Goal: Task Accomplishment & Management: Complete application form

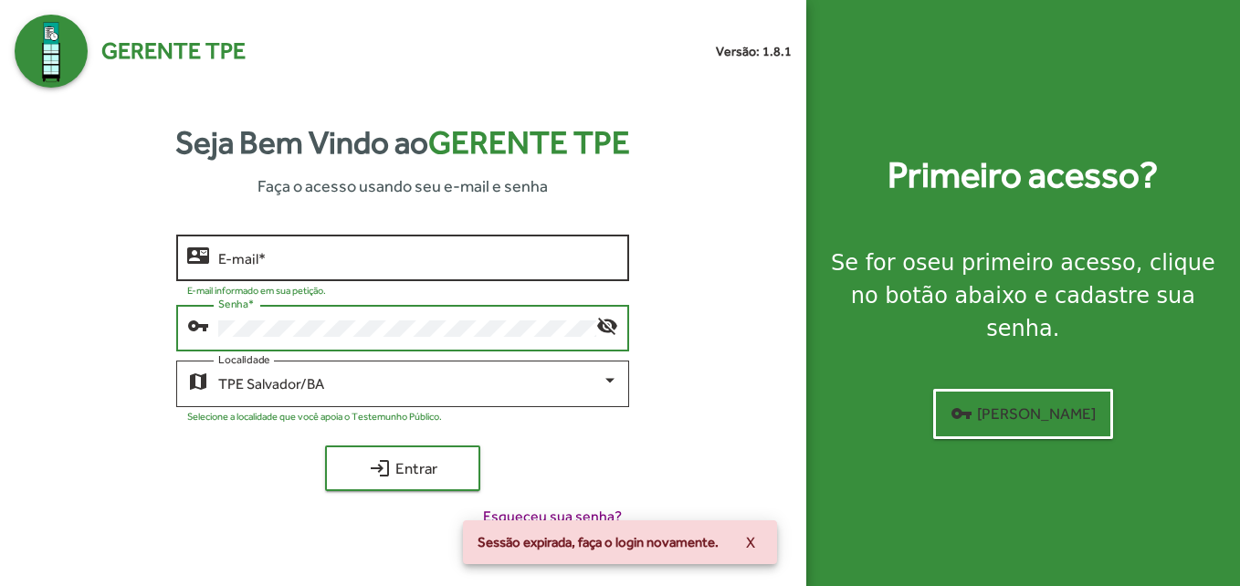
click at [273, 266] on input "E-mail *" at bounding box center [418, 258] width 400 height 16
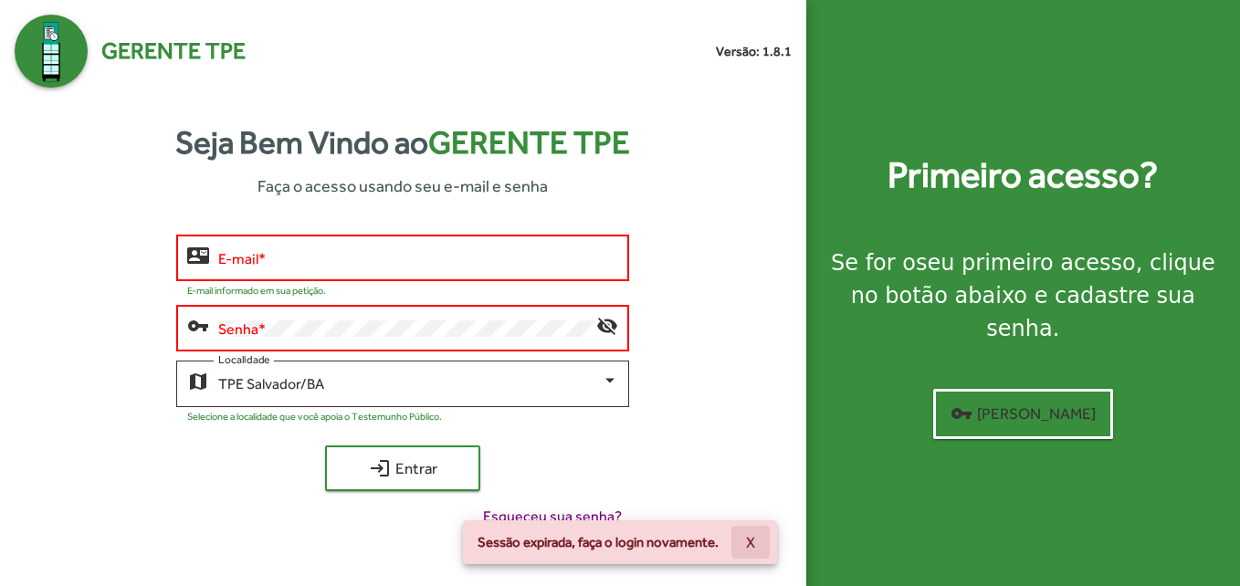
click at [761, 542] on button "X" at bounding box center [750, 542] width 38 height 33
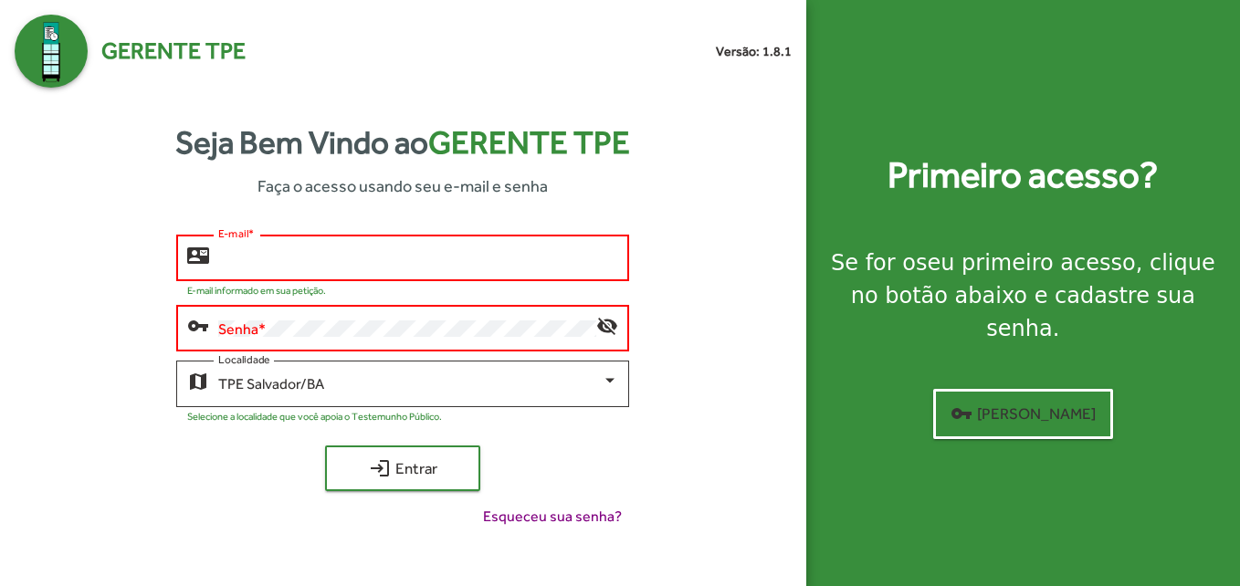
click at [289, 257] on input "E-mail *" at bounding box center [418, 258] width 400 height 16
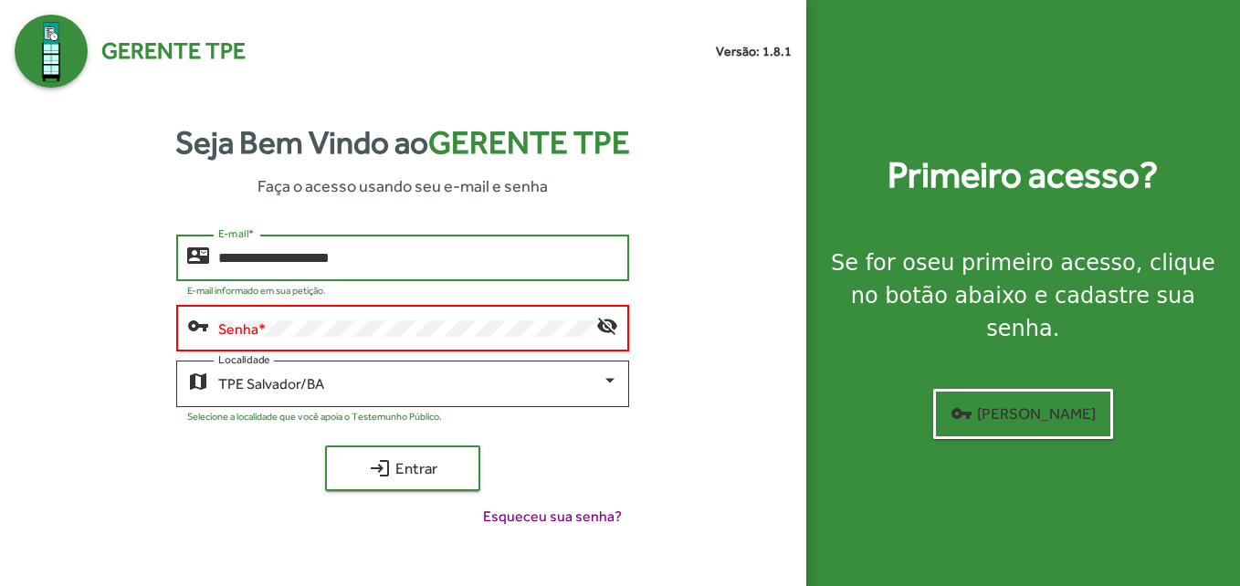
type input "**********"
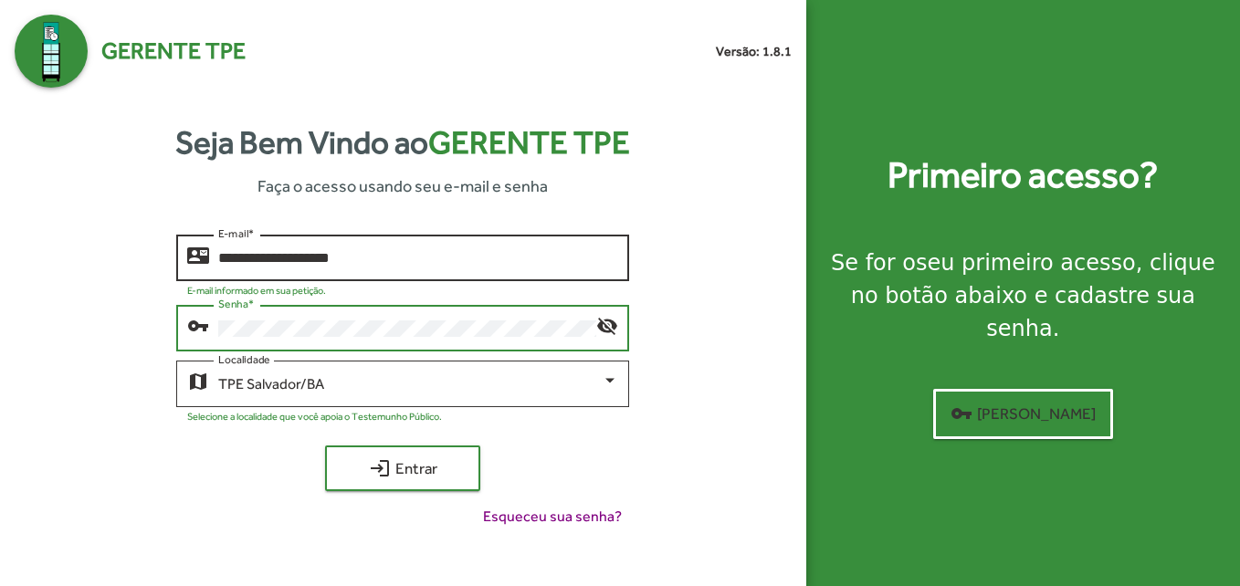
click at [325, 446] on button "login Entrar" at bounding box center [402, 469] width 155 height 46
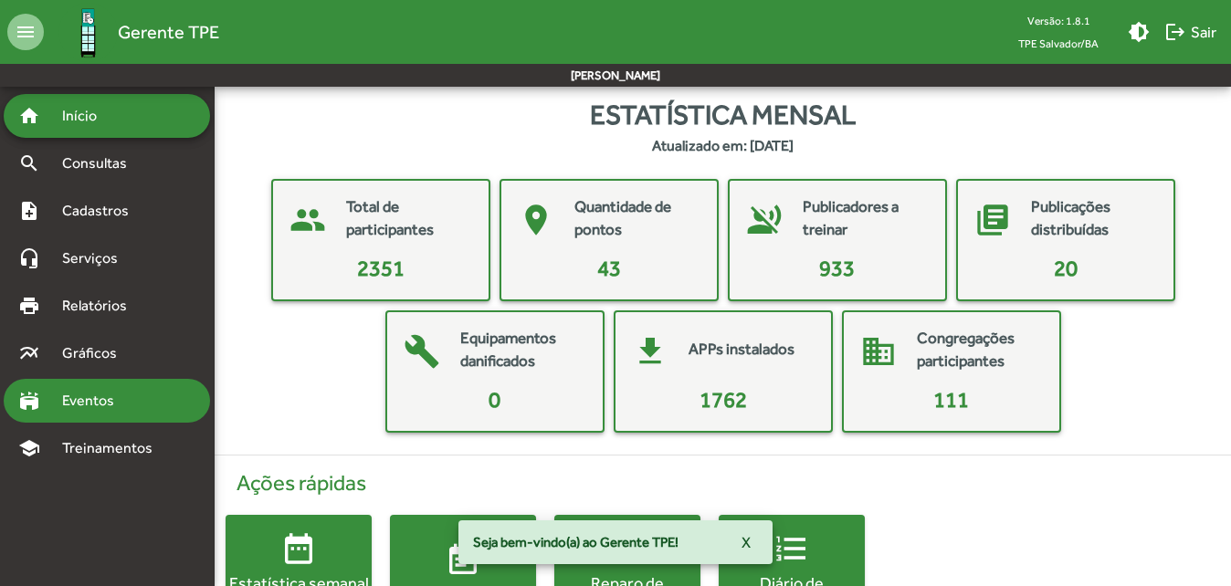
click at [94, 394] on span "Eventos" at bounding box center [95, 401] width 88 height 22
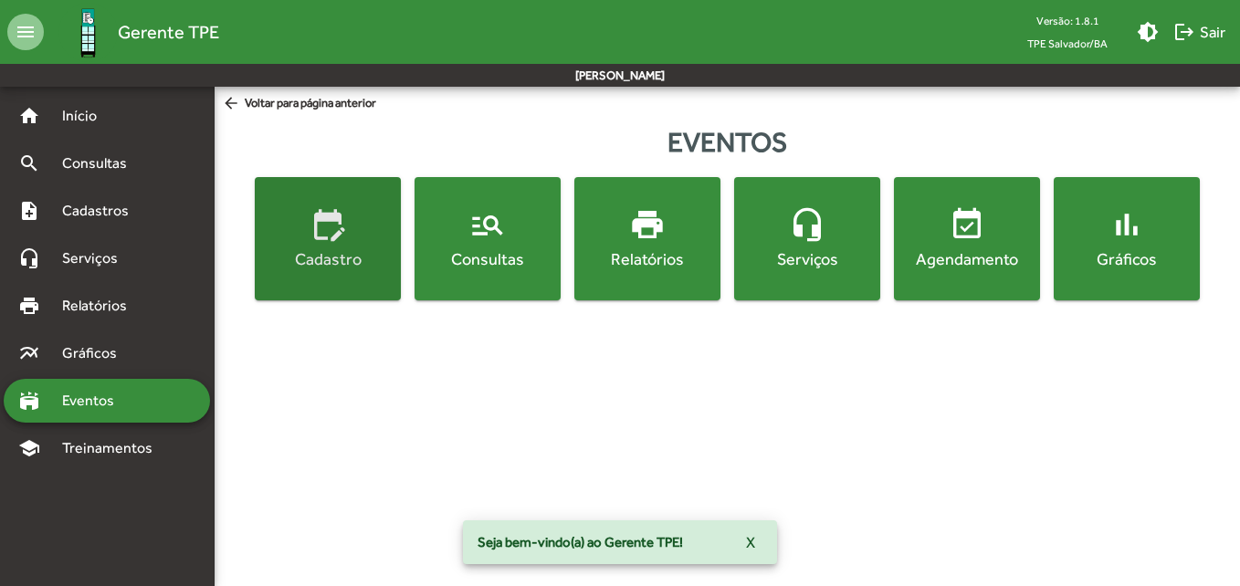
click at [331, 226] on mat-icon "edit_calendar" at bounding box center [328, 224] width 37 height 37
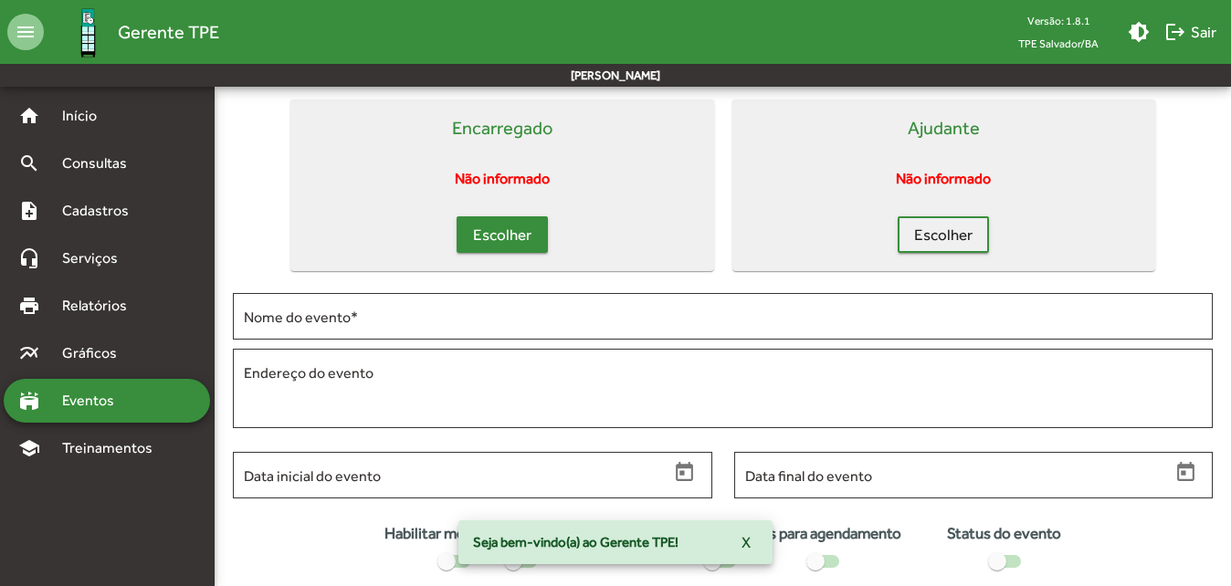
scroll to position [183, 0]
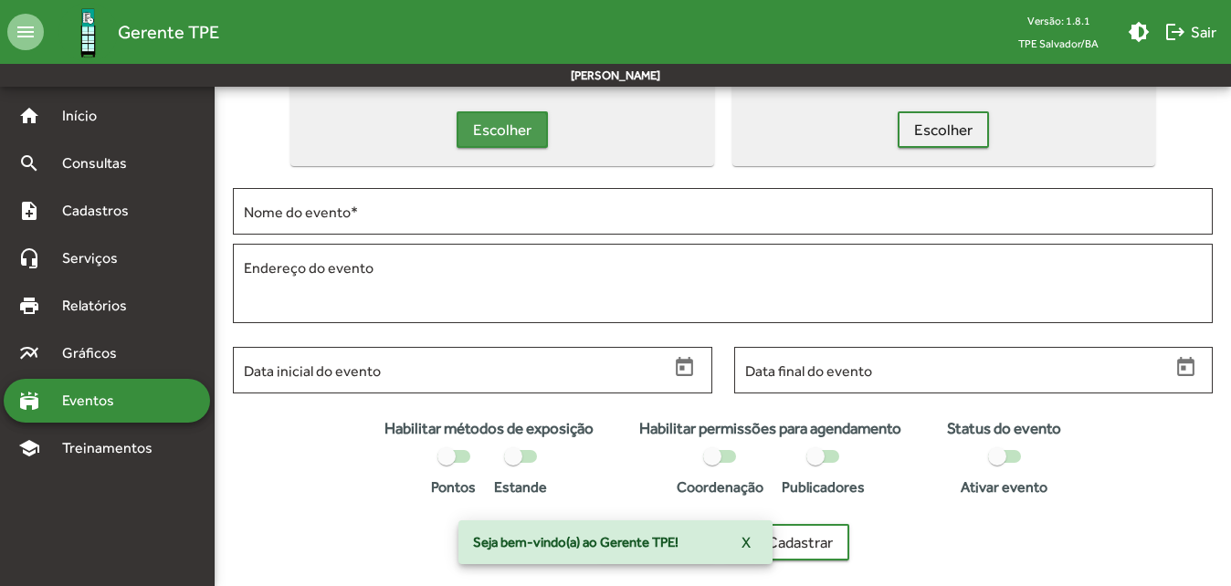
click at [501, 141] on span "Escolher" at bounding box center [502, 129] width 58 height 33
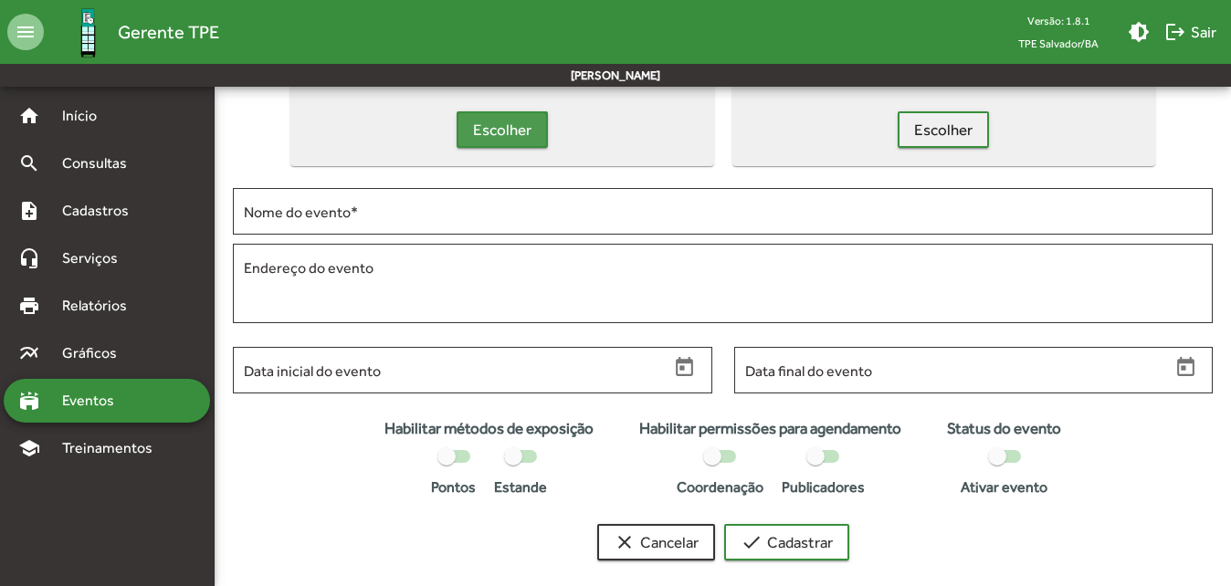
scroll to position [0, 0]
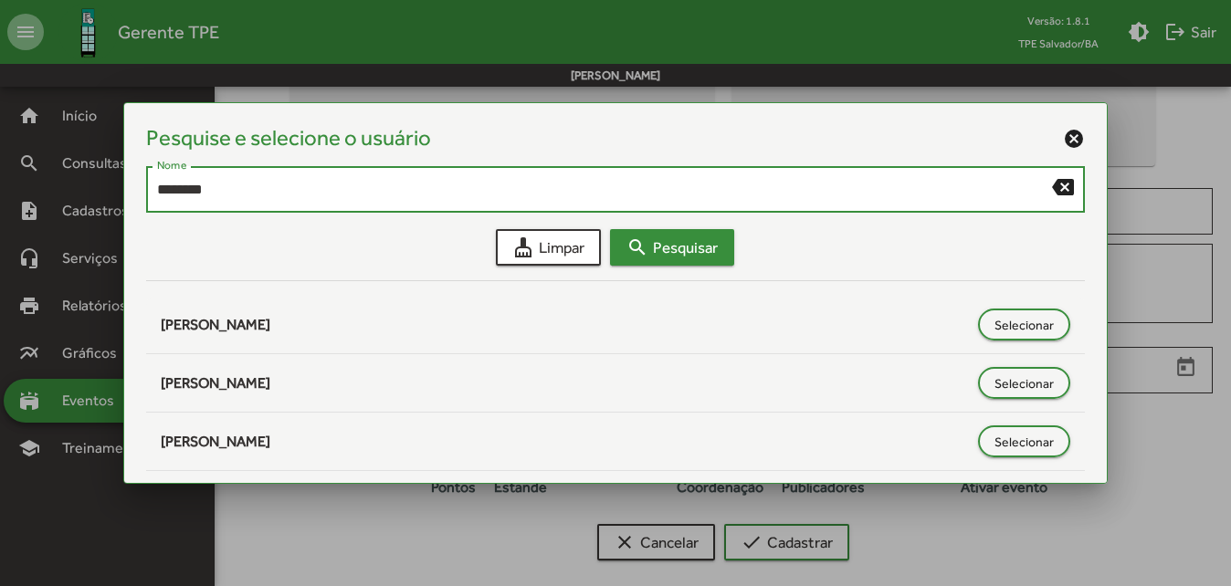
type input "********"
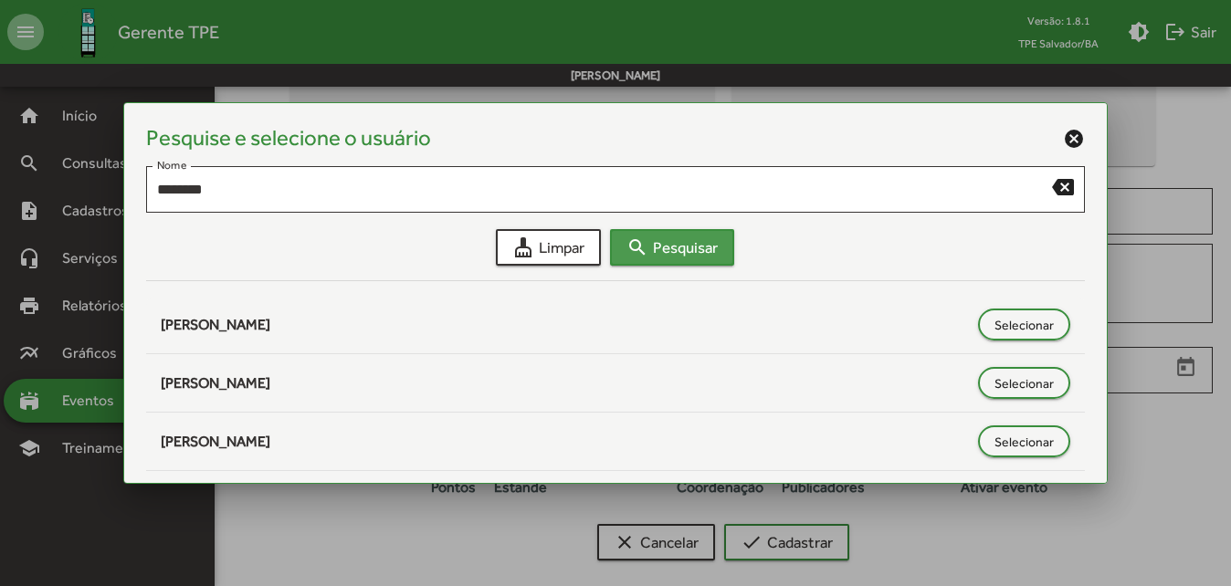
click at [694, 246] on span "search Pesquisar" at bounding box center [671, 247] width 91 height 33
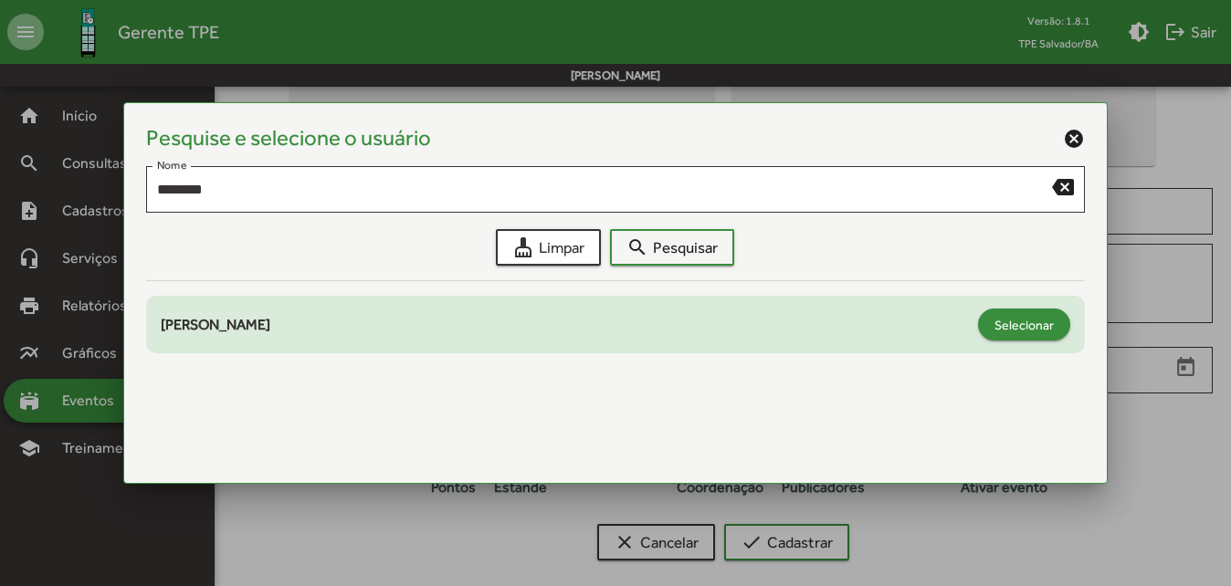
click at [1018, 323] on span "Selecionar" at bounding box center [1023, 325] width 59 height 33
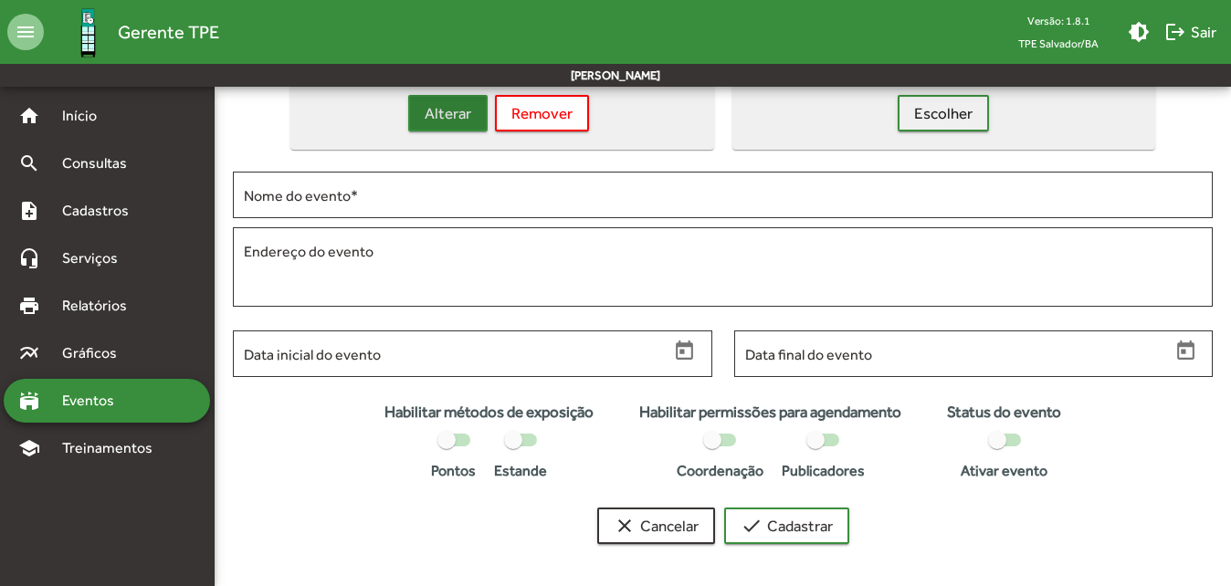
scroll to position [201, 0]
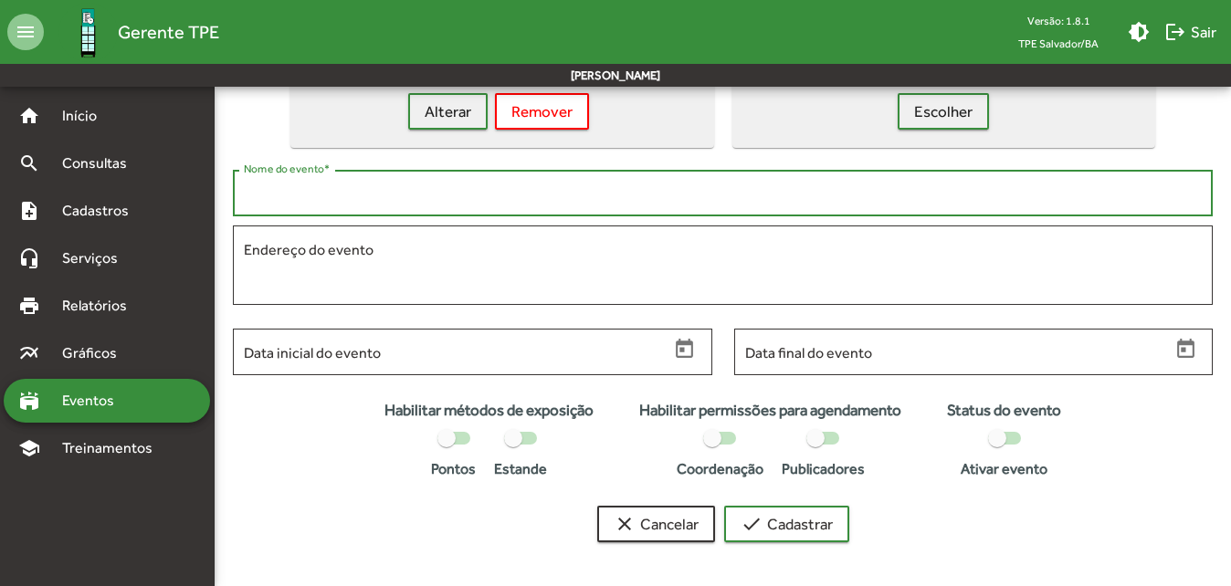
click at [336, 188] on input "Nome do evento *" at bounding box center [723, 193] width 958 height 16
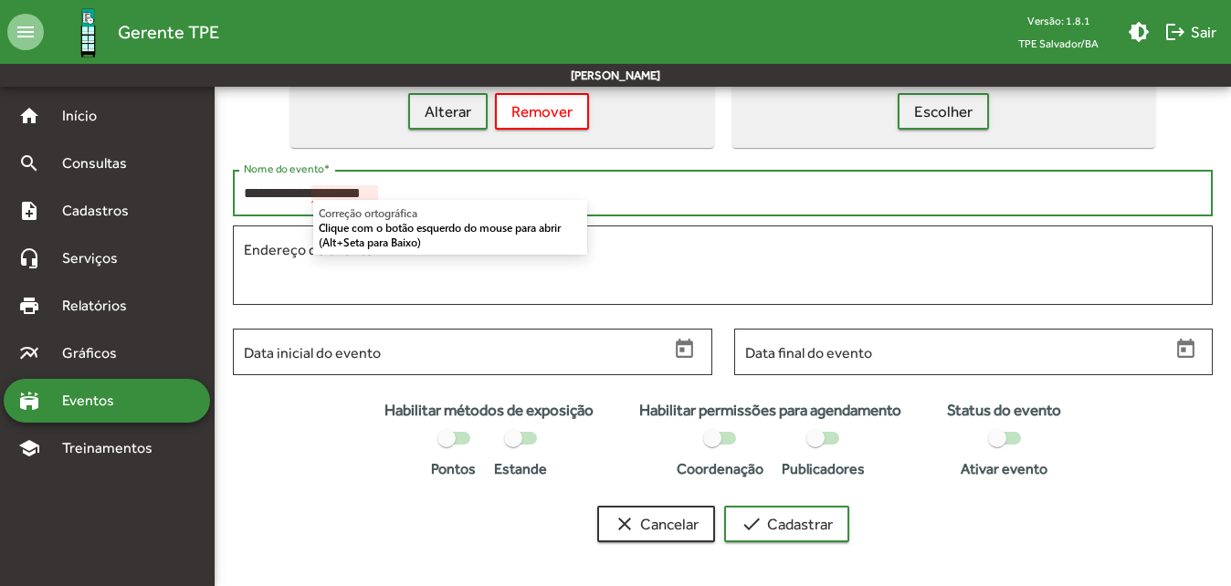
click at [652, 186] on input "**********" at bounding box center [723, 193] width 958 height 16
type input "**********"
click at [523, 311] on div "Endereço do evento" at bounding box center [723, 270] width 980 height 89
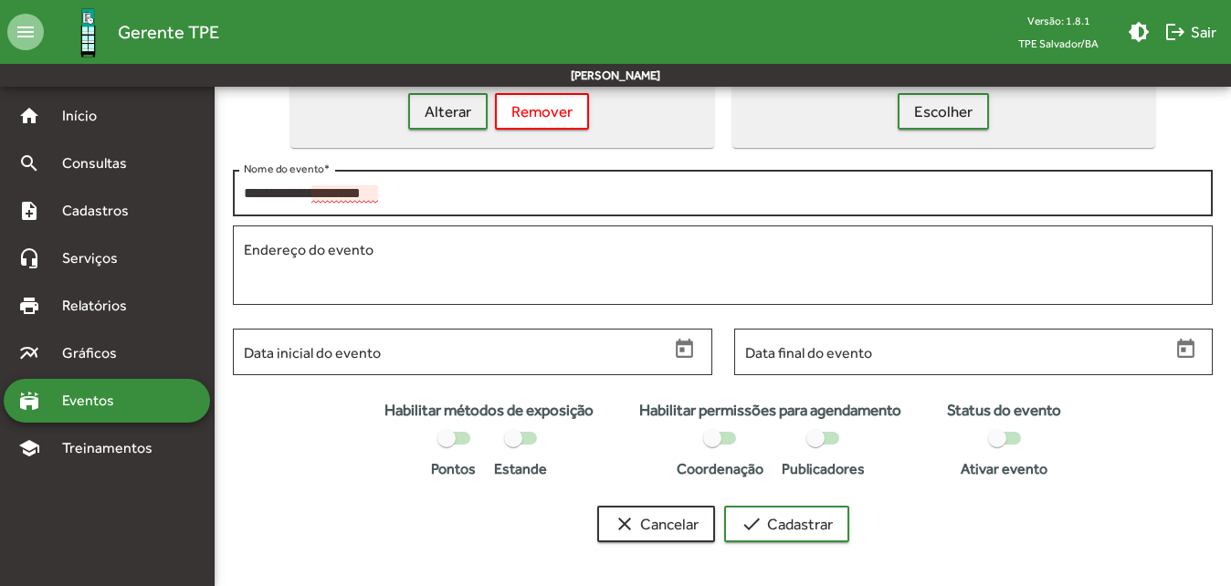
click at [341, 189] on input "**********" at bounding box center [723, 193] width 958 height 16
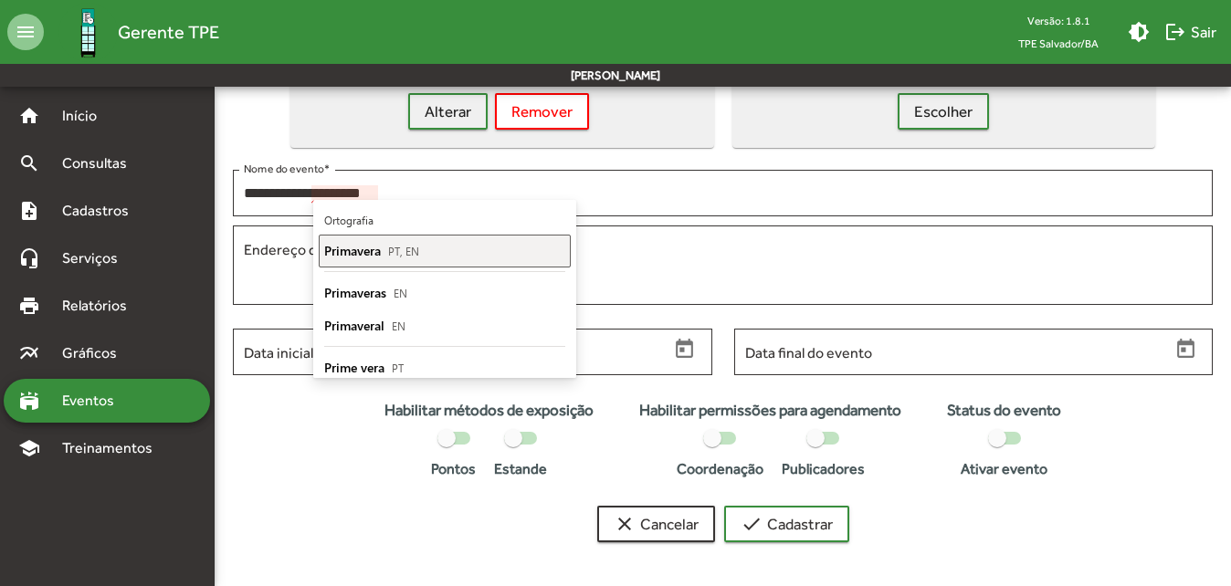
click at [357, 246] on span "Primavera" at bounding box center [352, 250] width 57 height 17
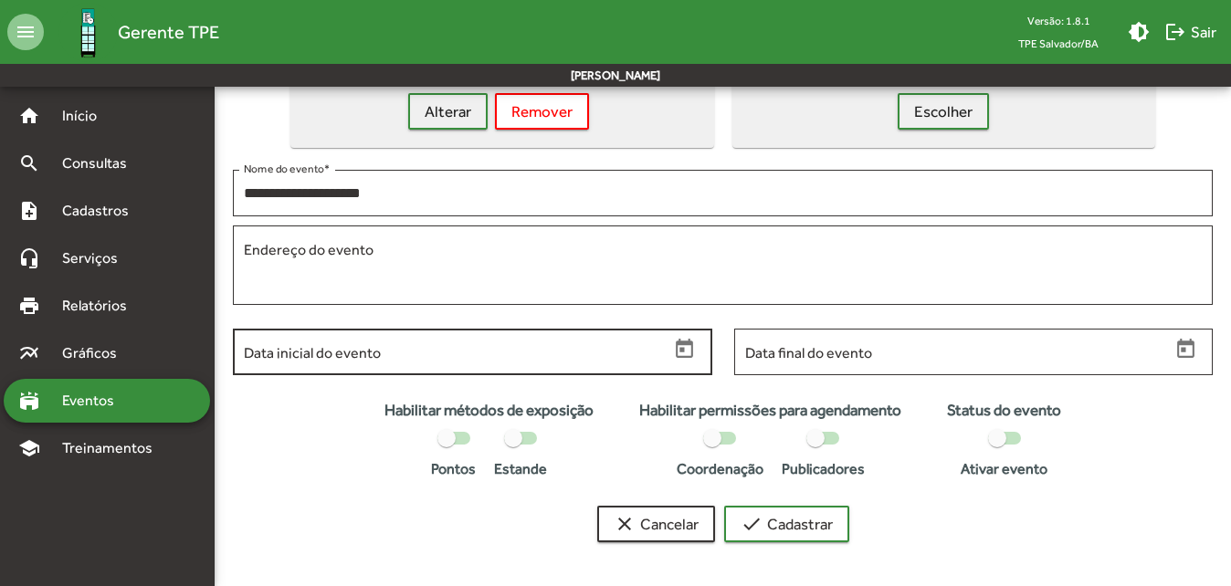
click at [381, 360] on input "Data inicial do evento" at bounding box center [457, 352] width 426 height 16
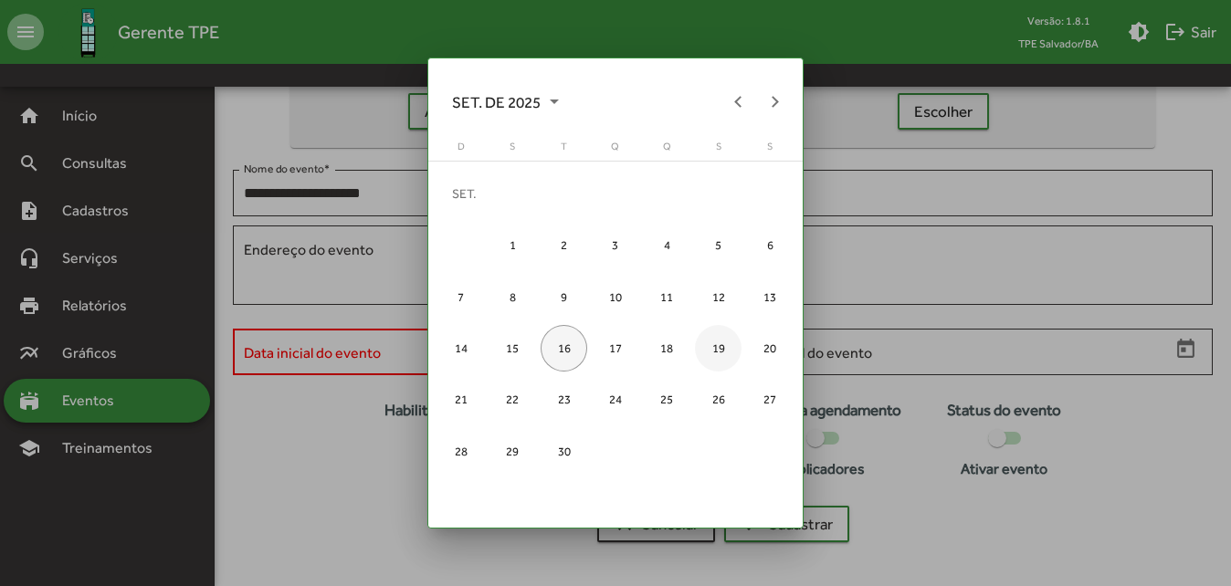
click at [719, 353] on div "19" at bounding box center [718, 348] width 47 height 47
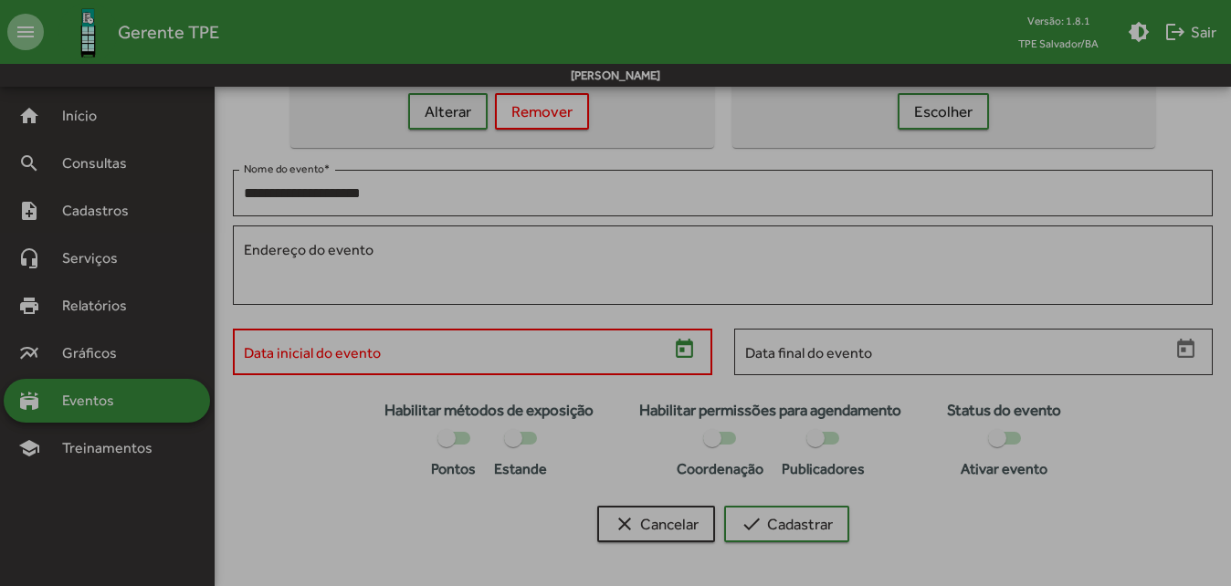
type input "**********"
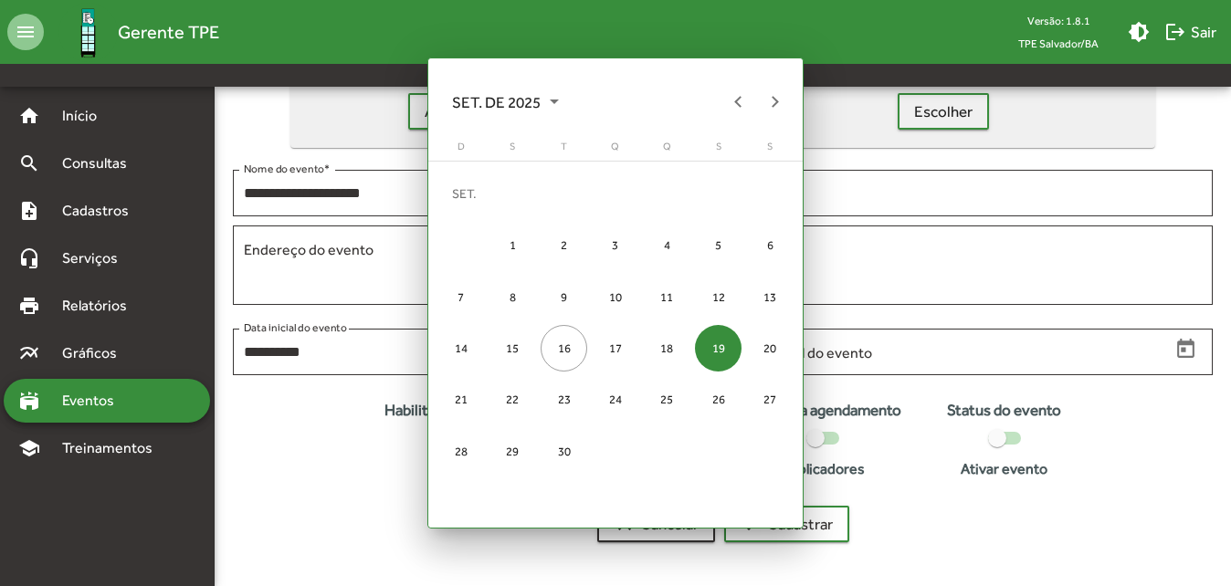
scroll to position [201, 0]
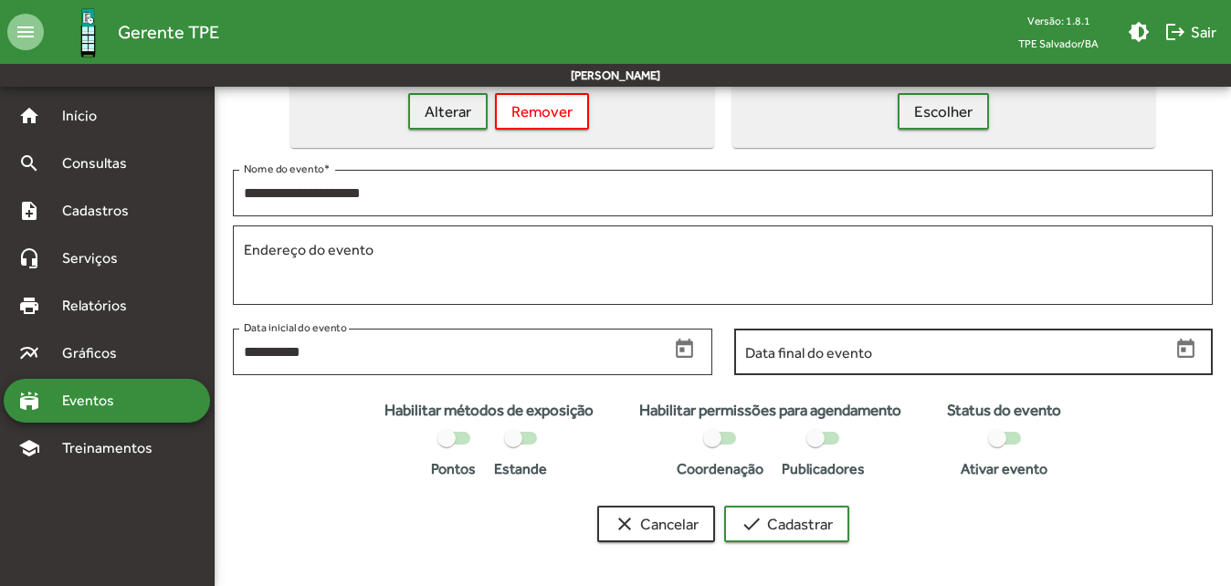
click at [1055, 348] on input "Data final do evento" at bounding box center [958, 352] width 426 height 16
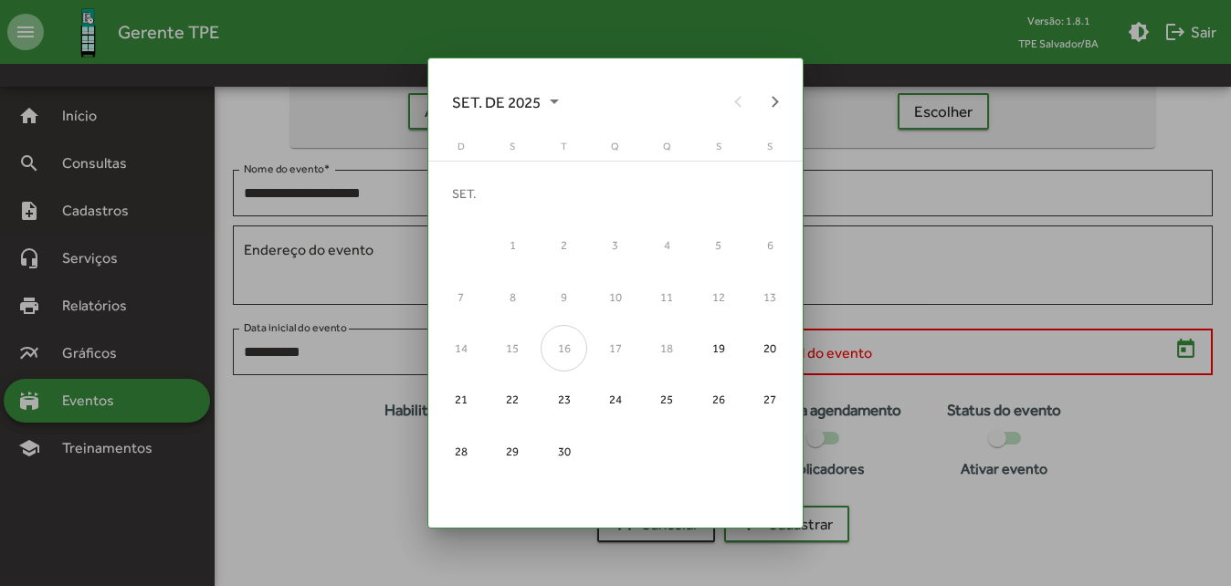
scroll to position [0, 0]
click at [458, 457] on div "28" at bounding box center [460, 451] width 47 height 47
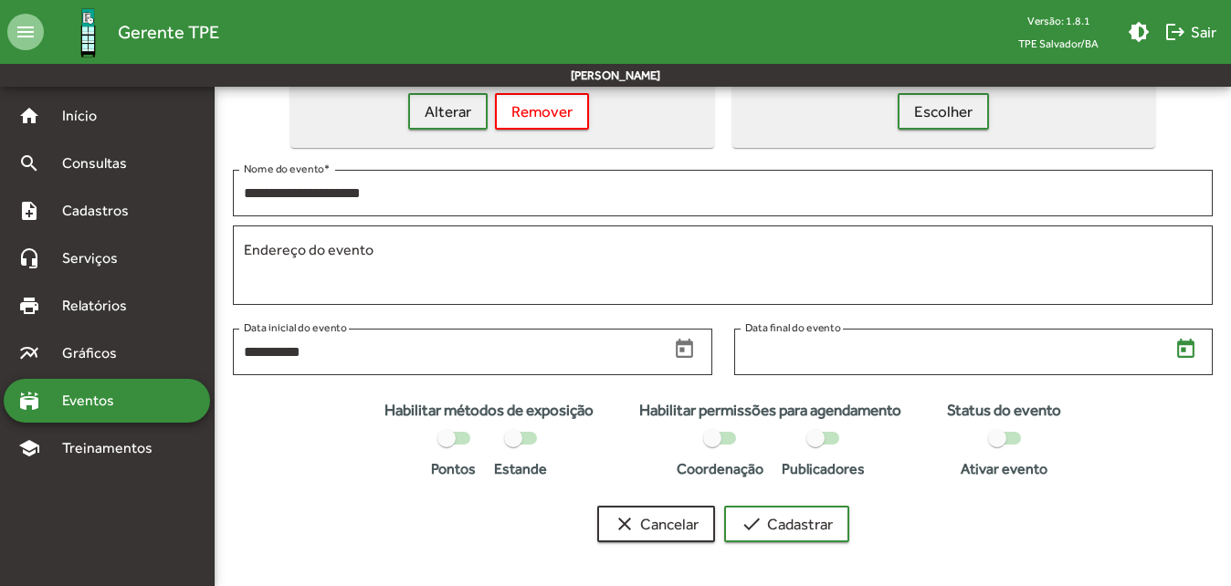
type input "**********"
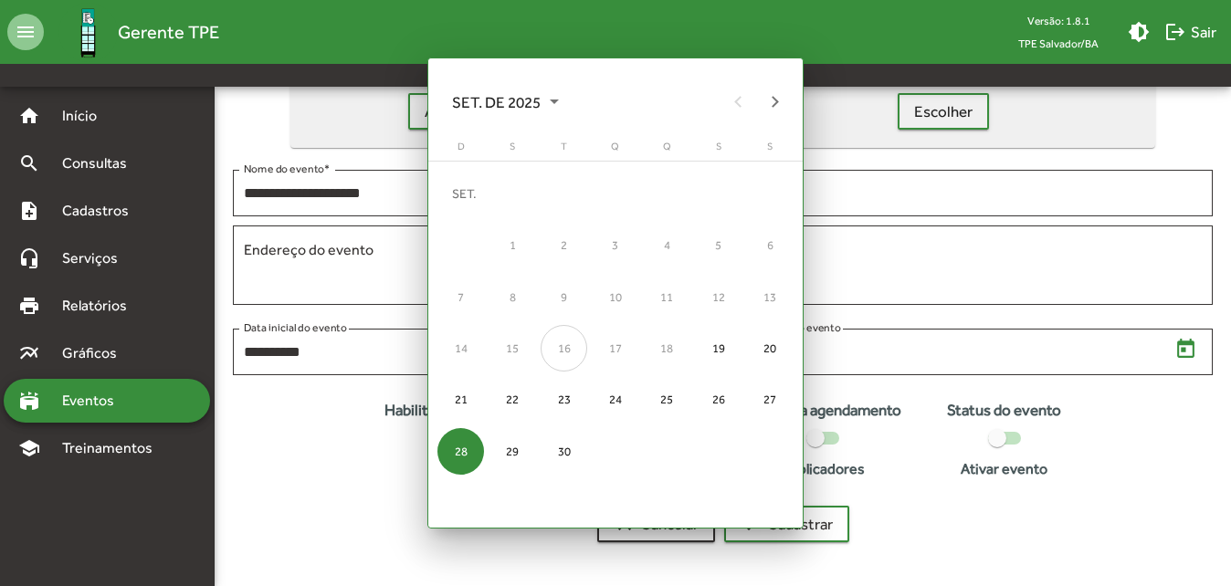
scroll to position [201, 0]
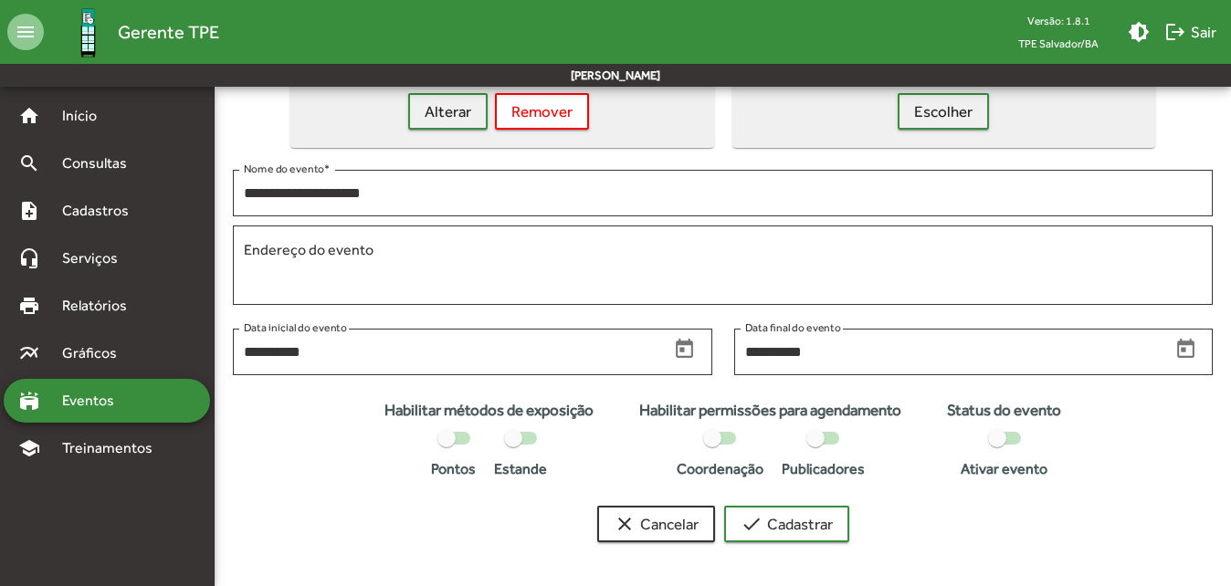
click at [450, 443] on div at bounding box center [446, 438] width 18 height 18
click at [725, 441] on div at bounding box center [719, 438] width 33 height 13
click at [824, 435] on div at bounding box center [815, 438] width 18 height 18
click at [1014, 436] on div at bounding box center [1004, 438] width 33 height 13
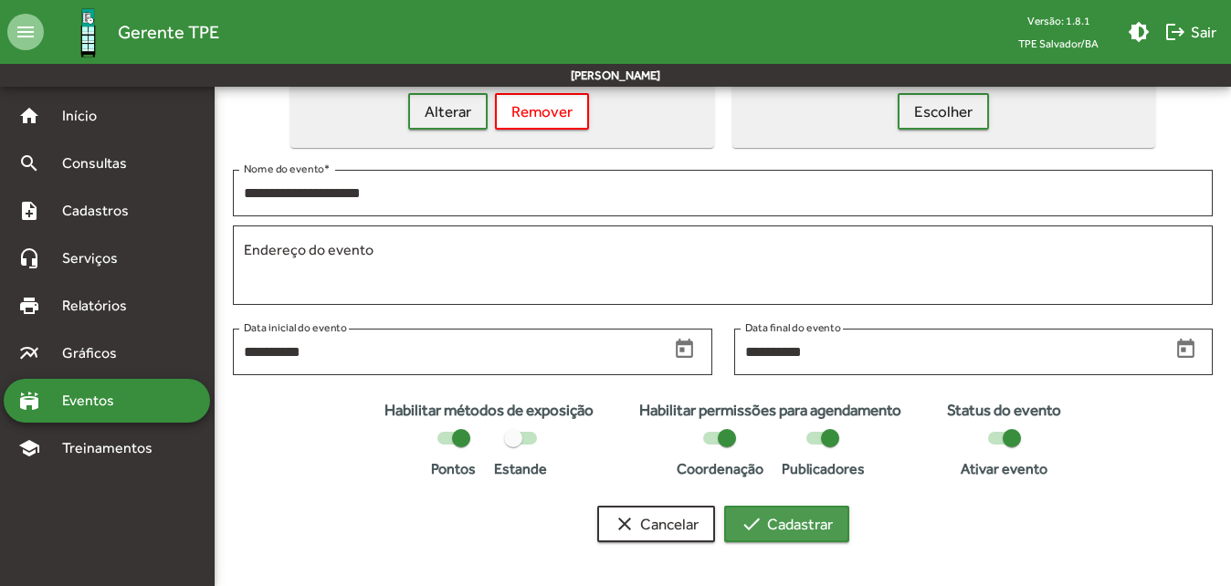
click at [795, 519] on span "check Cadastrar" at bounding box center [787, 524] width 92 height 33
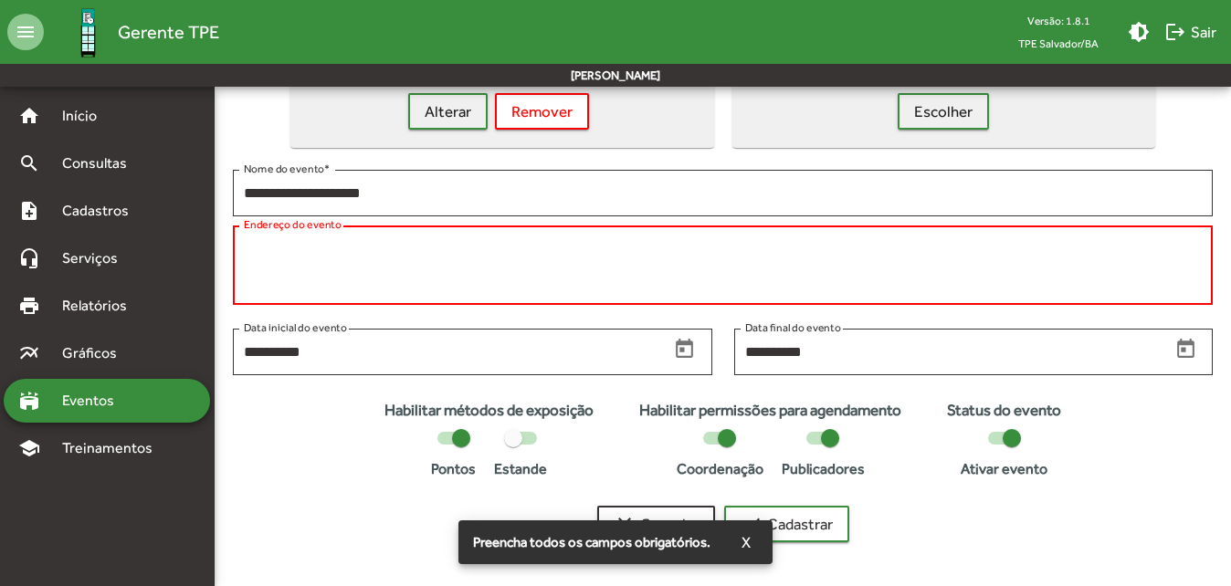
click at [429, 265] on textarea "Endereço do evento" at bounding box center [723, 265] width 958 height 53
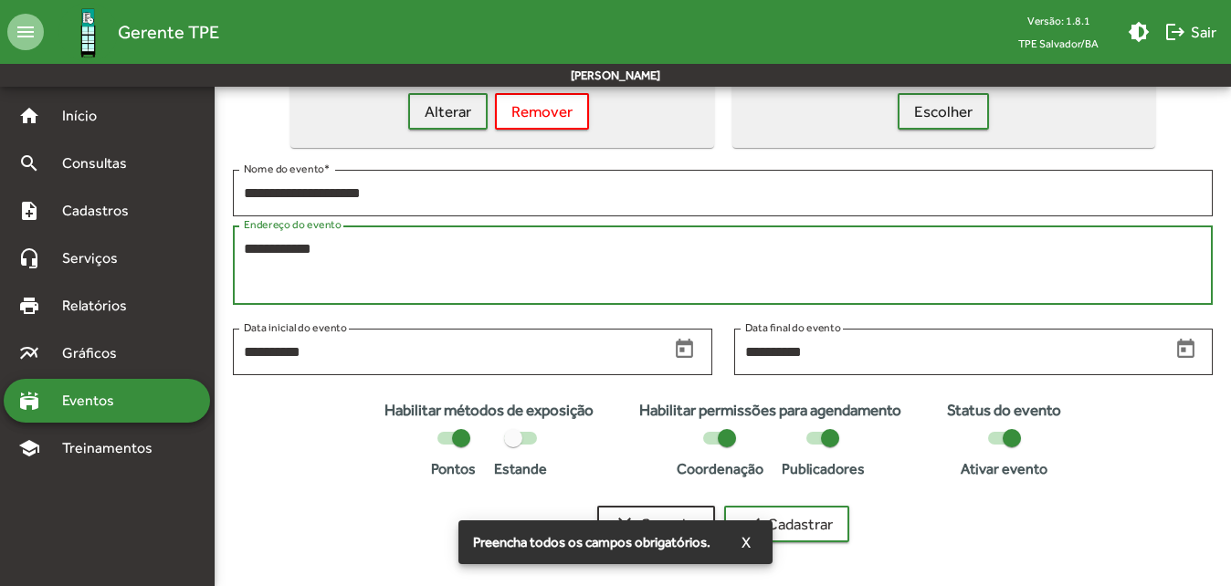
type textarea "**********"
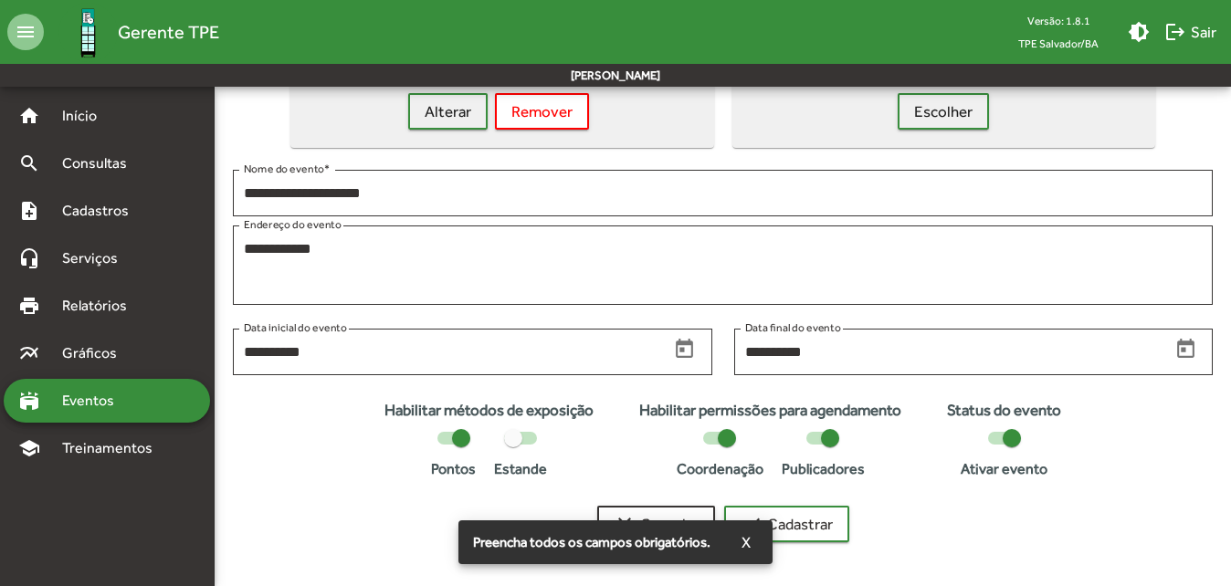
drag, startPoint x: 922, startPoint y: 548, endPoint x: 857, endPoint y: 538, distance: 66.5
click at [920, 546] on form "**********" at bounding box center [723, 243] width 1016 height 644
click at [836, 533] on button "check Cadastrar" at bounding box center [786, 524] width 125 height 37
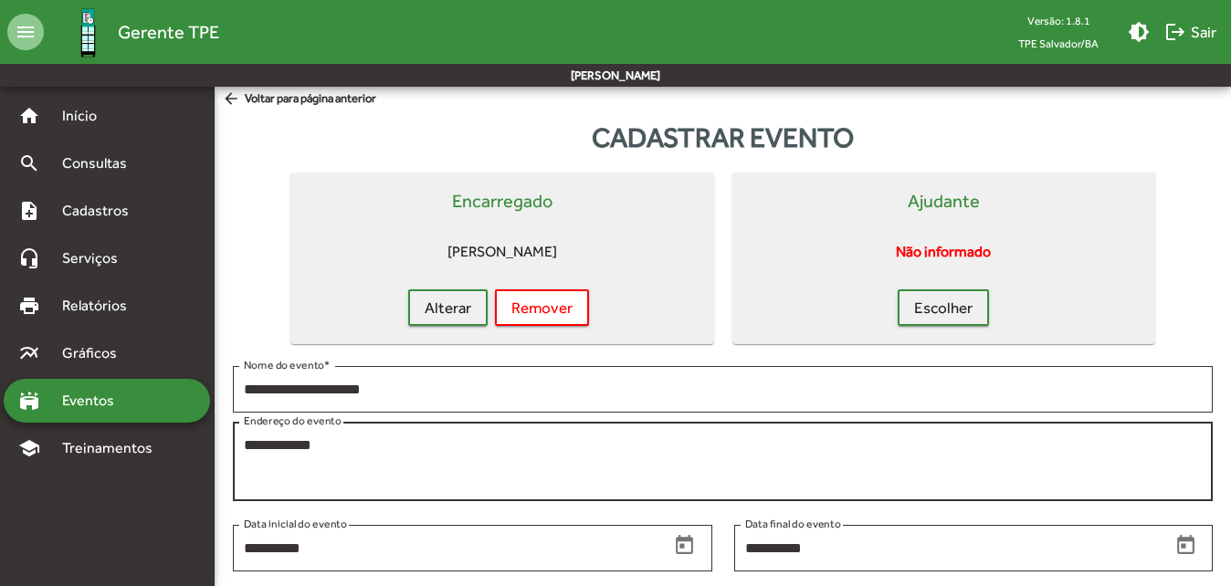
scroll to position [0, 0]
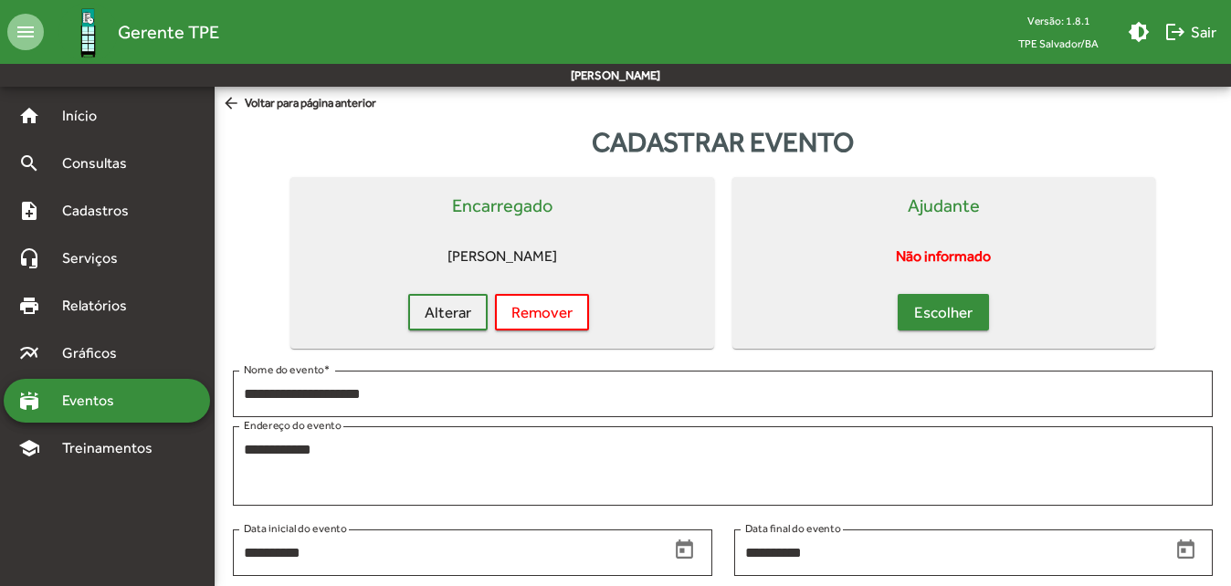
click at [940, 295] on button "Escolher" at bounding box center [943, 312] width 91 height 37
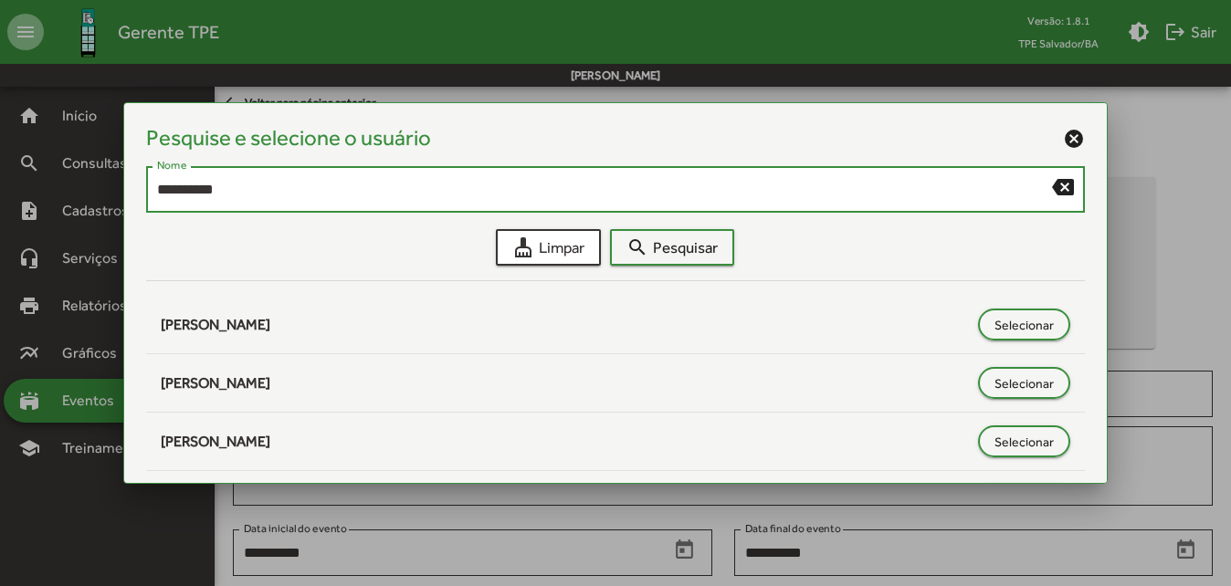
type input "**********"
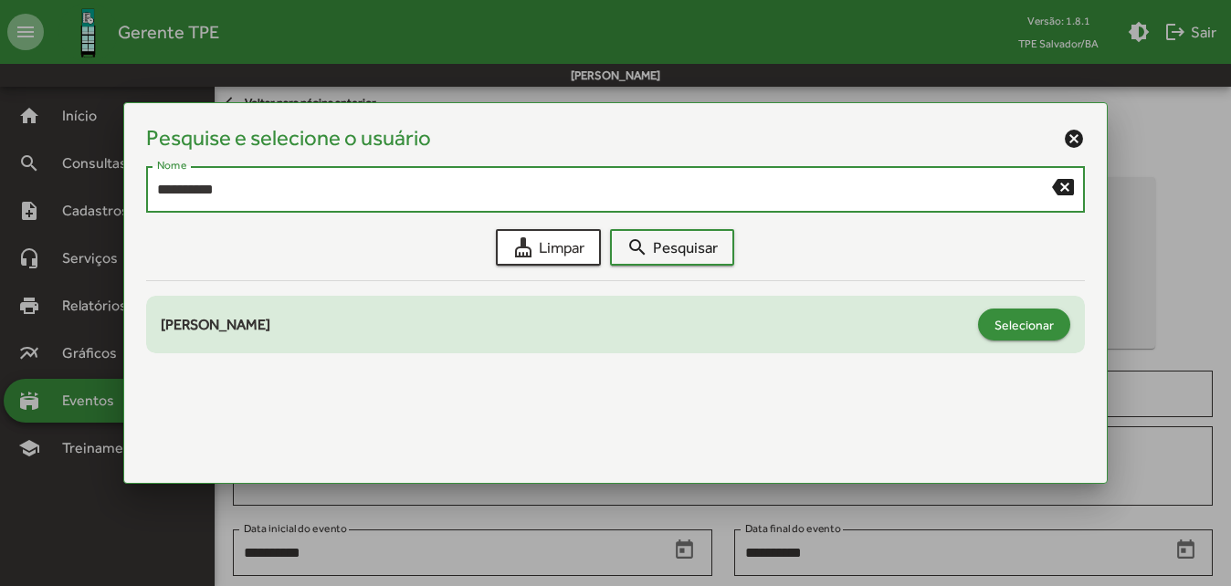
click at [1048, 319] on span "Selecionar" at bounding box center [1023, 325] width 59 height 33
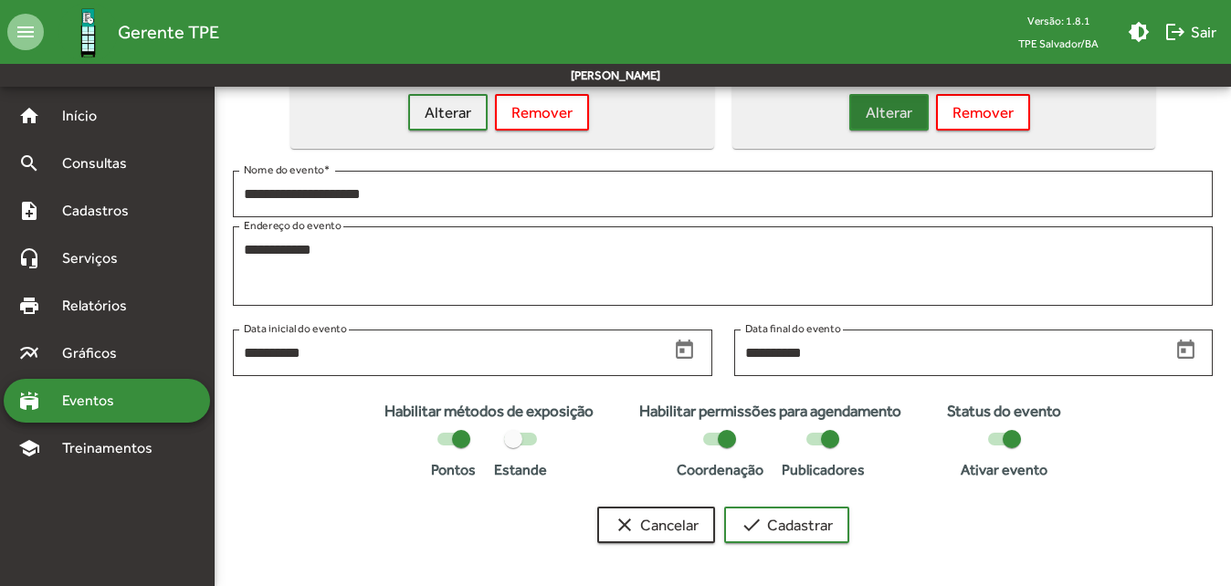
scroll to position [201, 0]
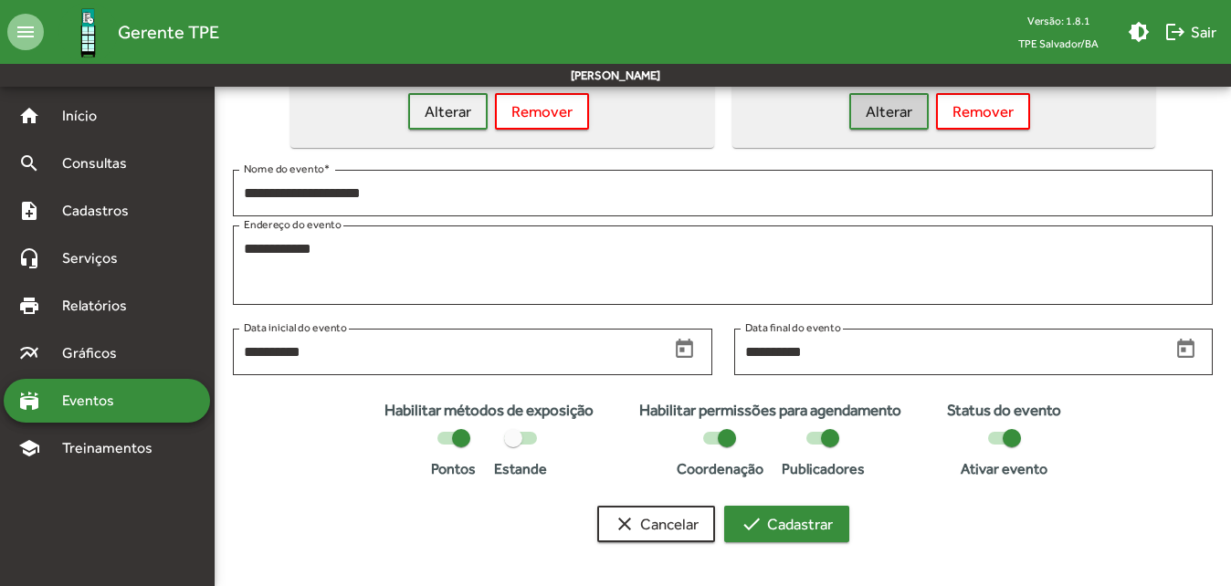
click at [805, 520] on span "check Cadastrar" at bounding box center [787, 524] width 92 height 33
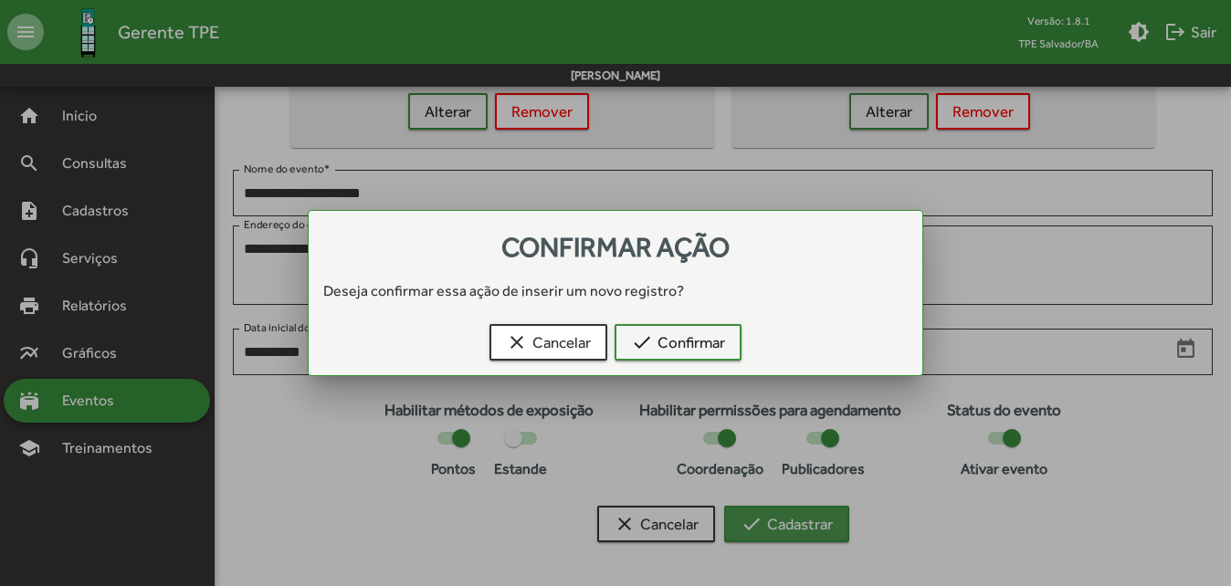
scroll to position [0, 0]
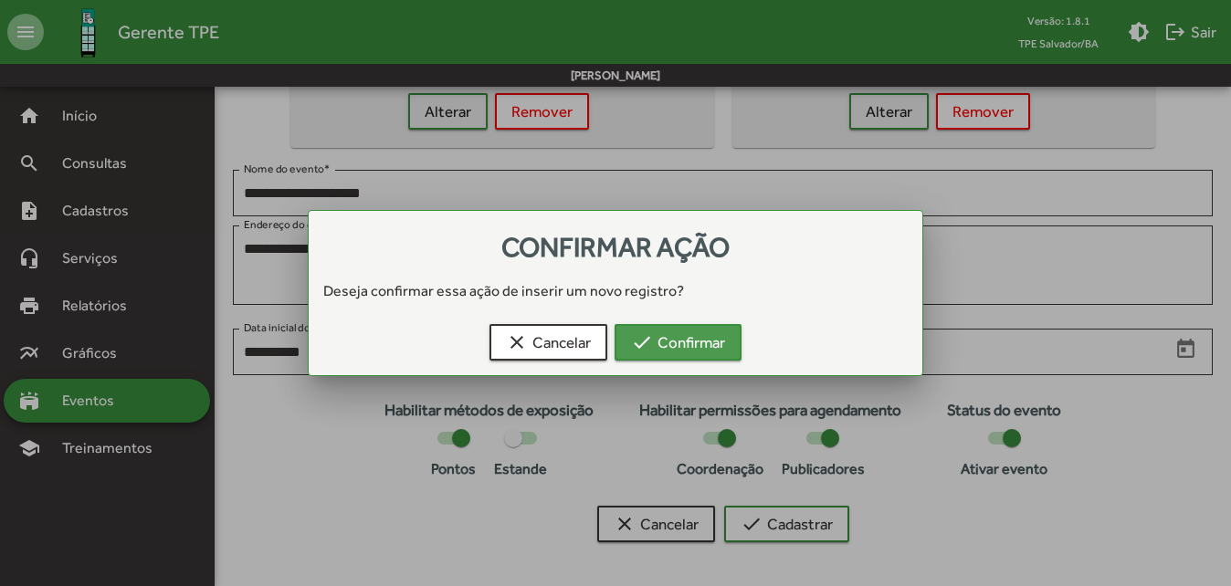
click at [717, 333] on span "check Confirmar" at bounding box center [678, 342] width 94 height 33
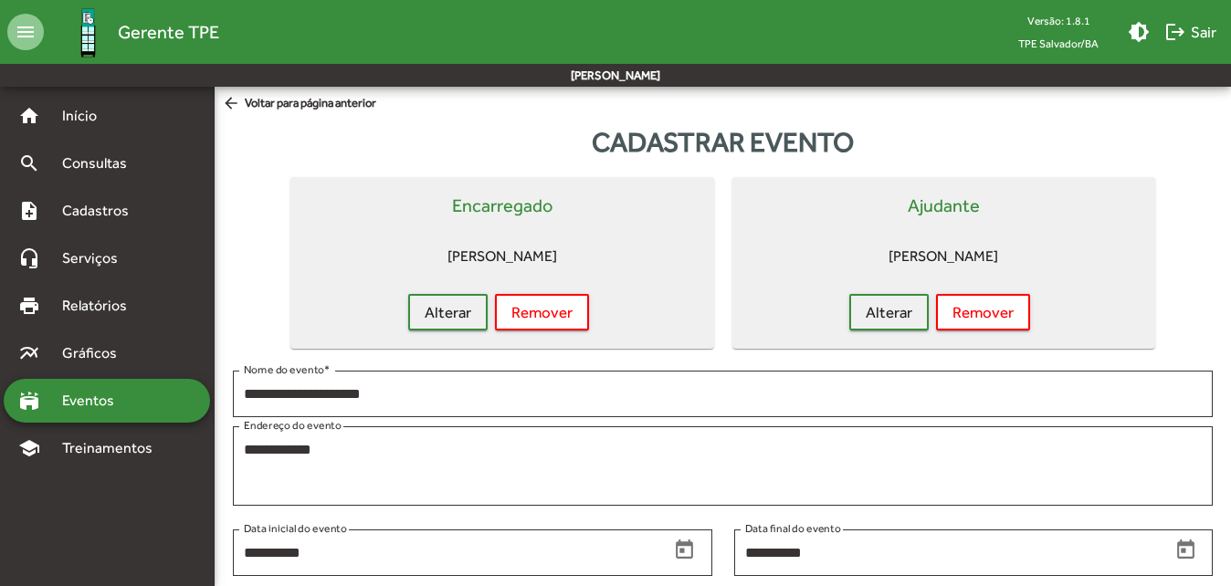
scroll to position [201, 0]
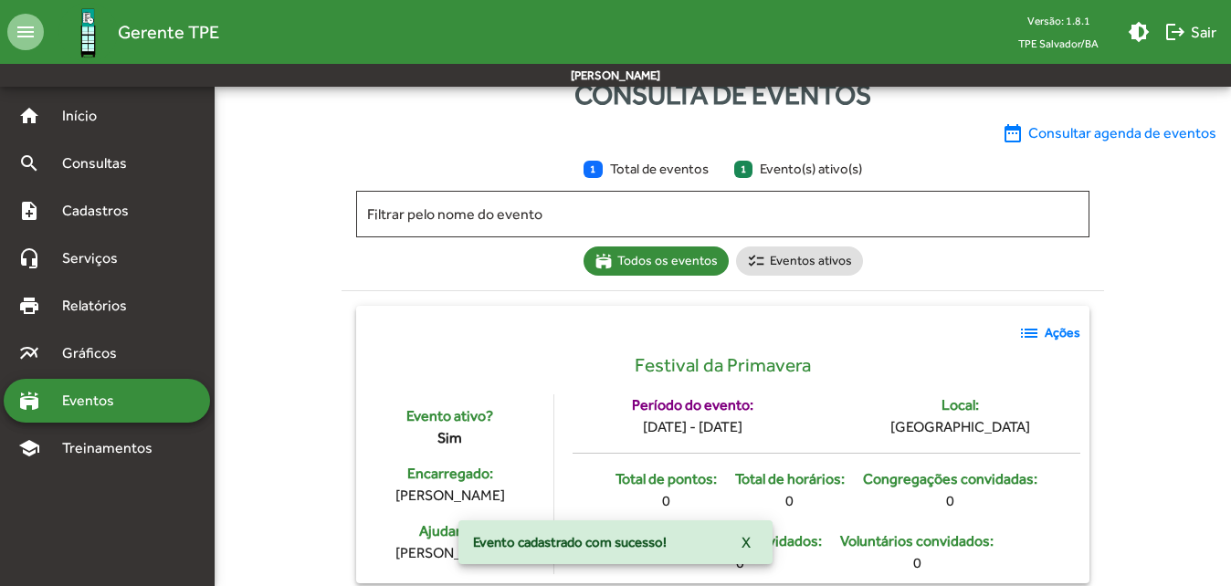
scroll to position [74, 0]
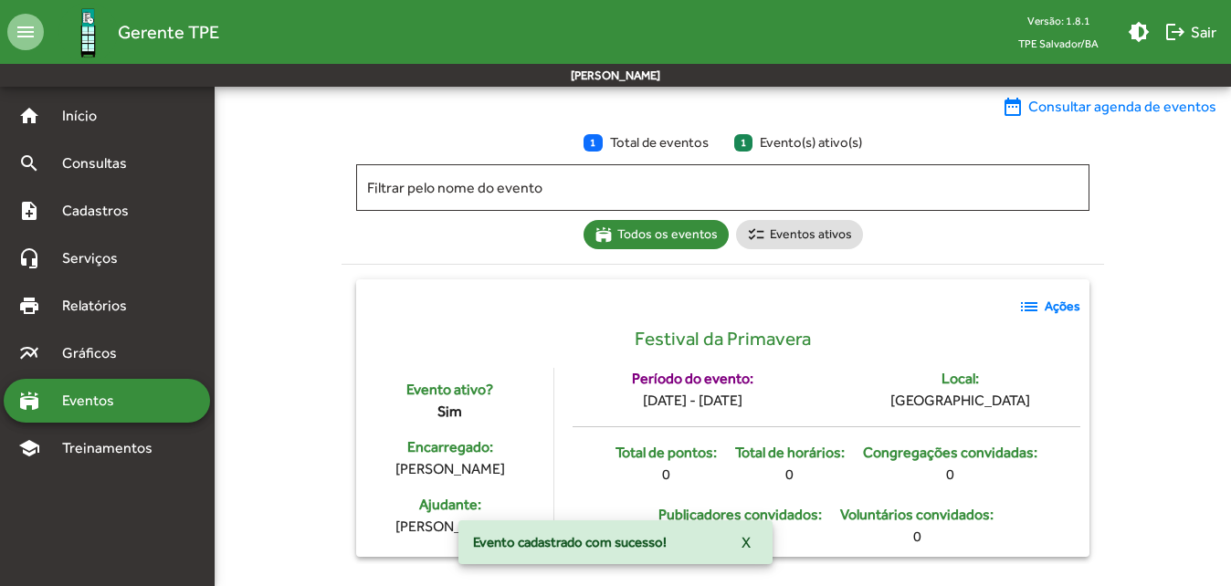
click at [1051, 300] on strong "Ações" at bounding box center [1063, 306] width 36 height 19
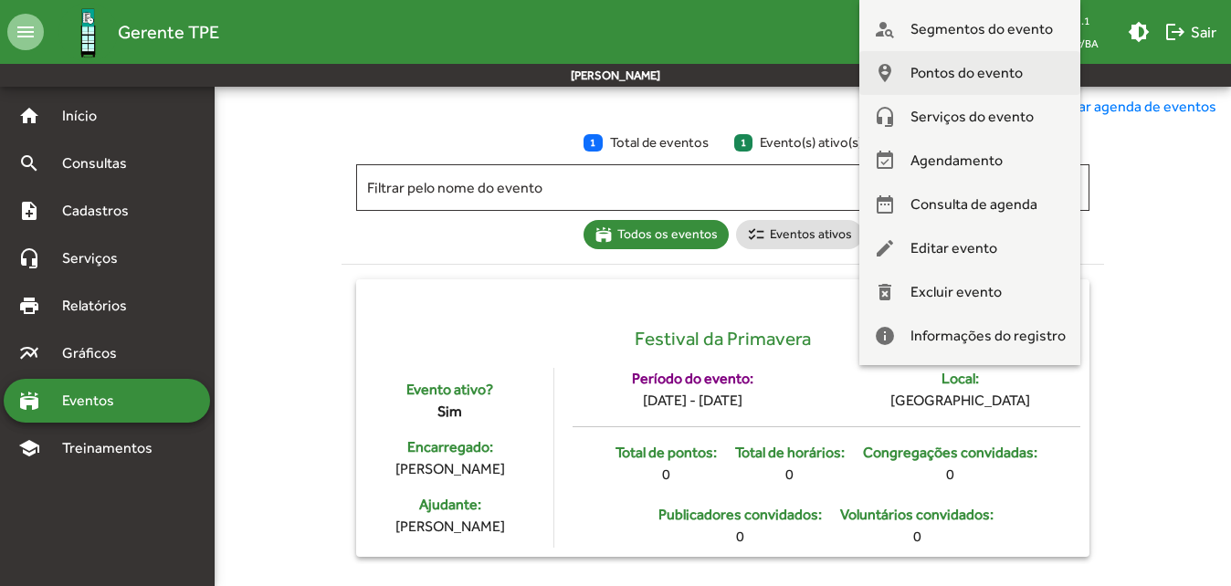
click at [964, 60] on span "Pontos do evento" at bounding box center [966, 73] width 112 height 44
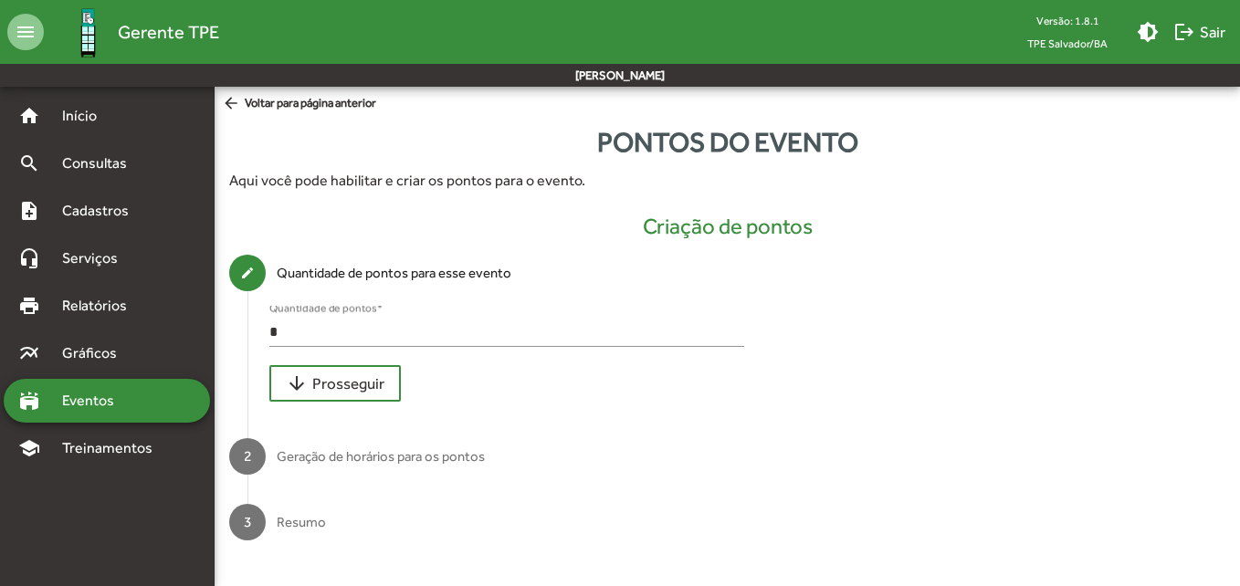
click at [282, 334] on input "*" at bounding box center [506, 332] width 475 height 16
drag, startPoint x: 287, startPoint y: 334, endPoint x: 226, endPoint y: 334, distance: 61.2
click at [226, 334] on div "create Quantidade de pontos para esse evento * Quantidade de pontos * arrow_dow…" at bounding box center [727, 332] width 1025 height 184
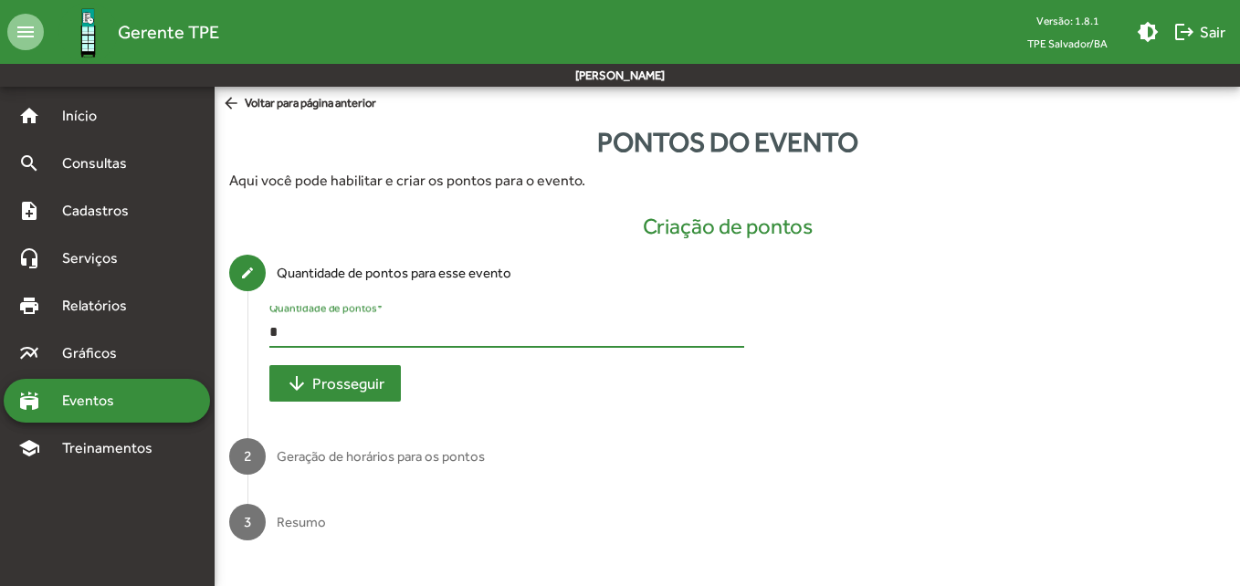
type input "*"
click at [317, 370] on span "arrow_downward Prosseguir" at bounding box center [335, 383] width 99 height 33
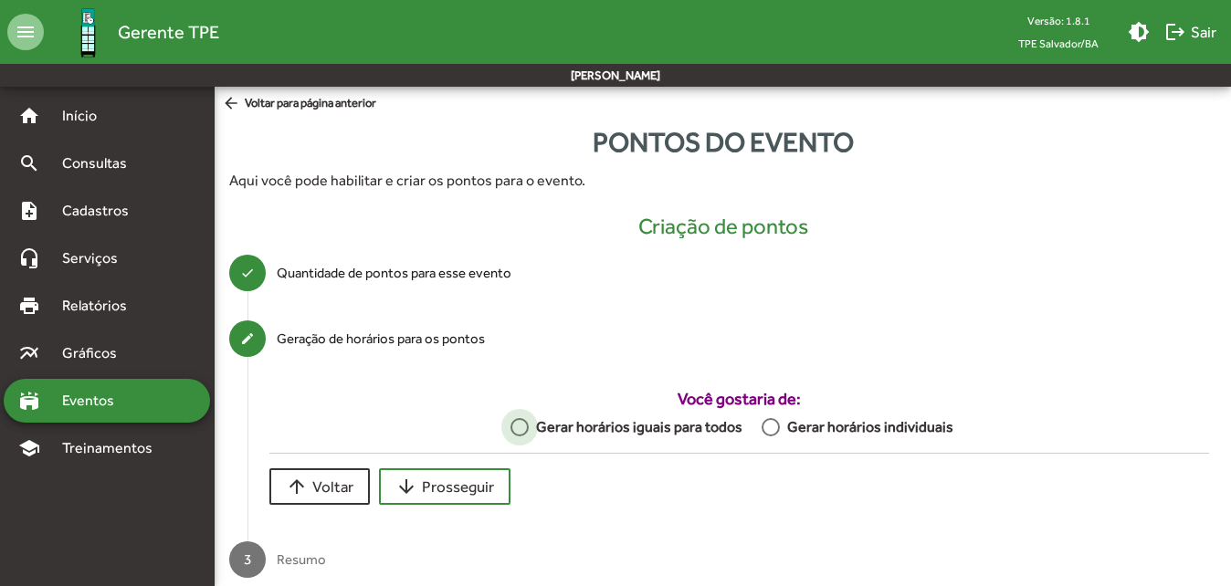
click at [535, 426] on div "Gerar horários iguais para todos" at bounding box center [636, 427] width 214 height 22
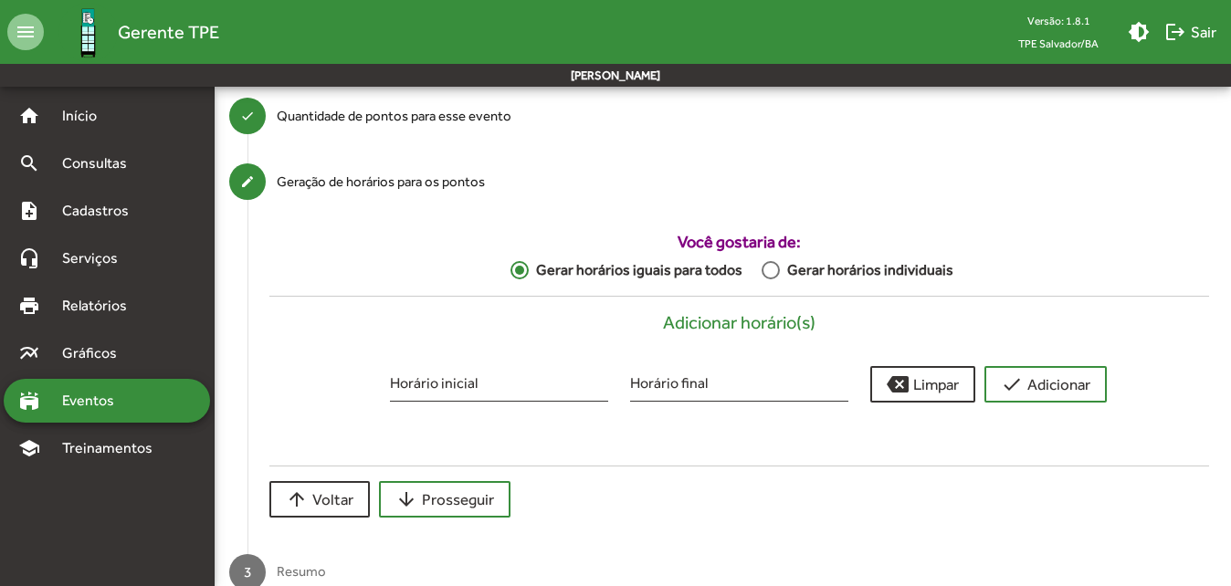
scroll to position [198, 0]
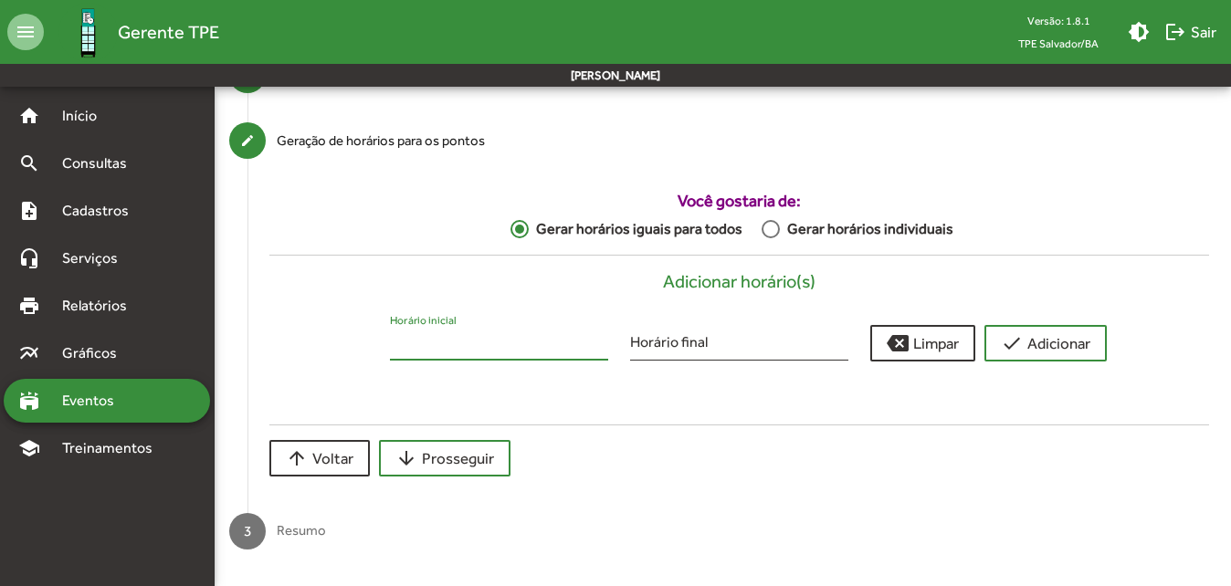
click at [511, 342] on input "Horário inicial" at bounding box center [499, 345] width 218 height 16
type input "*****"
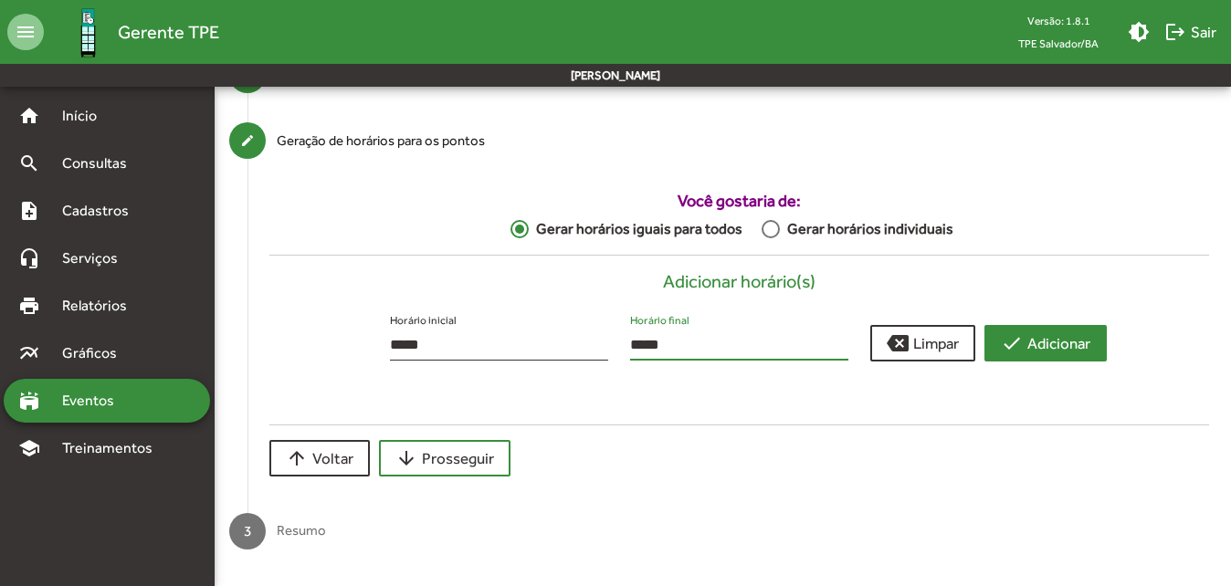
type input "*****"
click at [1072, 338] on span "check Adicionar" at bounding box center [1045, 343] width 89 height 33
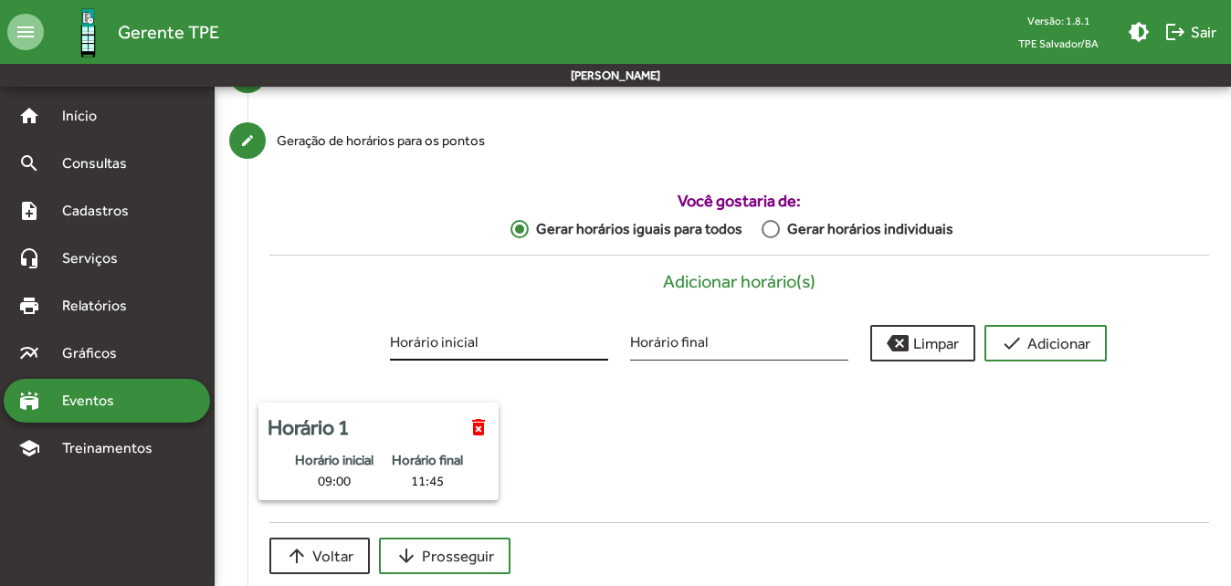
click at [478, 346] on input "Horário inicial" at bounding box center [499, 345] width 218 height 16
type input "*****"
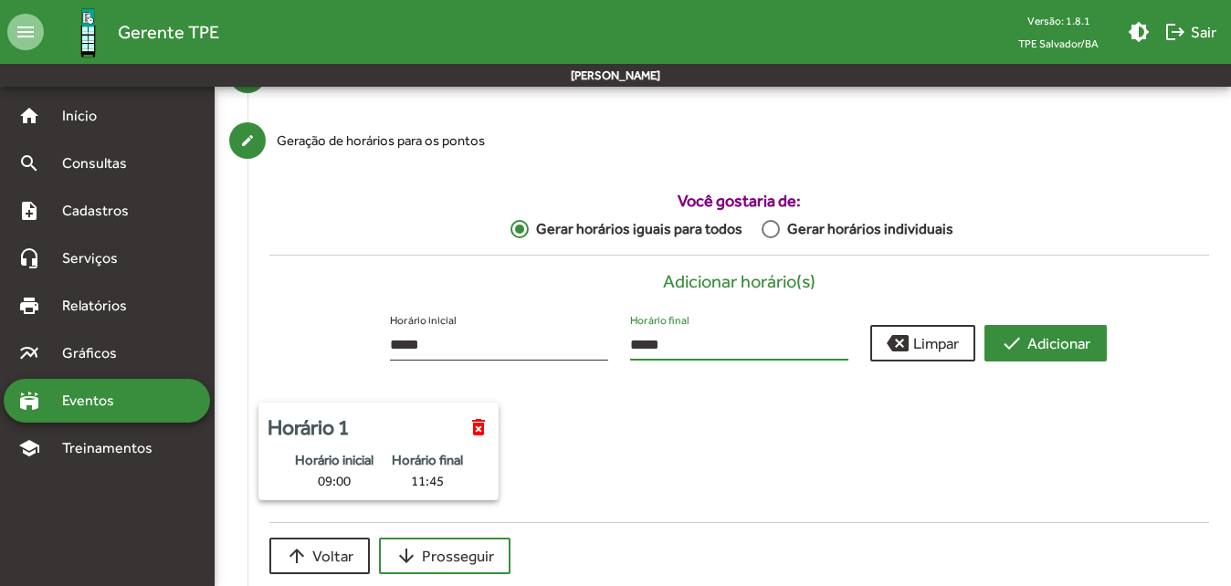
type input "*****"
click at [1081, 334] on span "check Adicionar" at bounding box center [1045, 343] width 89 height 33
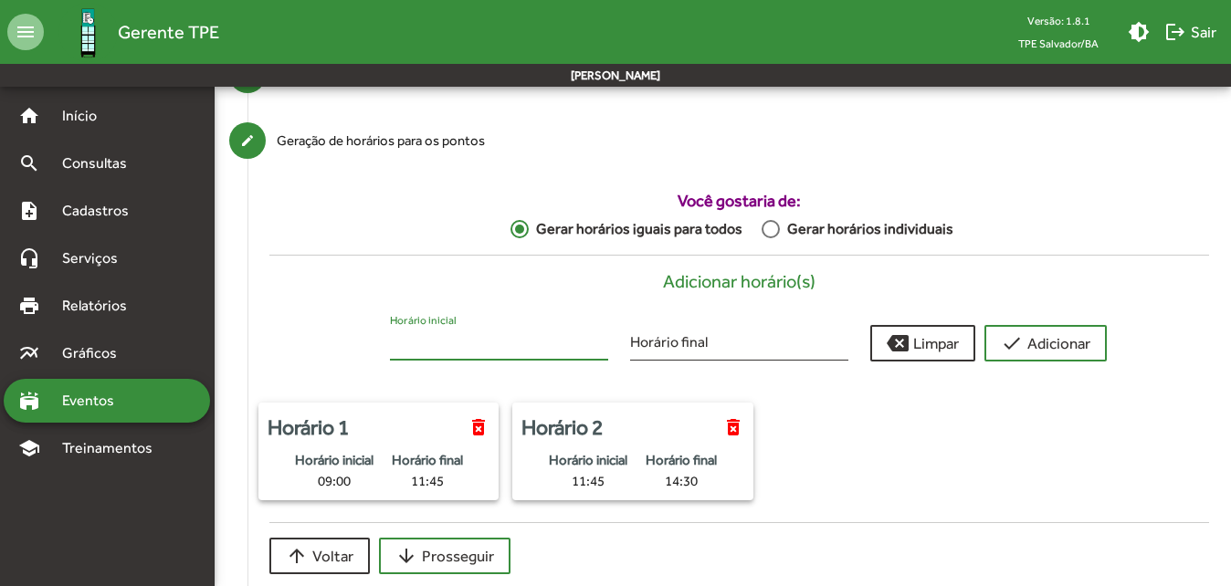
click at [551, 342] on input "Horário inicial" at bounding box center [499, 345] width 218 height 16
type input "*****"
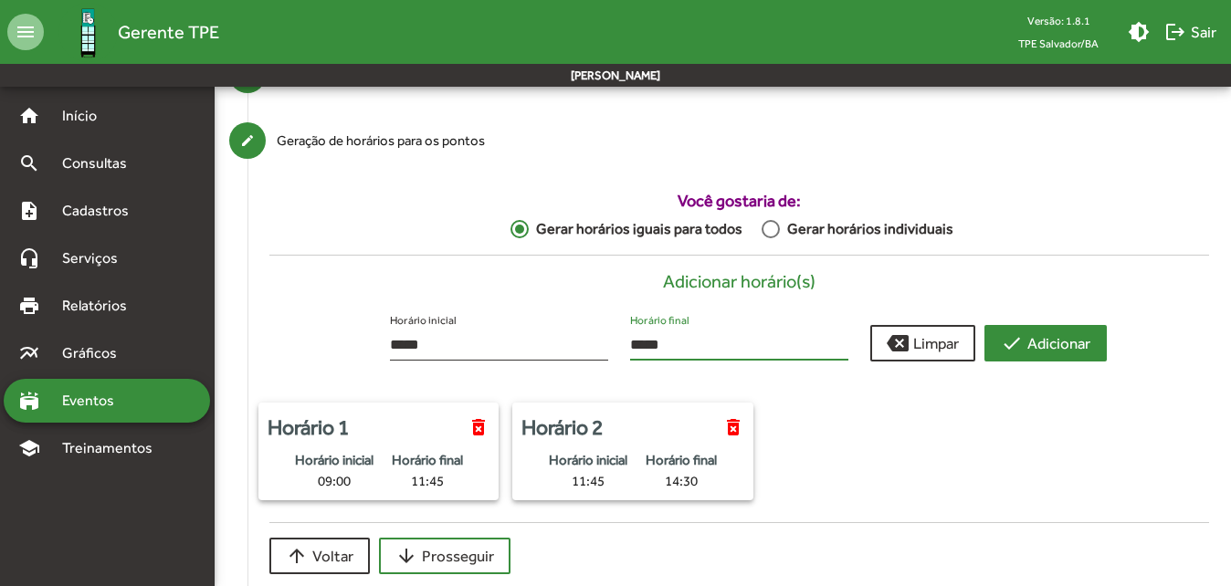
type input "*****"
click at [1040, 345] on span "check Adicionar" at bounding box center [1045, 343] width 89 height 33
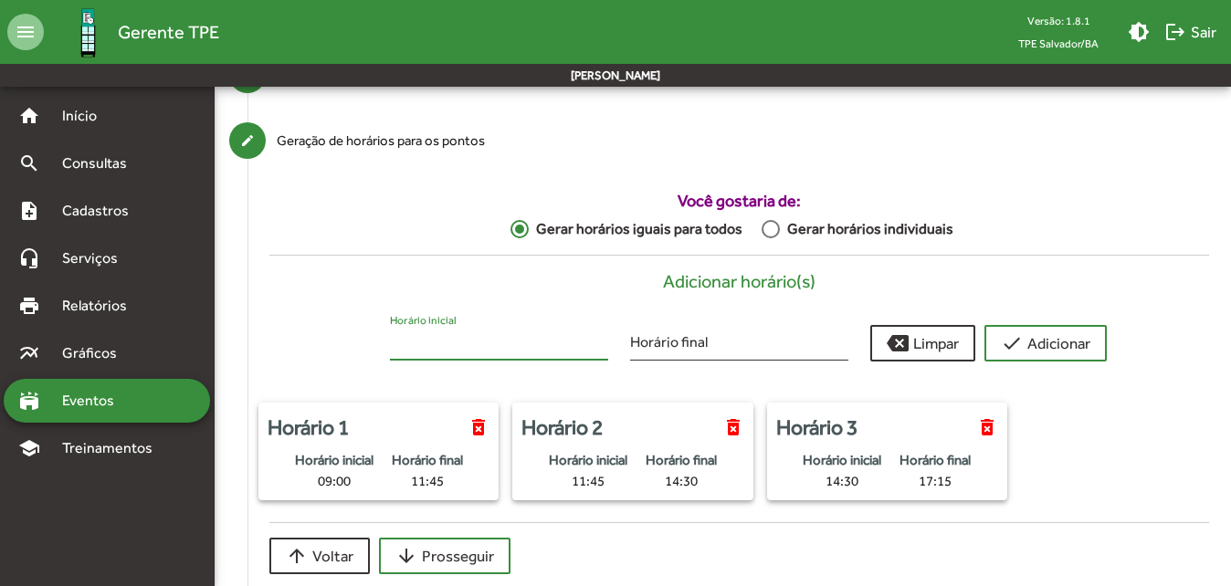
click at [555, 342] on input "Horário inicial" at bounding box center [499, 345] width 218 height 16
type input "*****"
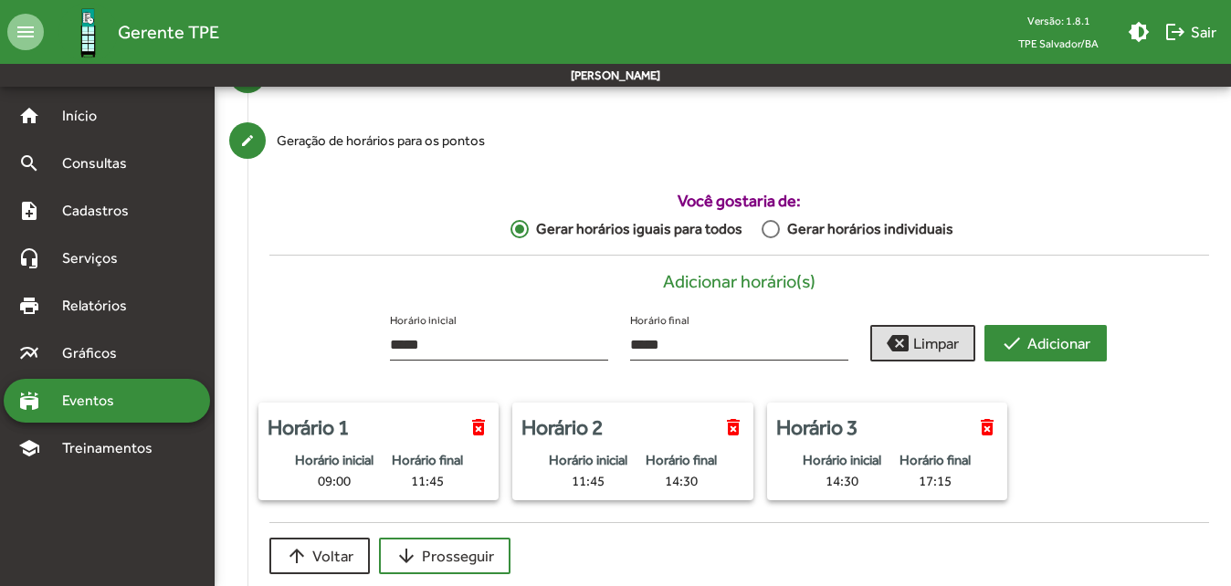
click at [1032, 358] on span "check Adicionar" at bounding box center [1045, 343] width 89 height 33
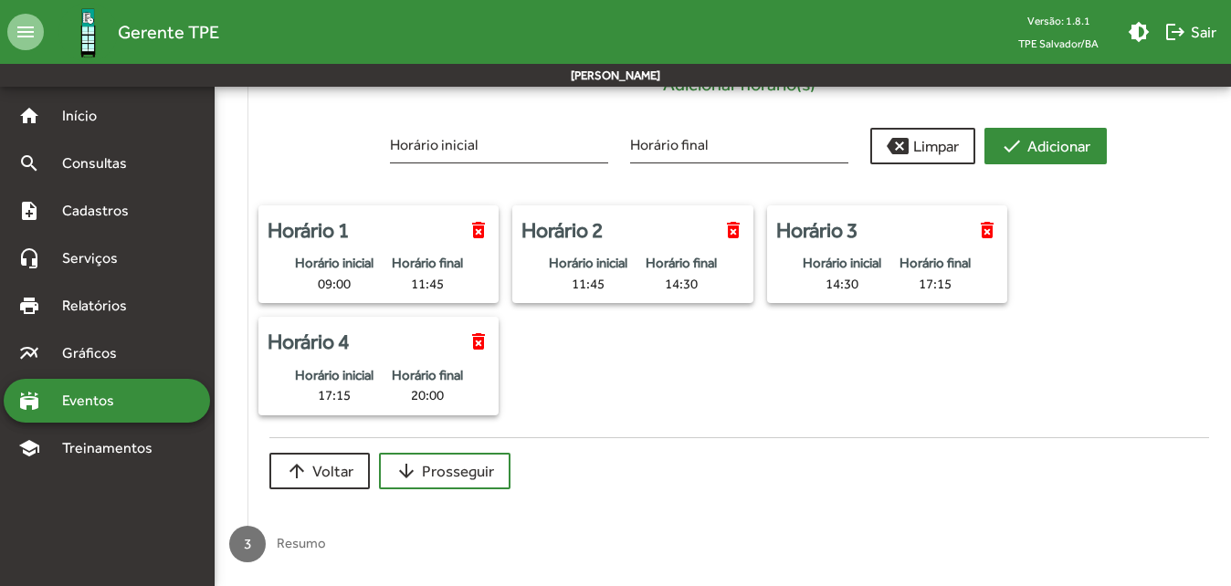
scroll to position [408, 0]
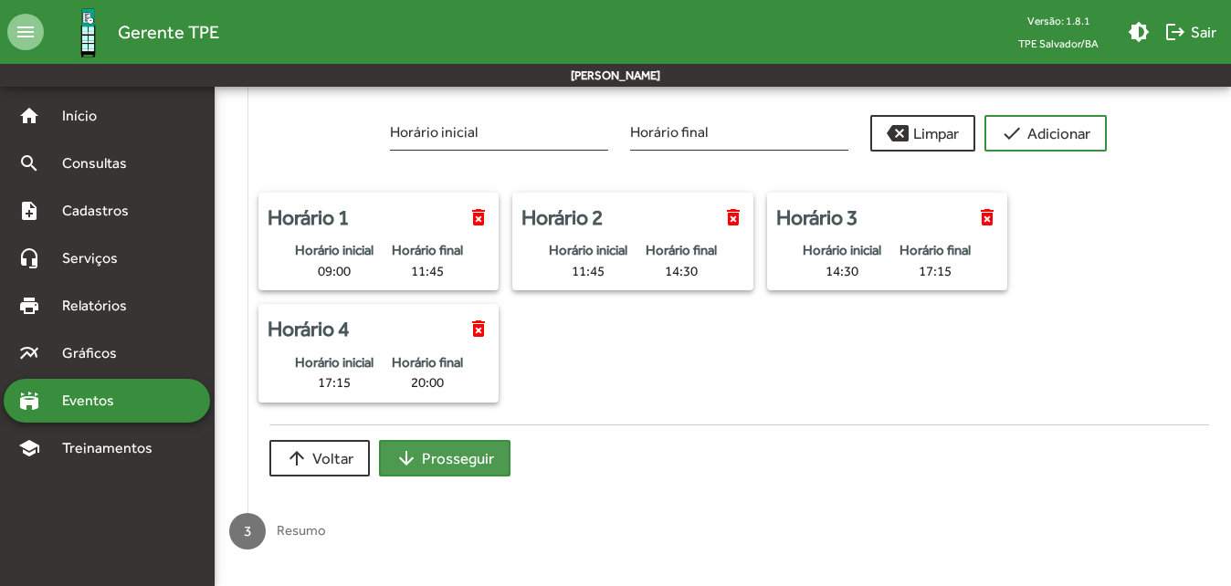
click at [433, 464] on span "arrow_downward Prosseguir" at bounding box center [444, 458] width 99 height 33
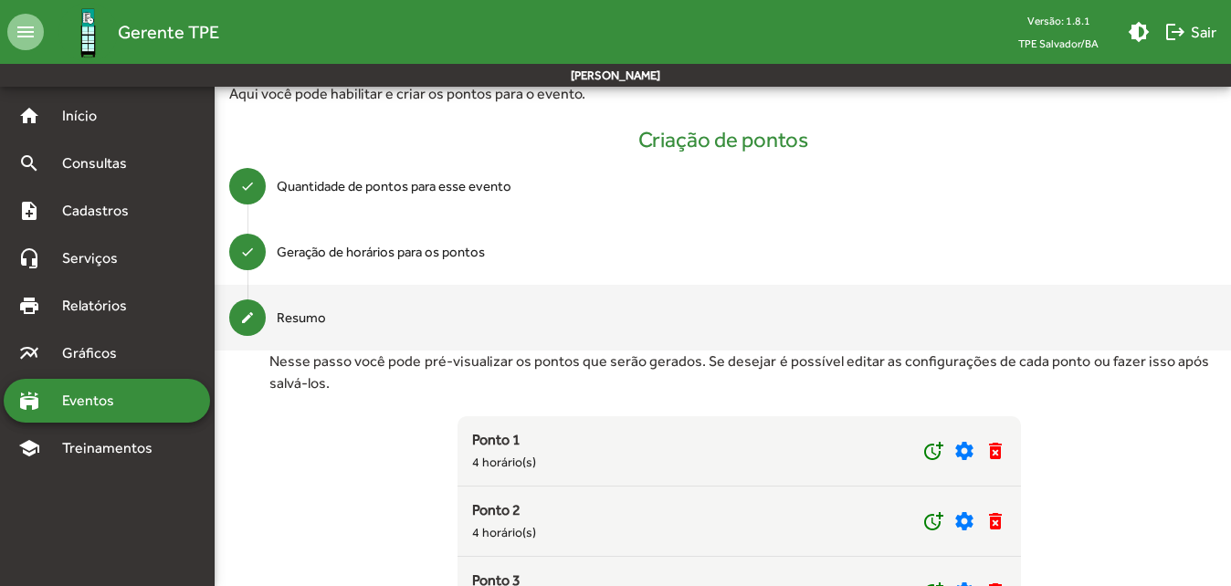
scroll to position [201, 0]
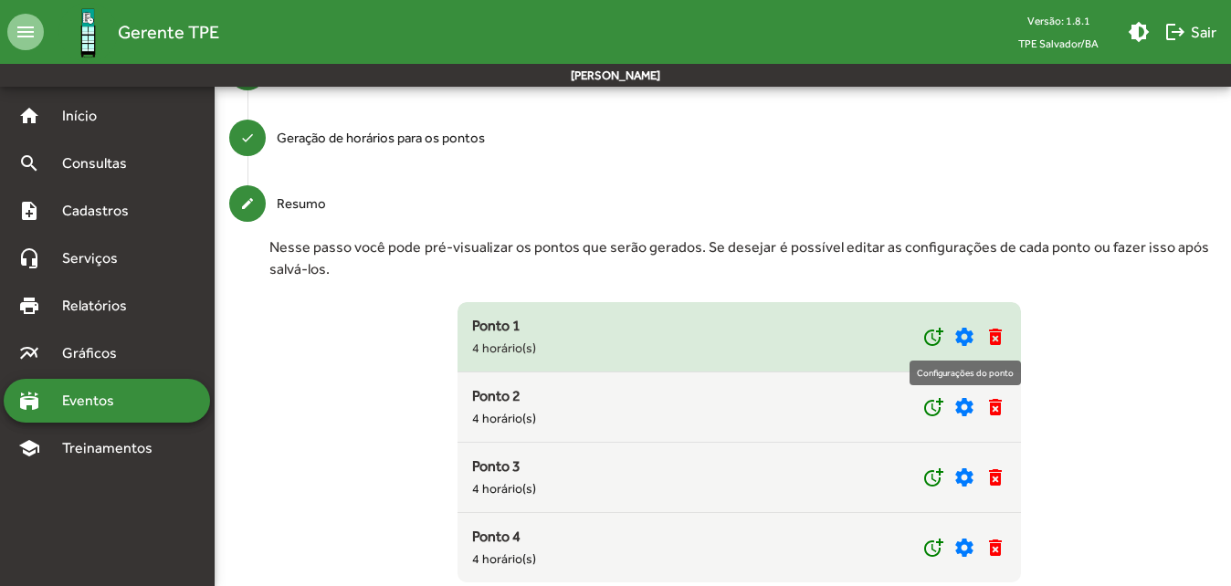
click at [965, 338] on mat-icon "settings" at bounding box center [964, 337] width 22 height 22
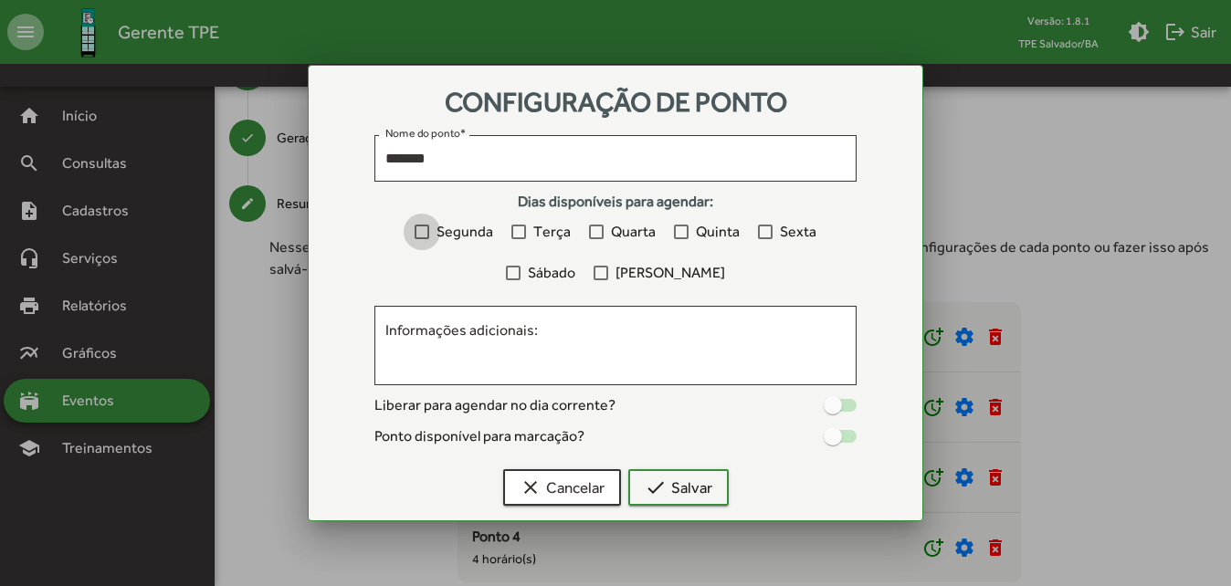
click at [423, 232] on div at bounding box center [422, 232] width 15 height 15
click at [521, 237] on div at bounding box center [518, 232] width 15 height 15
click at [621, 233] on span "Quarta" at bounding box center [633, 232] width 45 height 22
drag, startPoint x: 698, startPoint y: 231, endPoint x: 714, endPoint y: 230, distance: 16.5
click at [698, 230] on span "Quinta" at bounding box center [718, 232] width 44 height 22
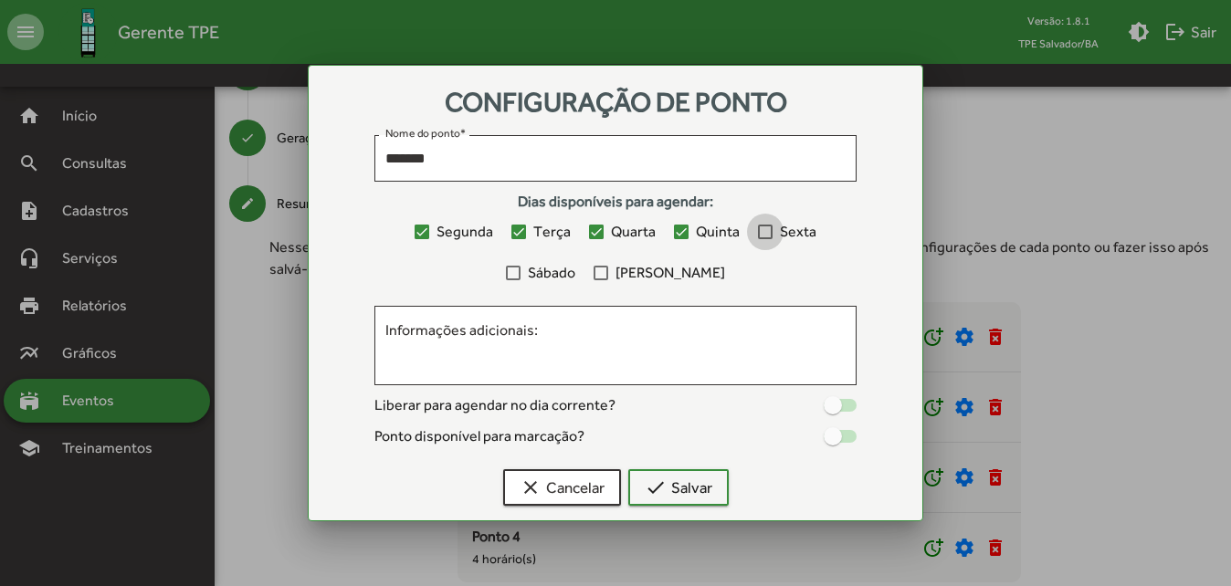
click at [778, 234] on label "Sexta" at bounding box center [787, 232] width 58 height 22
click at [666, 271] on span "[PERSON_NAME]" at bounding box center [670, 273] width 110 height 22
click at [556, 273] on span "Sábado" at bounding box center [551, 273] width 47 height 22
click at [678, 481] on span "check Salvar" at bounding box center [679, 487] width 68 height 33
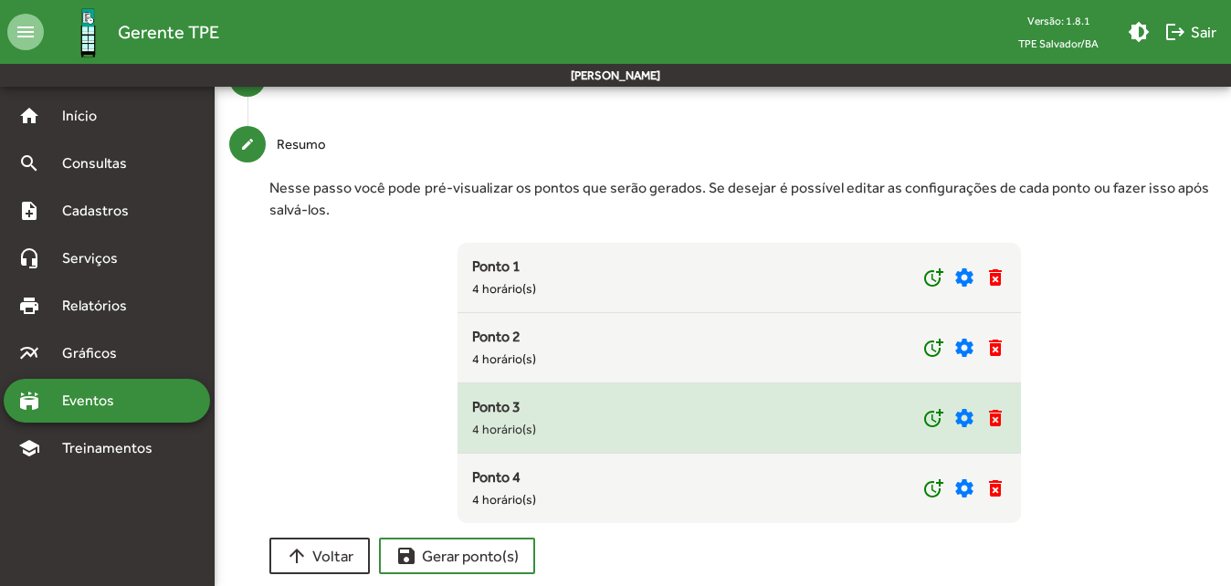
scroll to position [292, 0]
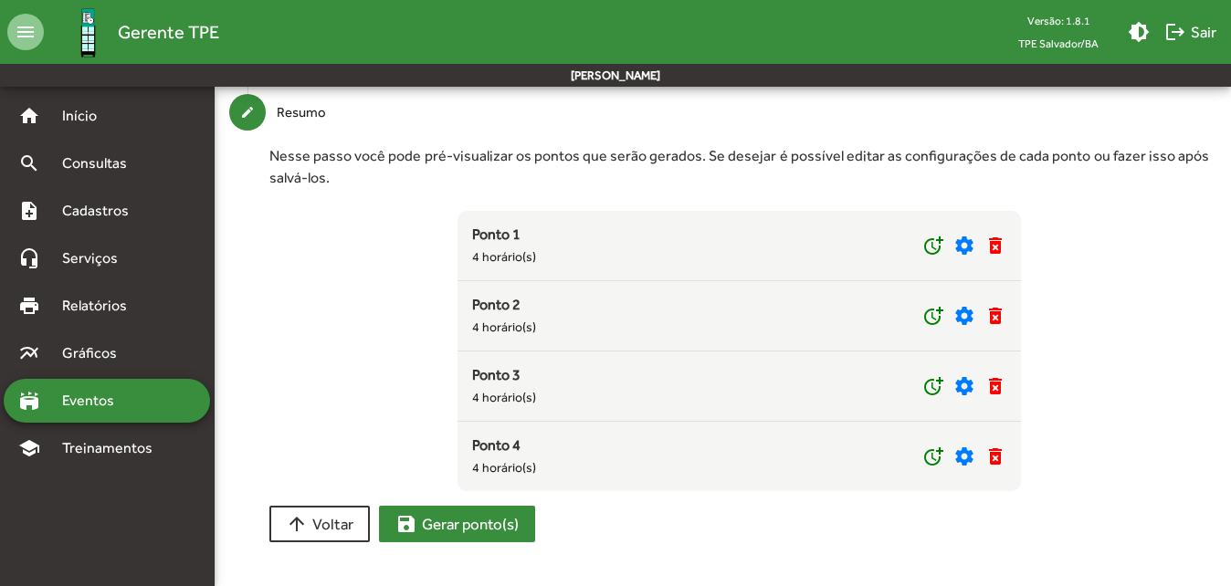
click at [452, 528] on span "save Gerar ponto(s)" at bounding box center [456, 524] width 123 height 33
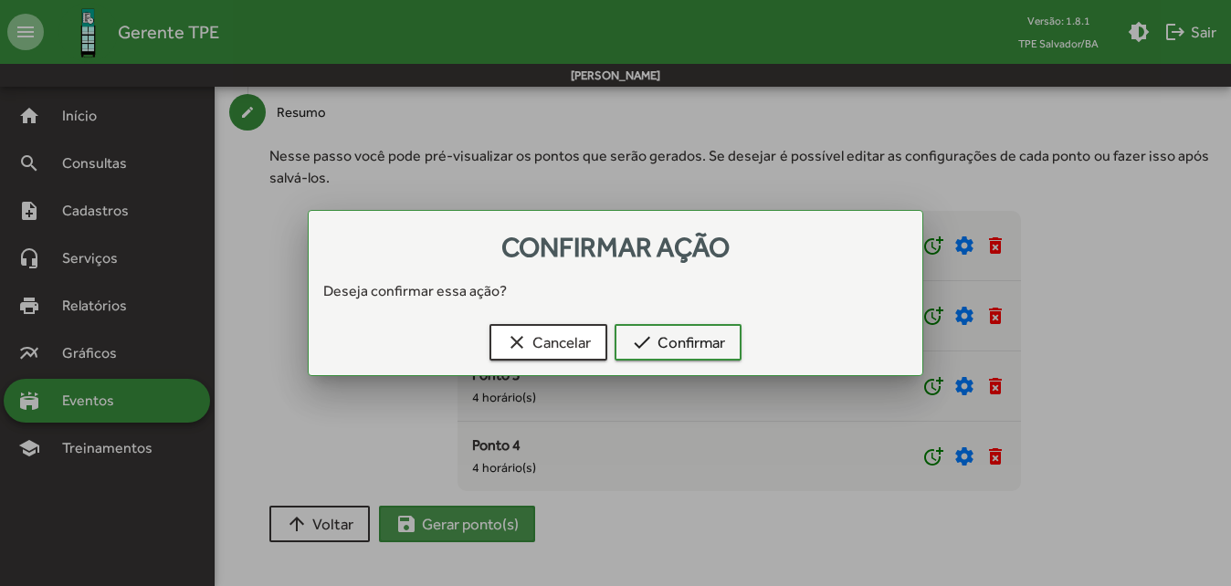
scroll to position [0, 0]
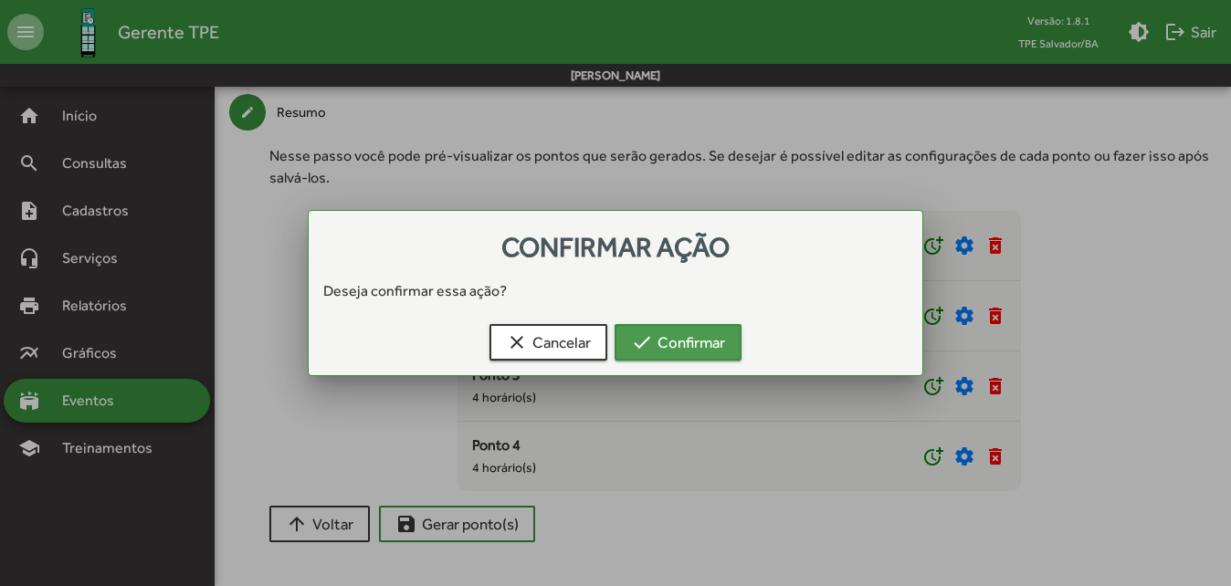
click at [660, 341] on span "check Confirmar" at bounding box center [678, 342] width 94 height 33
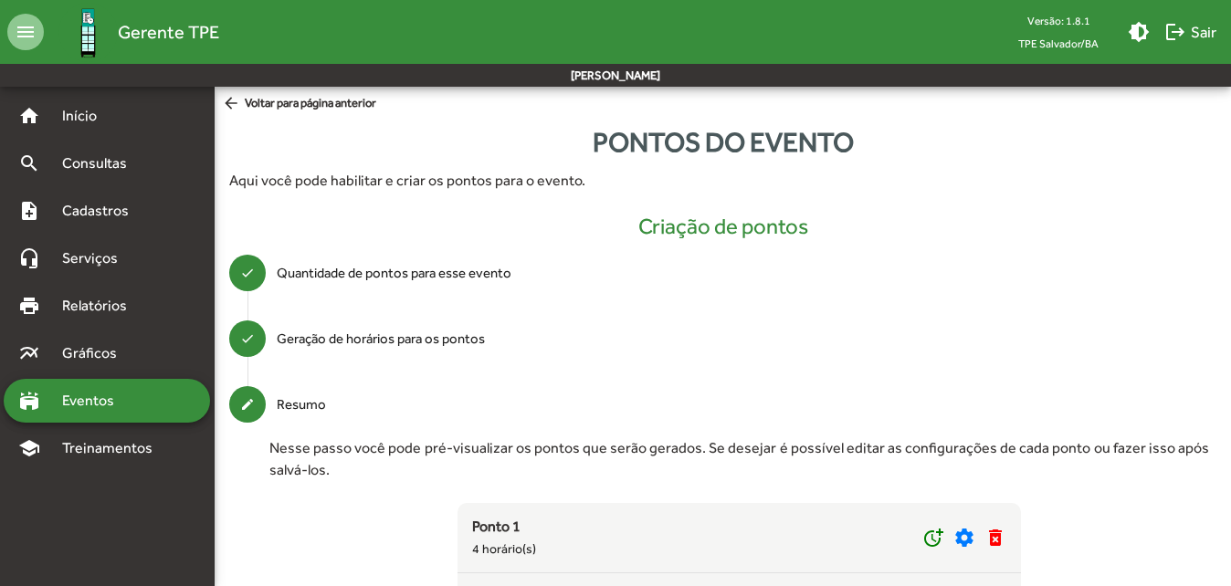
scroll to position [292, 0]
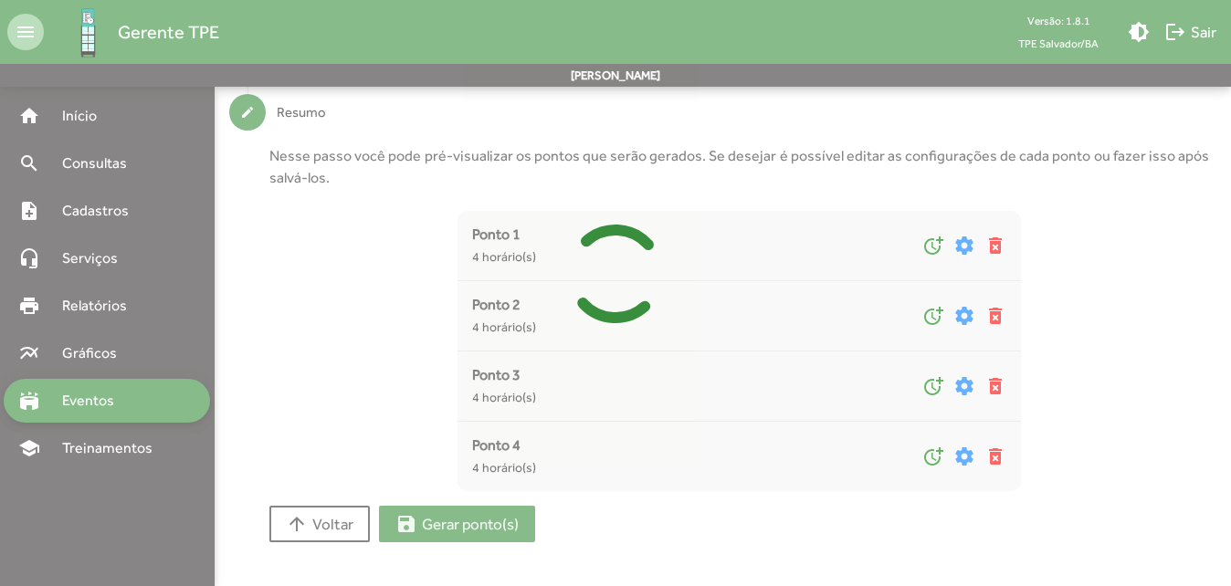
type input "*"
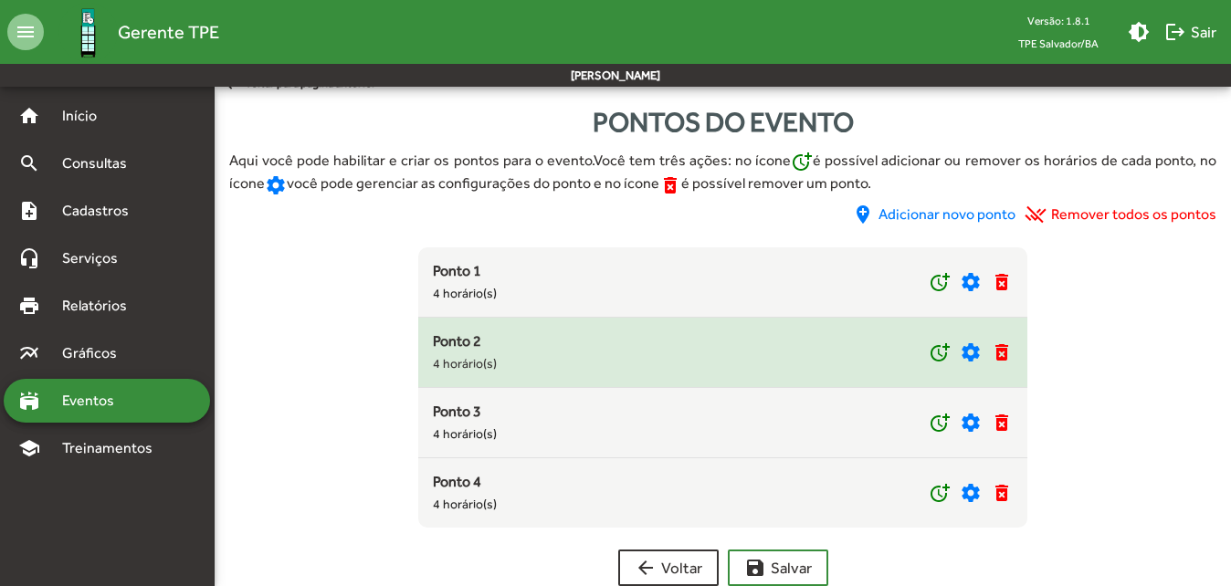
scroll to position [0, 0]
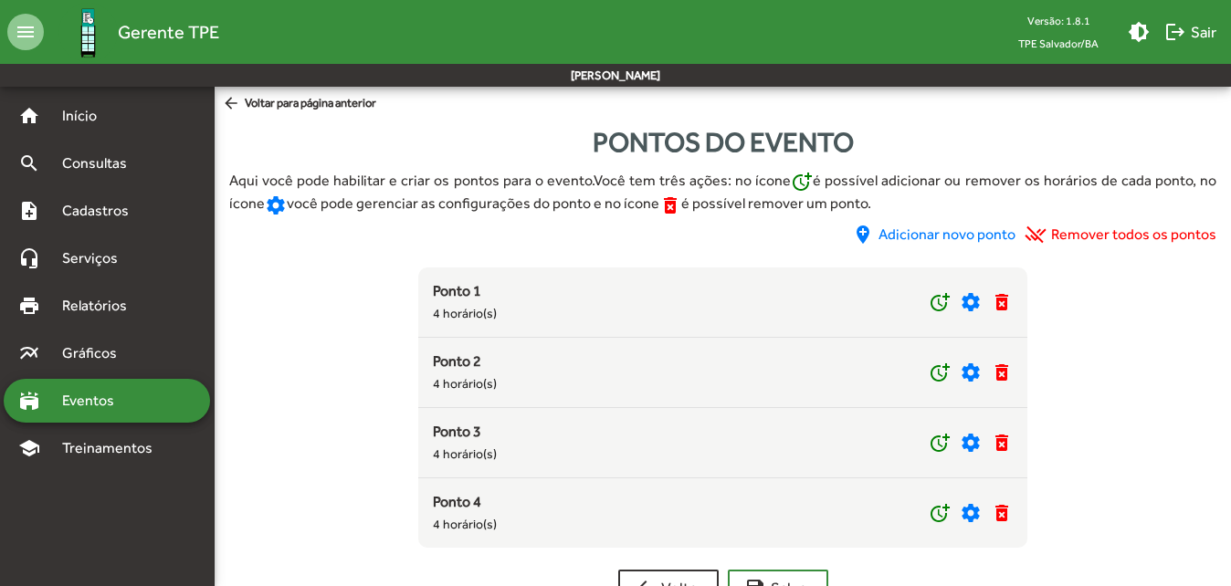
click at [947, 226] on span "add_location Adicionar novo ponto" at bounding box center [933, 235] width 163 height 22
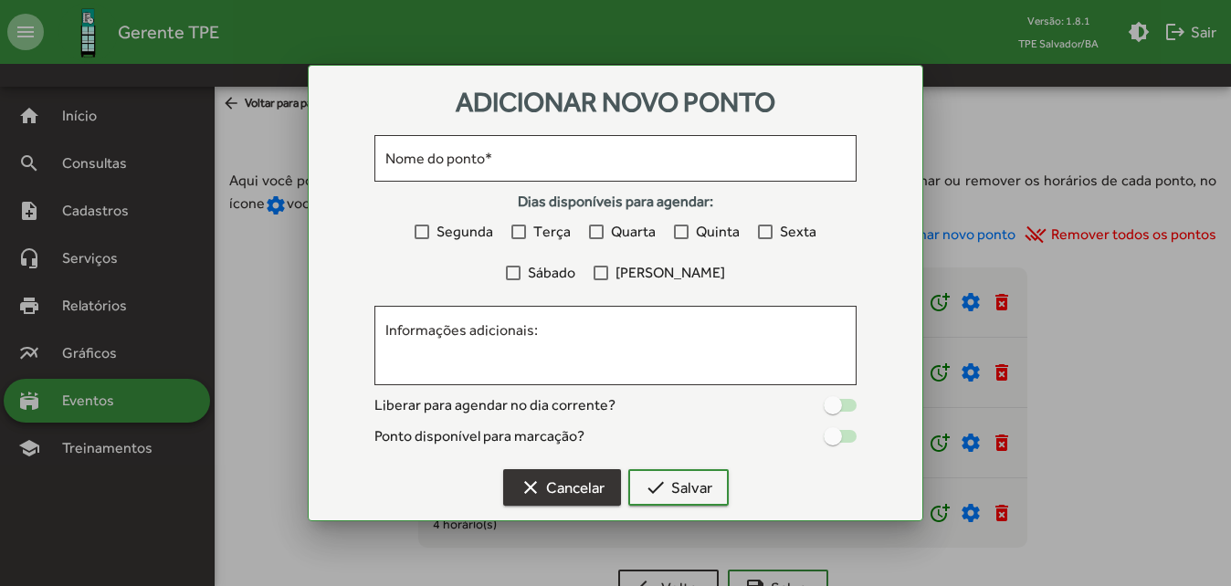
click at [541, 488] on mat-icon "clear" at bounding box center [531, 488] width 22 height 22
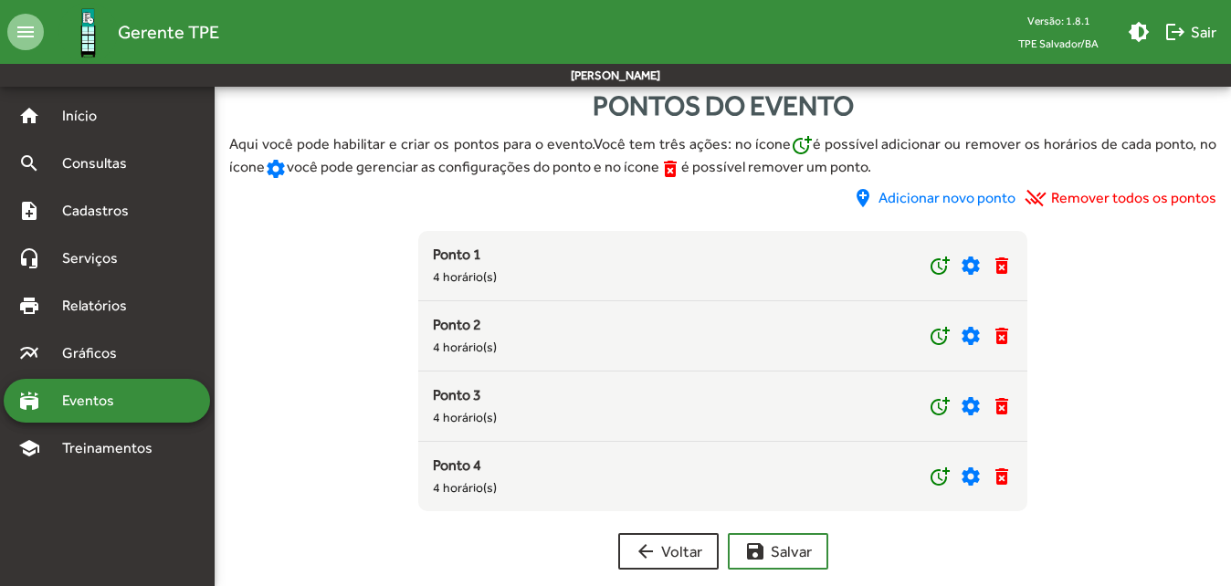
scroll to position [57, 0]
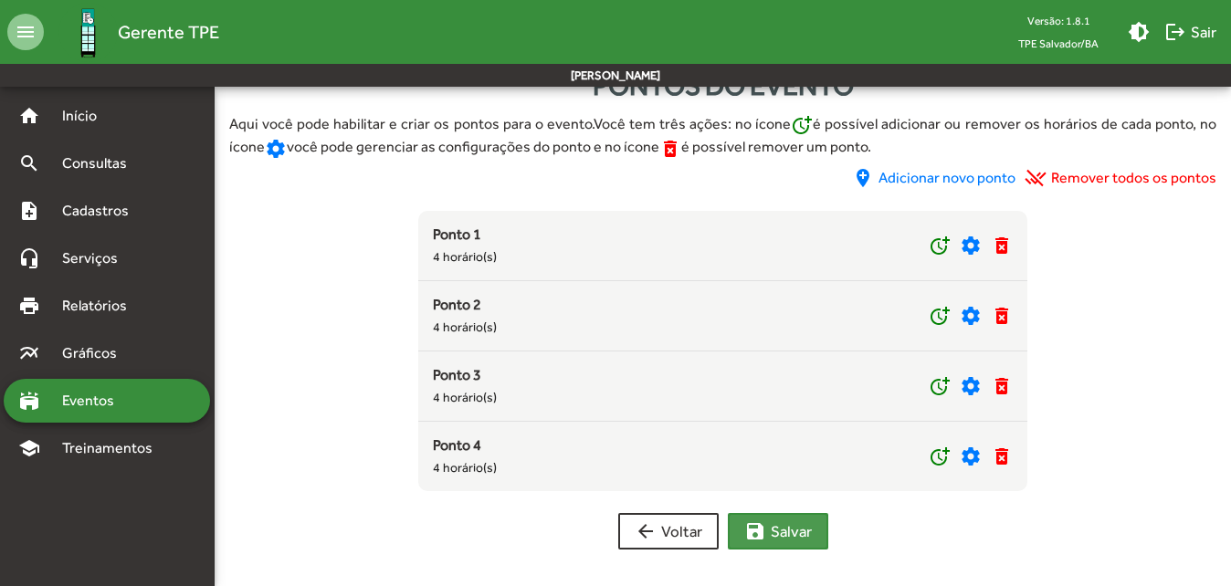
click at [790, 531] on span "save [PERSON_NAME]" at bounding box center [778, 531] width 68 height 33
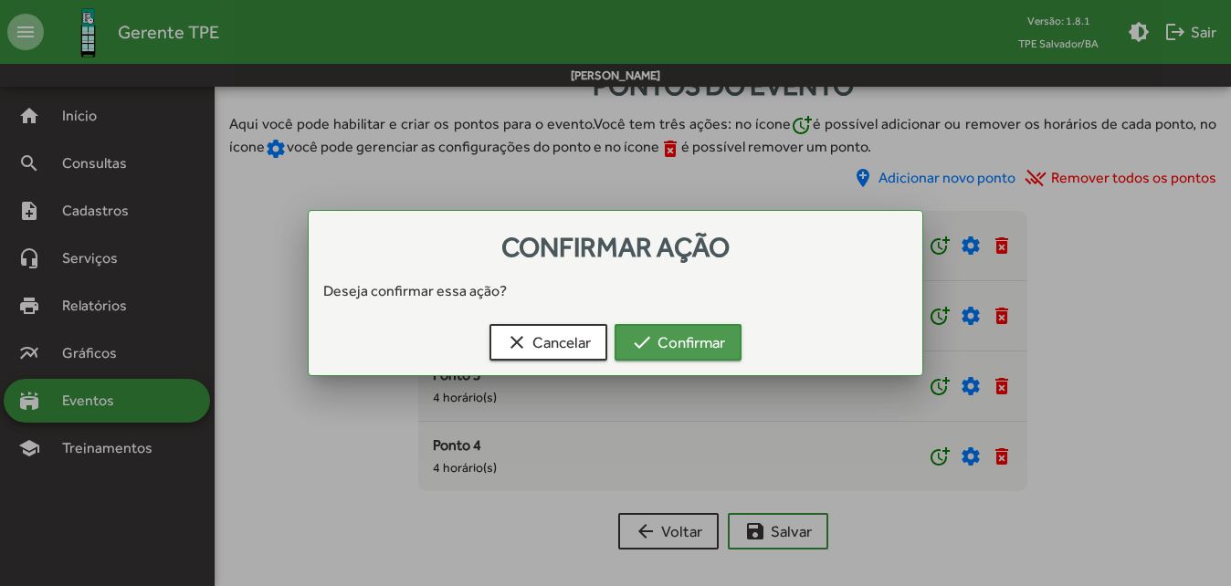
click at [688, 339] on span "check Confirmar" at bounding box center [678, 342] width 94 height 33
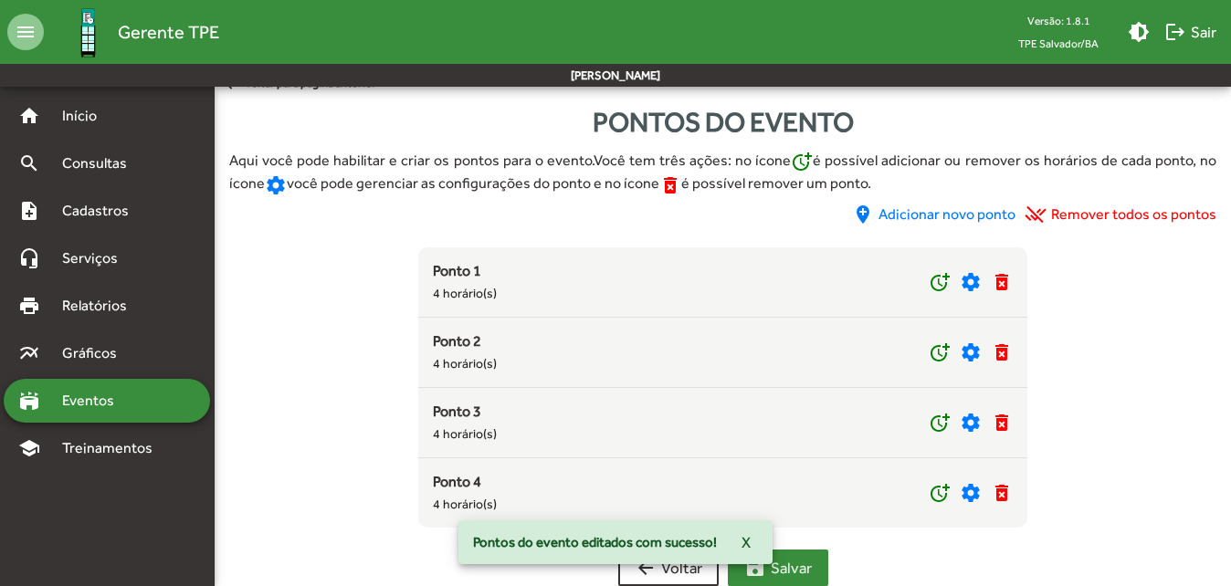
scroll to position [0, 0]
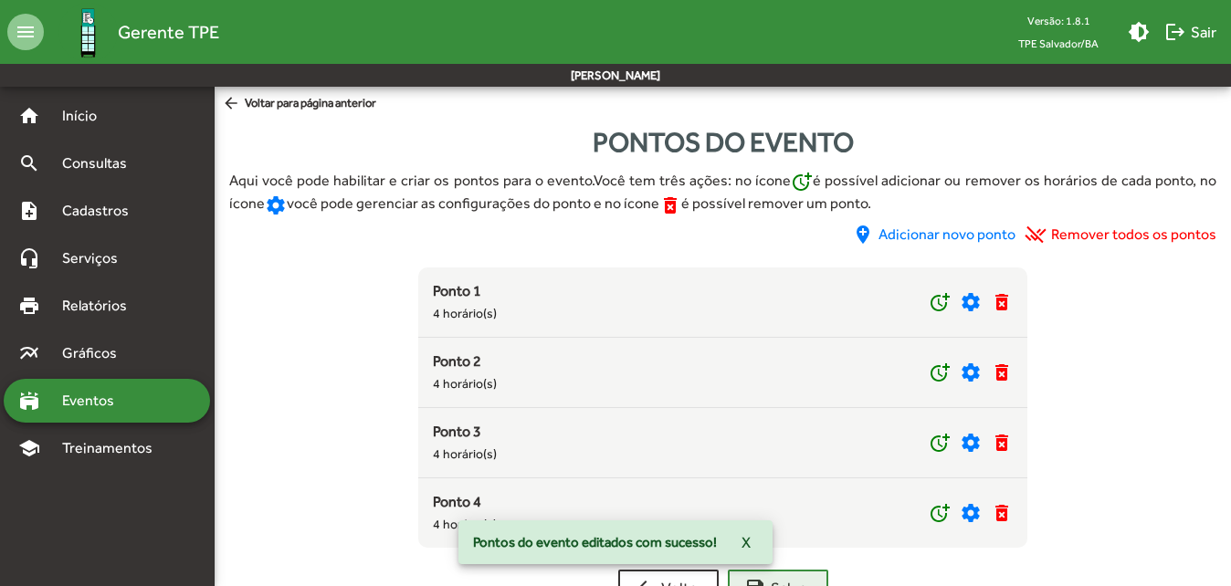
click at [231, 105] on mat-icon "arrow_back" at bounding box center [233, 104] width 23 height 20
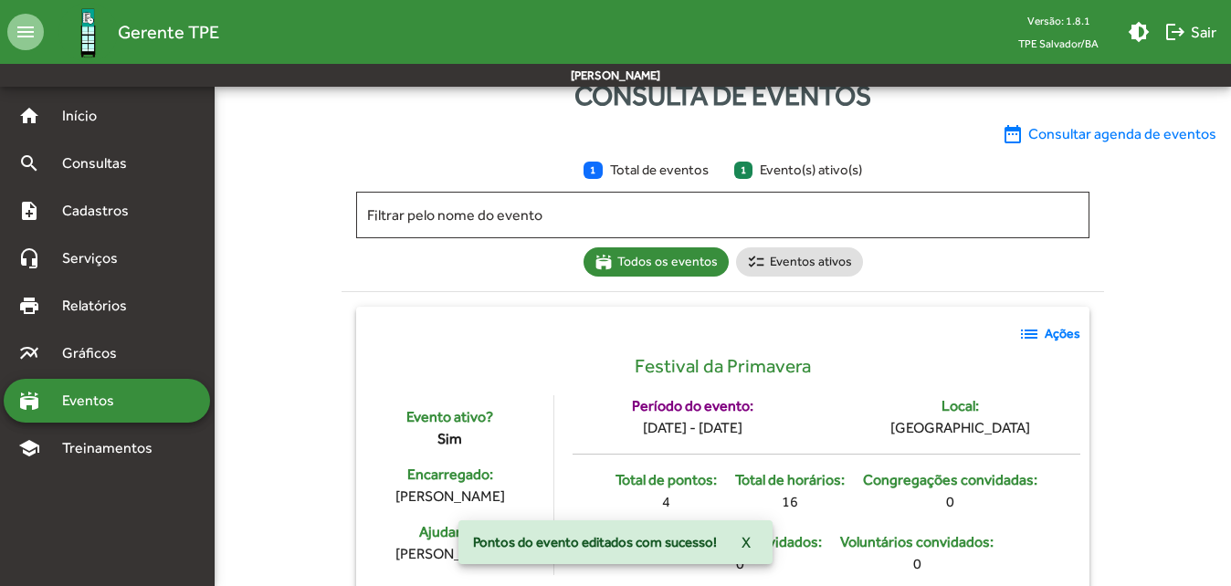
scroll to position [118, 0]
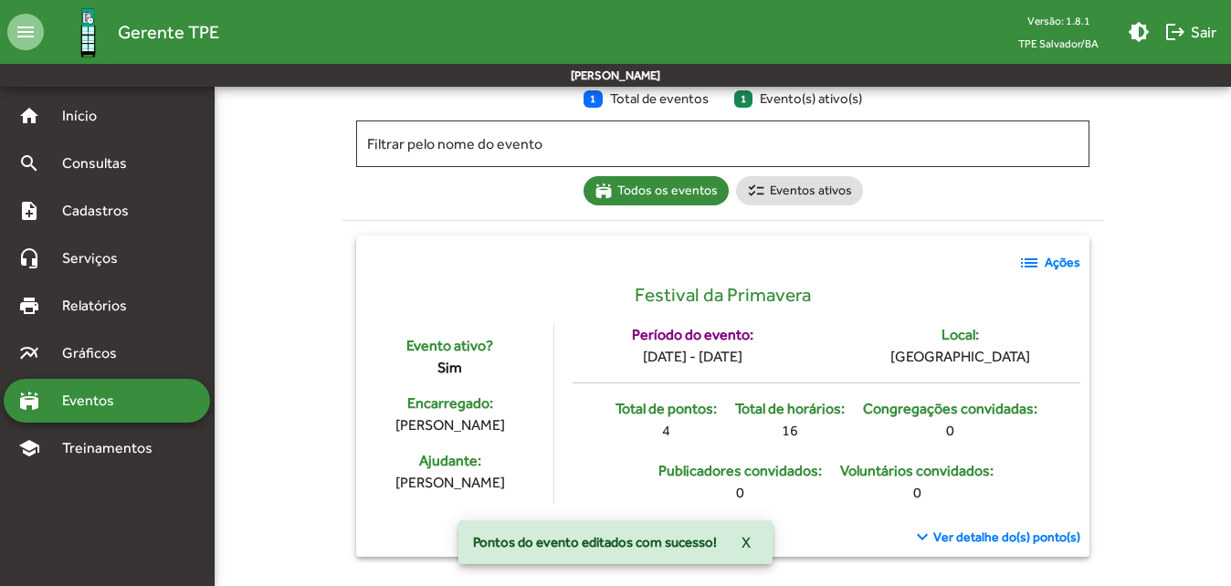
click at [1012, 531] on span "Ver detalhe do(s) ponto(s)" at bounding box center [1006, 537] width 147 height 19
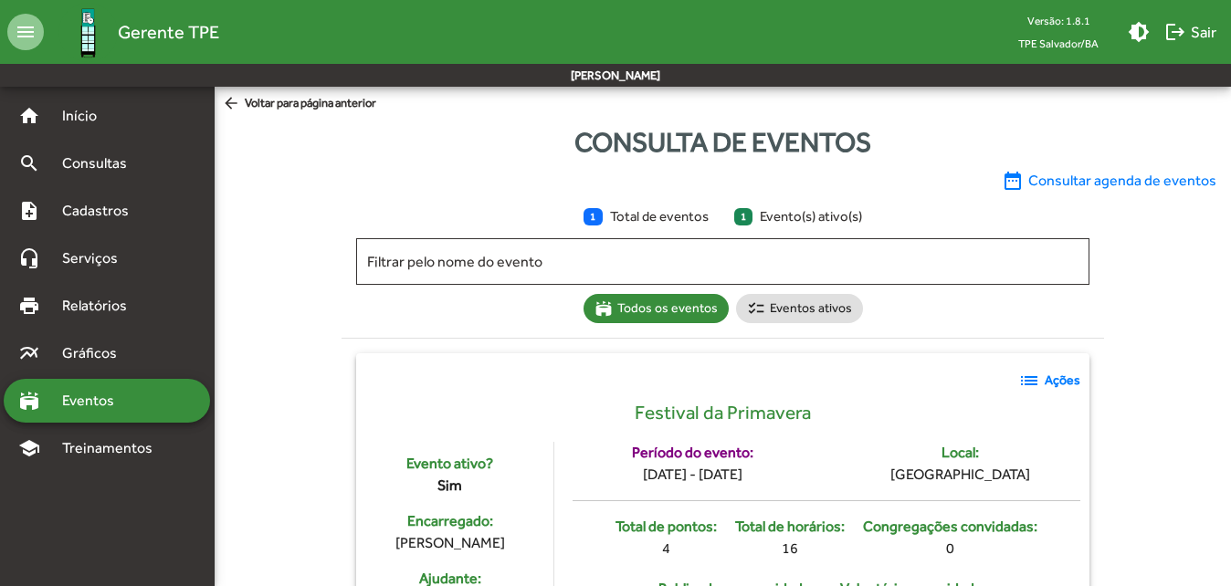
scroll to position [183, 0]
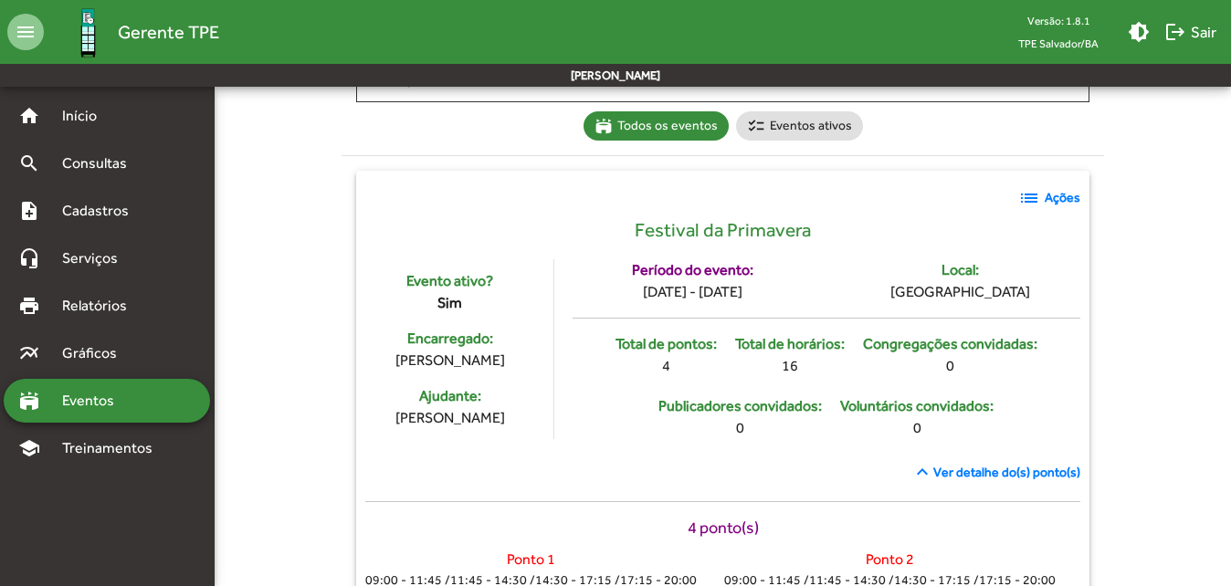
click at [1052, 207] on span "list Ações" at bounding box center [1049, 198] width 62 height 22
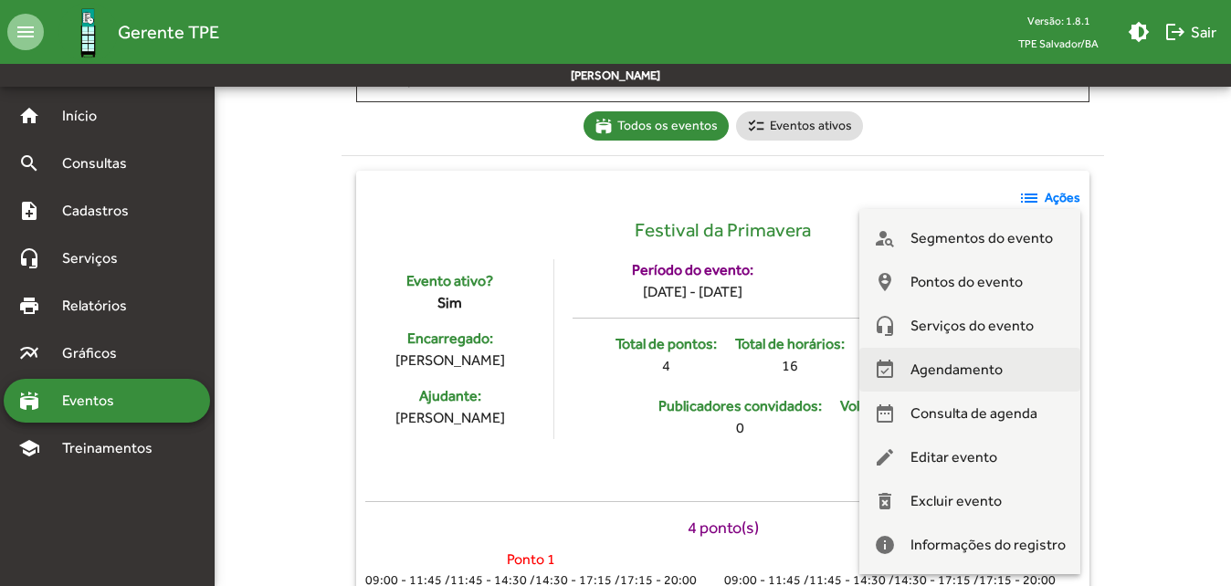
click at [952, 364] on span "Agendamento" at bounding box center [956, 370] width 92 height 44
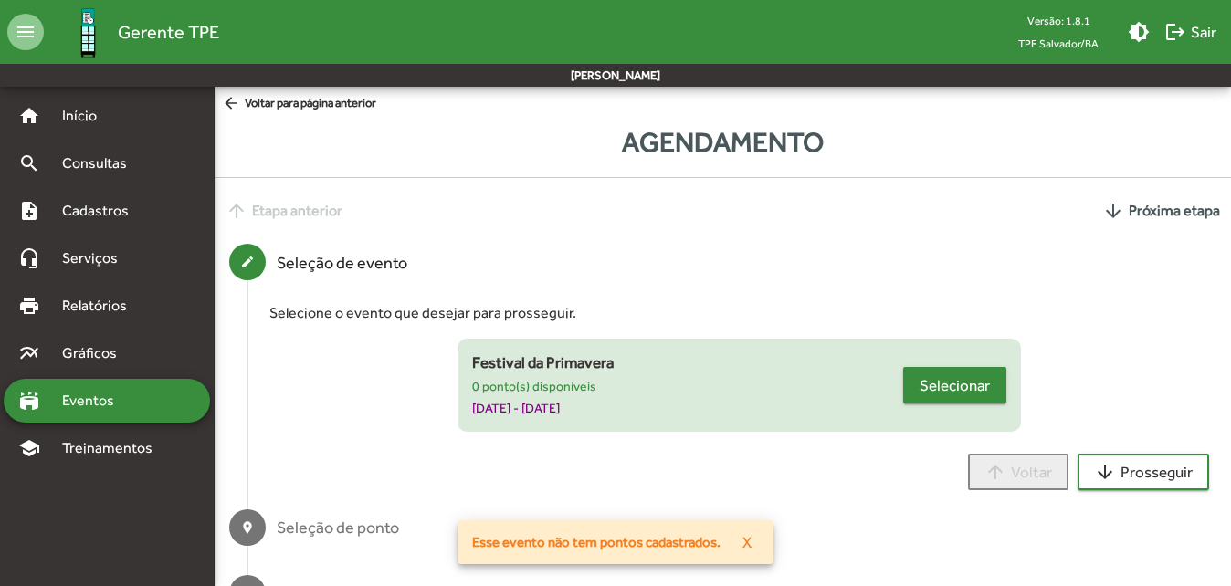
click at [922, 376] on span "Selecionar" at bounding box center [955, 385] width 70 height 33
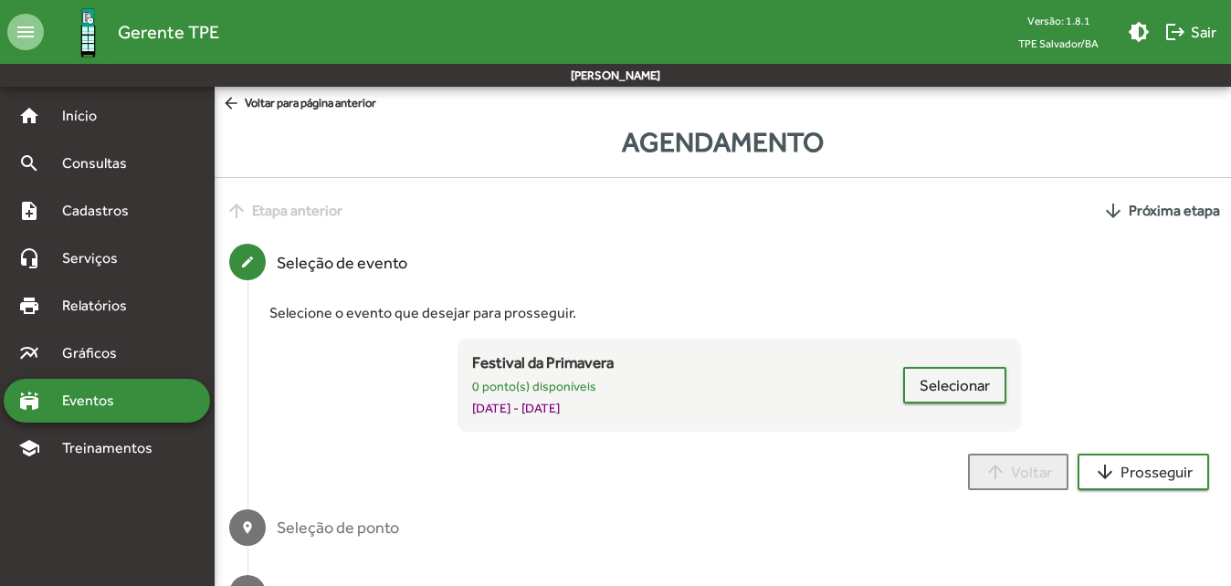
click at [226, 103] on mat-icon "arrow_back" at bounding box center [233, 104] width 23 height 20
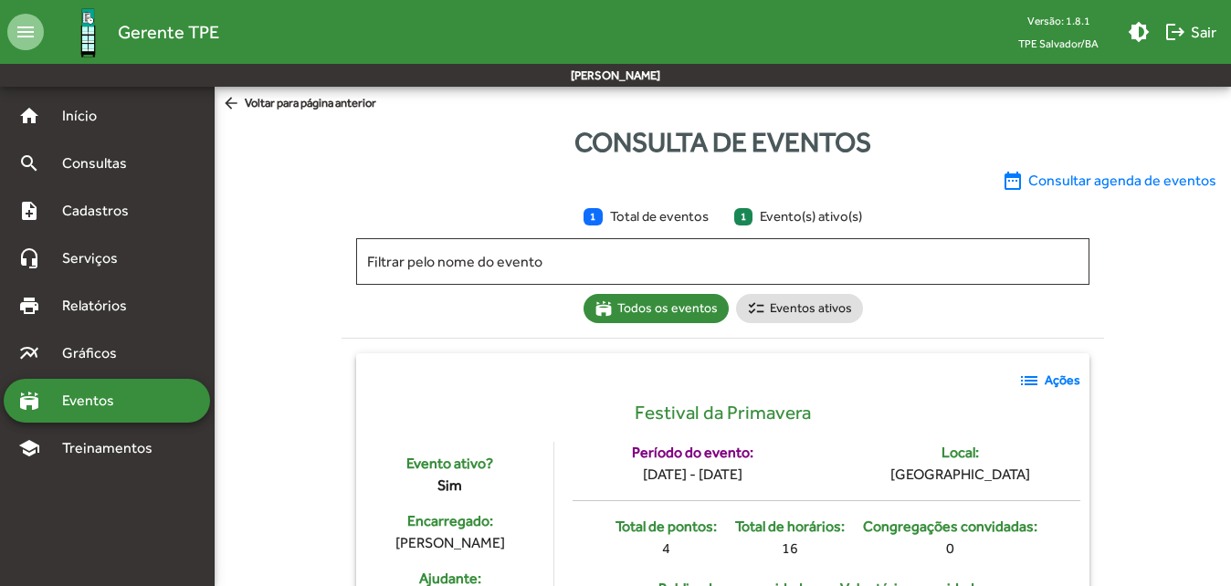
click at [1059, 380] on strong "Ações" at bounding box center [1063, 380] width 36 height 19
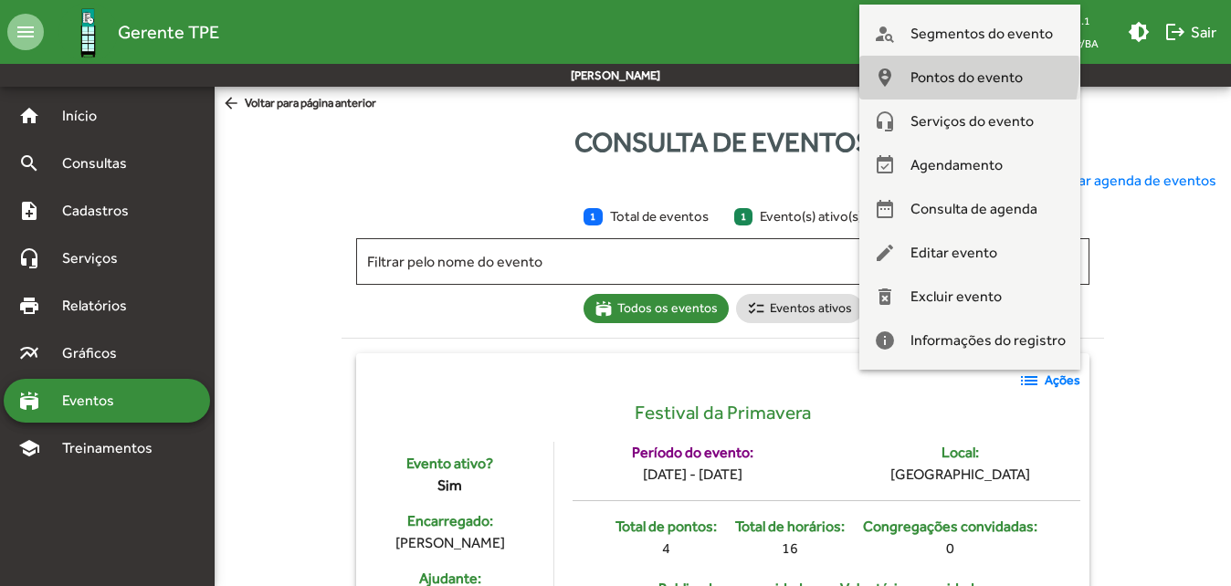
click at [948, 70] on span "Pontos do evento" at bounding box center [966, 78] width 112 height 44
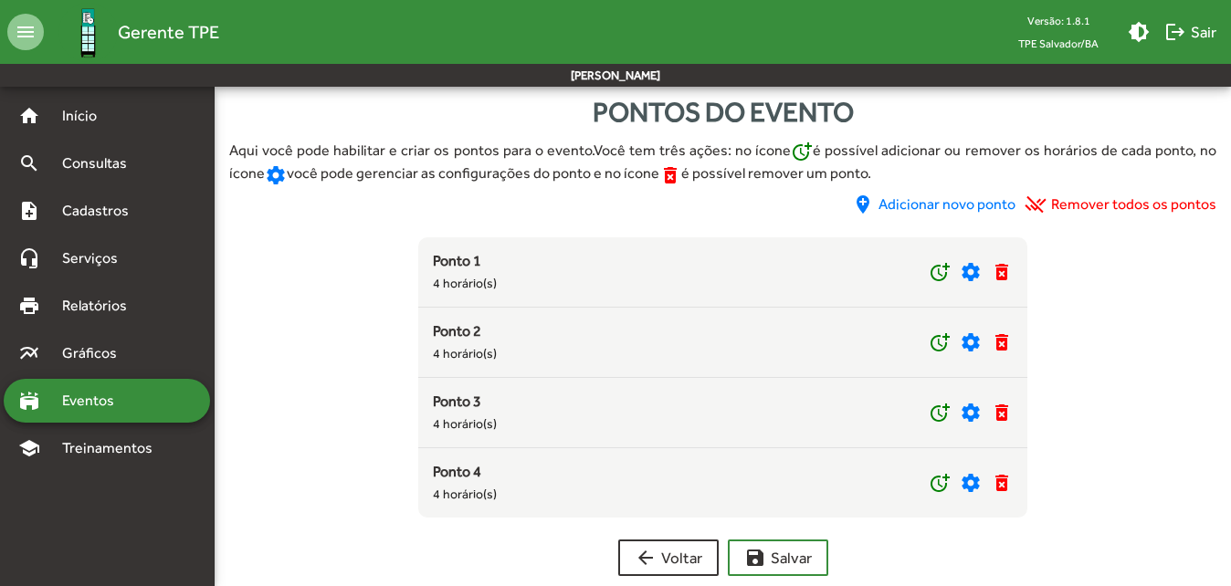
scroll to position [57, 0]
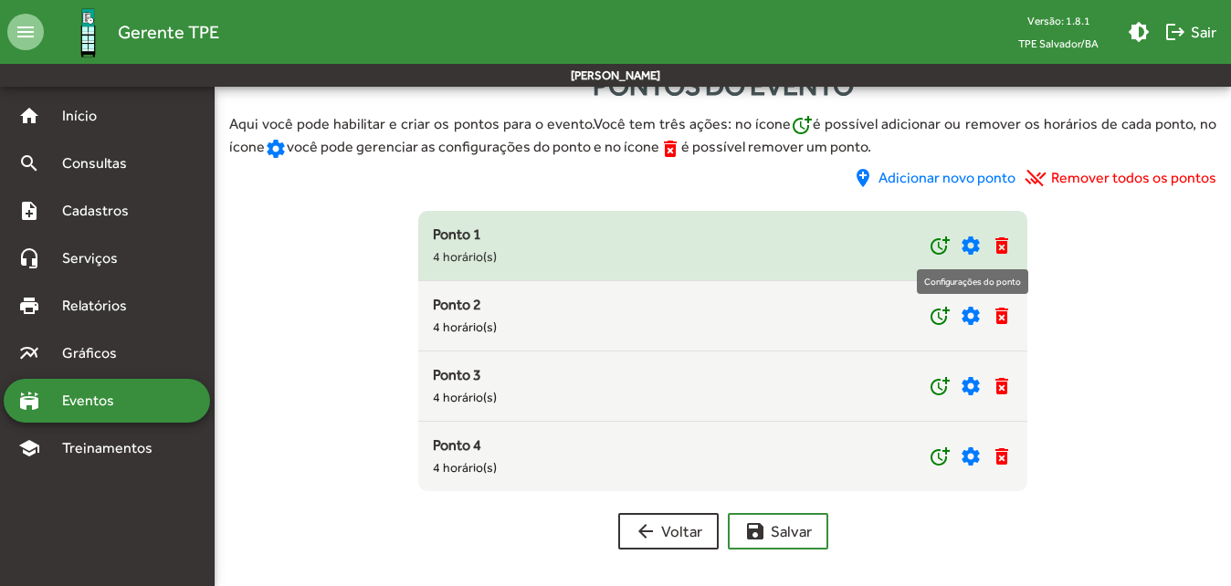
click at [969, 246] on mat-icon "settings" at bounding box center [971, 246] width 22 height 22
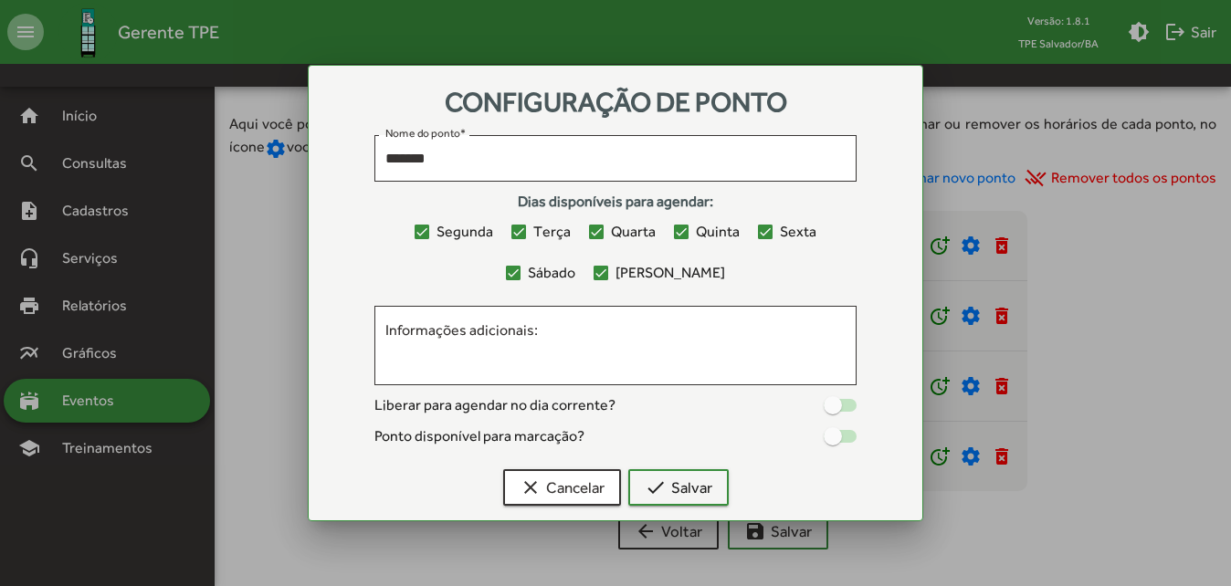
click at [837, 435] on div at bounding box center [833, 436] width 18 height 18
click at [835, 405] on div at bounding box center [833, 405] width 18 height 18
click at [680, 483] on span "check Salvar" at bounding box center [679, 487] width 68 height 33
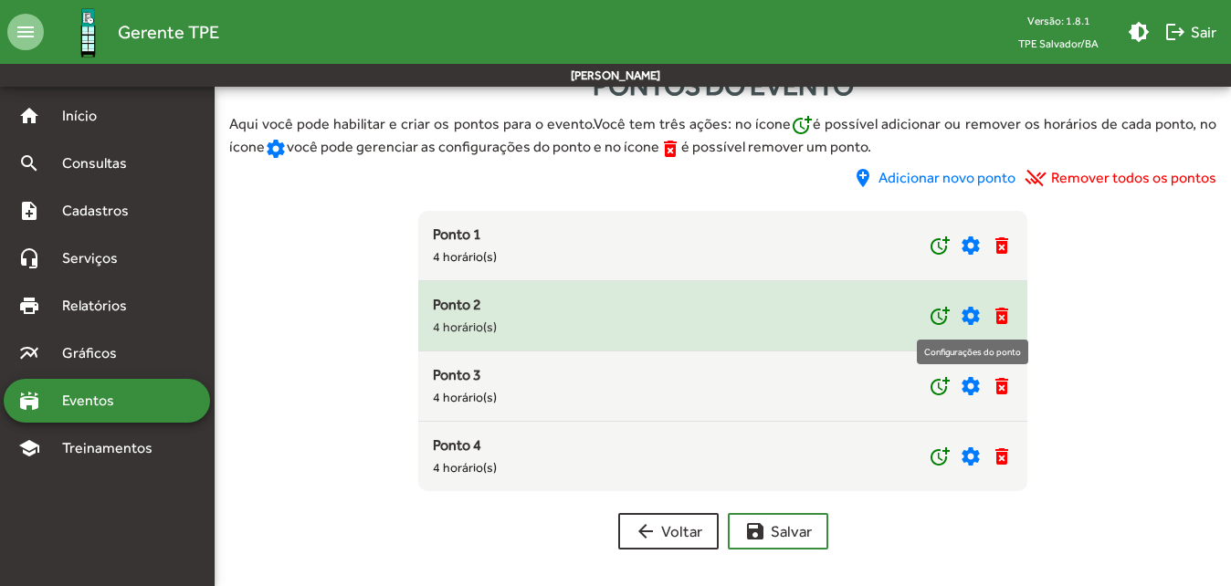
click at [963, 316] on mat-icon "settings" at bounding box center [971, 316] width 22 height 22
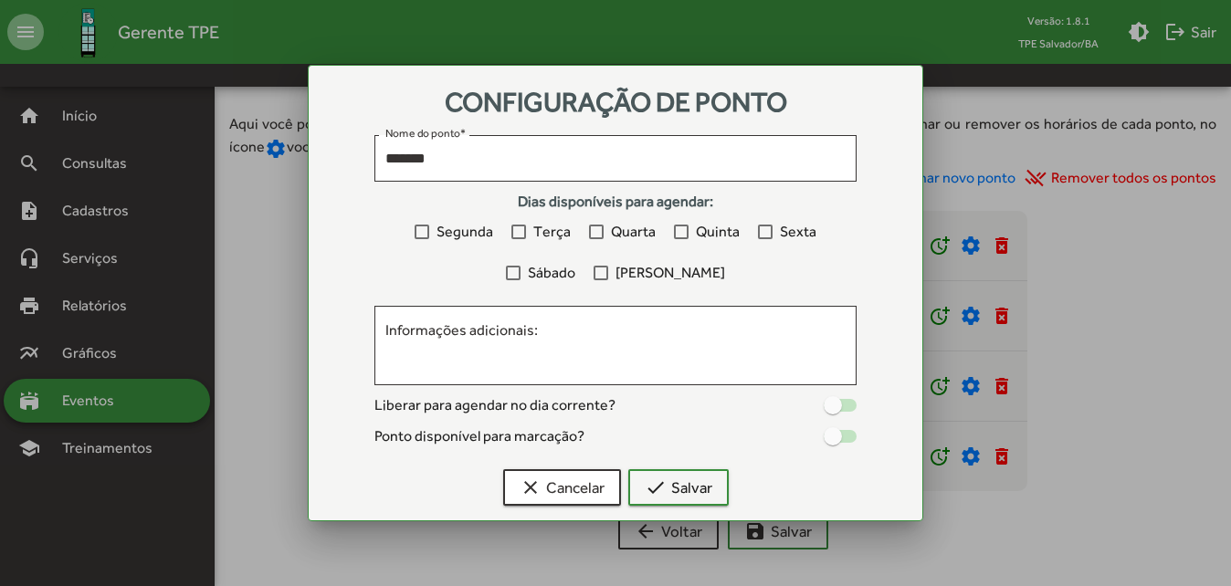
click at [834, 409] on div at bounding box center [833, 405] width 18 height 18
click at [845, 438] on div at bounding box center [840, 436] width 33 height 13
click at [461, 232] on span "Segunda" at bounding box center [464, 232] width 57 height 22
click at [525, 226] on div at bounding box center [518, 232] width 15 height 15
click at [624, 240] on span "Quarta" at bounding box center [633, 232] width 45 height 22
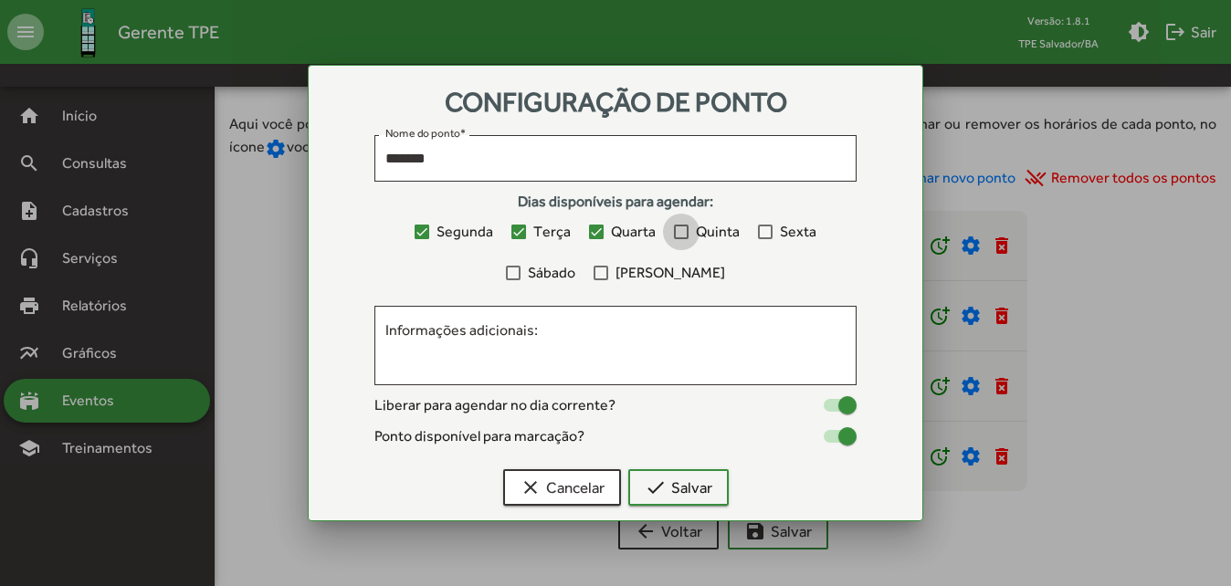
drag, startPoint x: 698, startPoint y: 231, endPoint x: 763, endPoint y: 231, distance: 65.7
click at [702, 231] on span "Quinta" at bounding box center [718, 232] width 44 height 22
click at [781, 231] on span "Sexta" at bounding box center [798, 232] width 37 height 22
drag, startPoint x: 653, startPoint y: 271, endPoint x: 577, endPoint y: 285, distance: 77.0
click at [649, 274] on span "[PERSON_NAME]" at bounding box center [670, 273] width 110 height 22
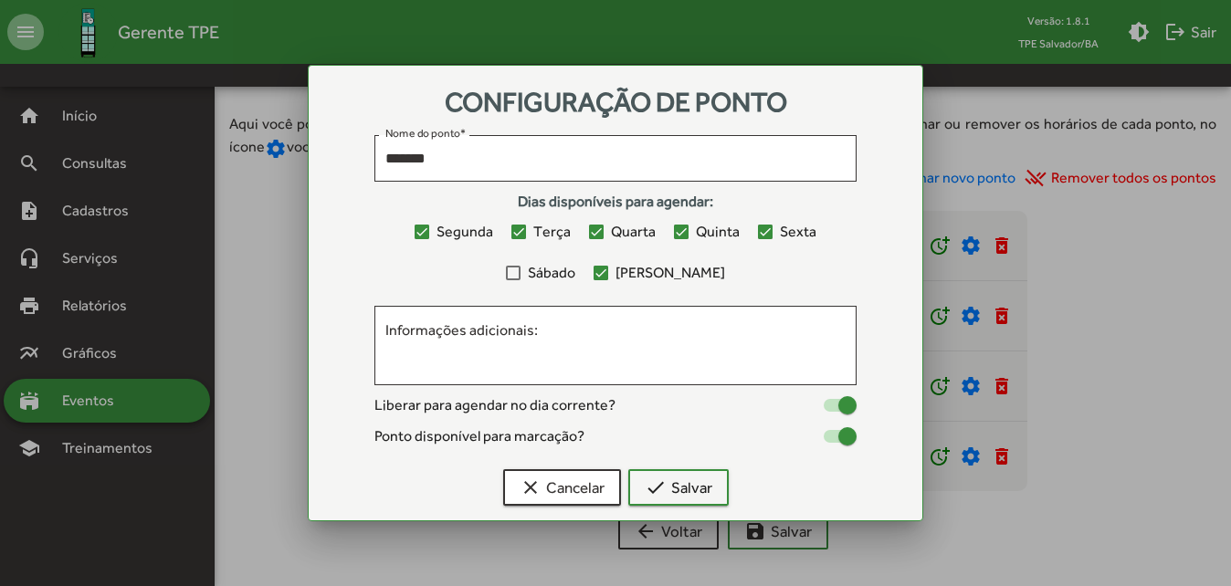
click at [521, 276] on div at bounding box center [513, 273] width 15 height 15
click at [677, 482] on span "check Salvar" at bounding box center [679, 487] width 68 height 33
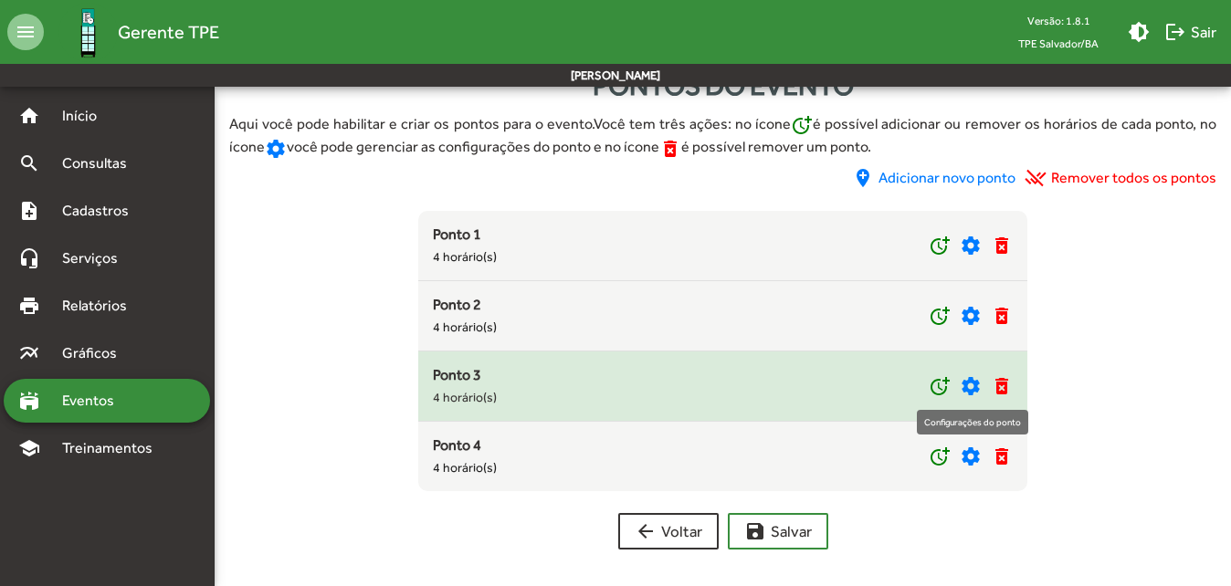
click at [973, 388] on mat-icon "settings" at bounding box center [971, 386] width 22 height 22
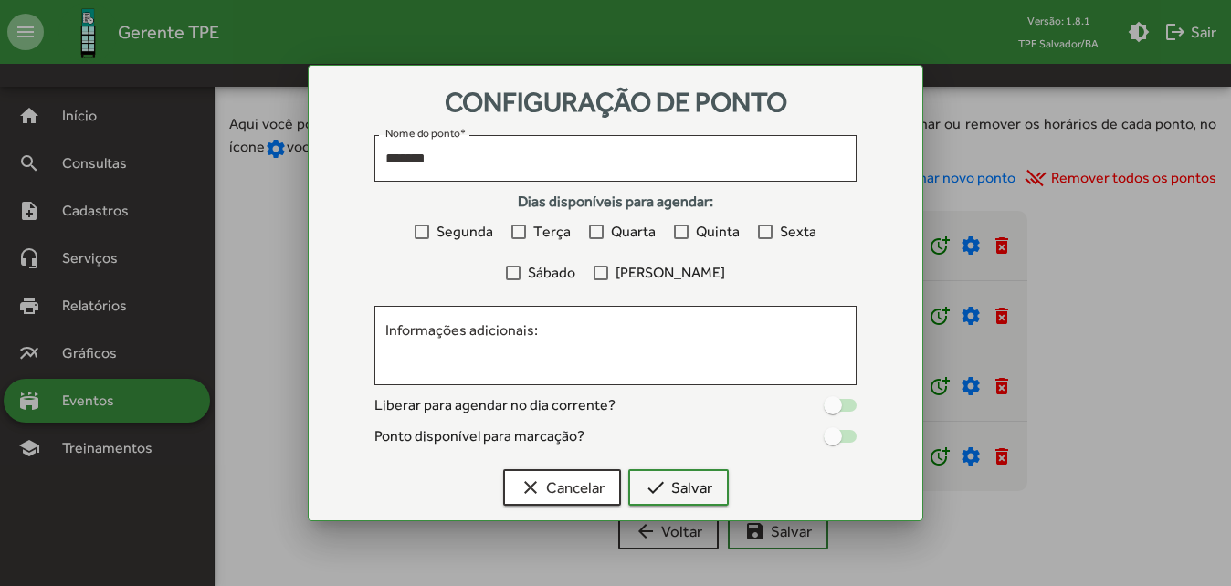
drag, startPoint x: 468, startPoint y: 227, endPoint x: 507, endPoint y: 228, distance: 39.3
click at [471, 229] on span "Segunda" at bounding box center [464, 232] width 57 height 22
click at [529, 227] on label "Terça" at bounding box center [540, 232] width 59 height 22
drag, startPoint x: 616, startPoint y: 236, endPoint x: 668, endPoint y: 236, distance: 52.1
click at [622, 236] on span "Quarta" at bounding box center [633, 232] width 45 height 22
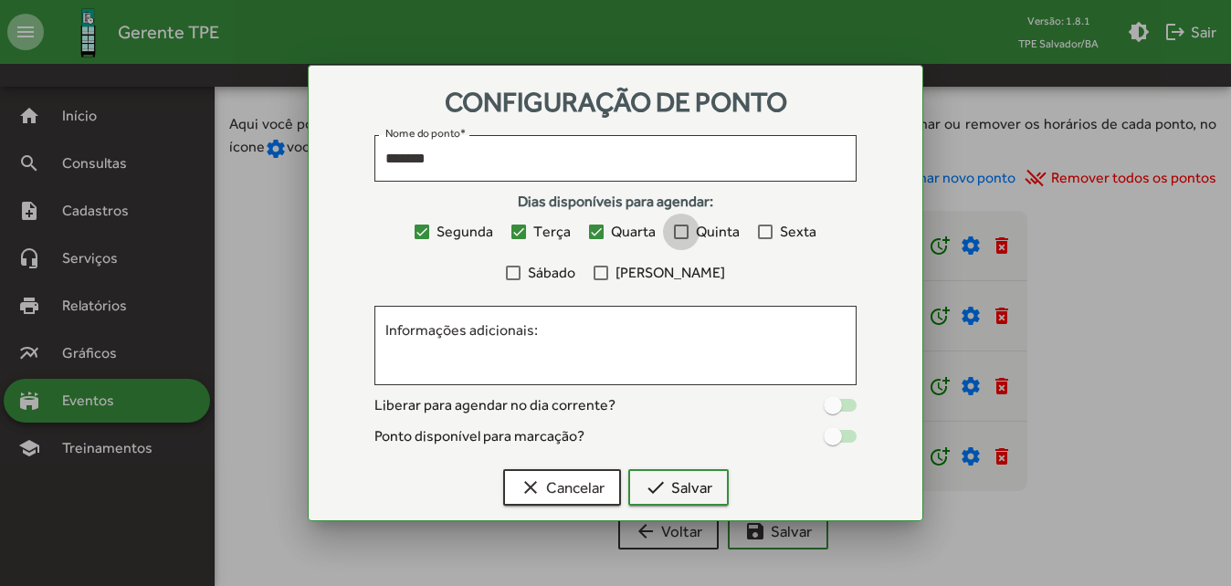
click at [718, 234] on span "Quinta" at bounding box center [718, 232] width 44 height 22
click at [794, 231] on span "Sexta" at bounding box center [798, 232] width 37 height 22
drag, startPoint x: 654, startPoint y: 271, endPoint x: 587, endPoint y: 275, distance: 66.8
click at [650, 272] on span "[PERSON_NAME]" at bounding box center [670, 273] width 110 height 22
drag, startPoint x: 565, startPoint y: 274, endPoint x: 574, endPoint y: 273, distance: 9.2
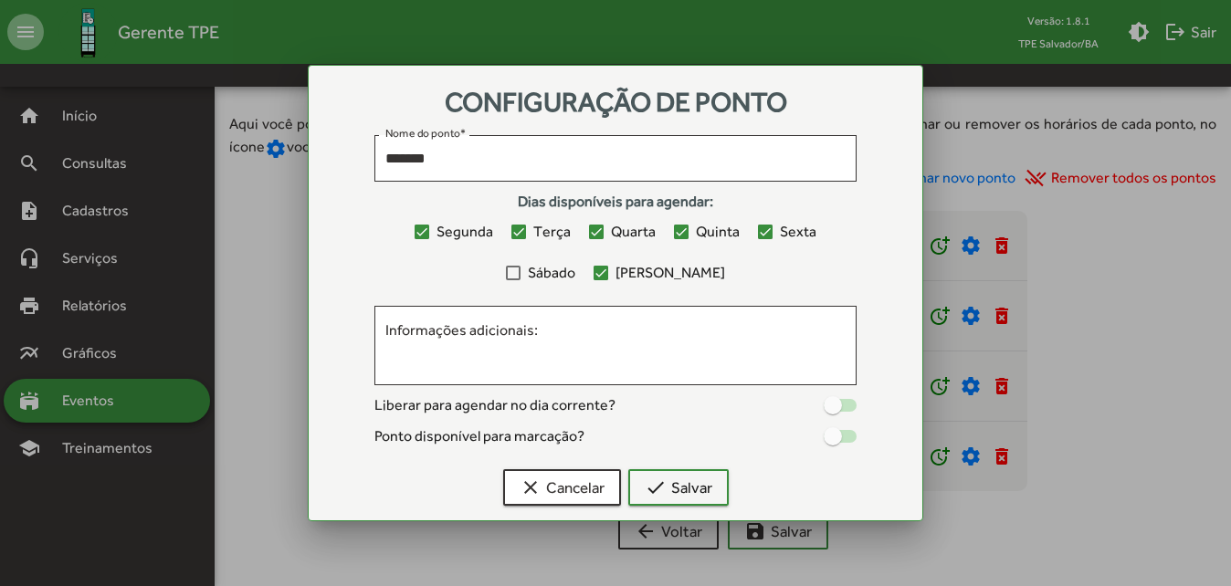
click at [567, 273] on span "Sábado" at bounding box center [551, 273] width 47 height 22
drag, startPoint x: 836, startPoint y: 410, endPoint x: 856, endPoint y: 433, distance: 30.4
click at [841, 411] on div at bounding box center [833, 405] width 18 height 18
drag, startPoint x: 856, startPoint y: 438, endPoint x: 811, endPoint y: 458, distance: 49.0
click at [854, 439] on div at bounding box center [840, 436] width 33 height 13
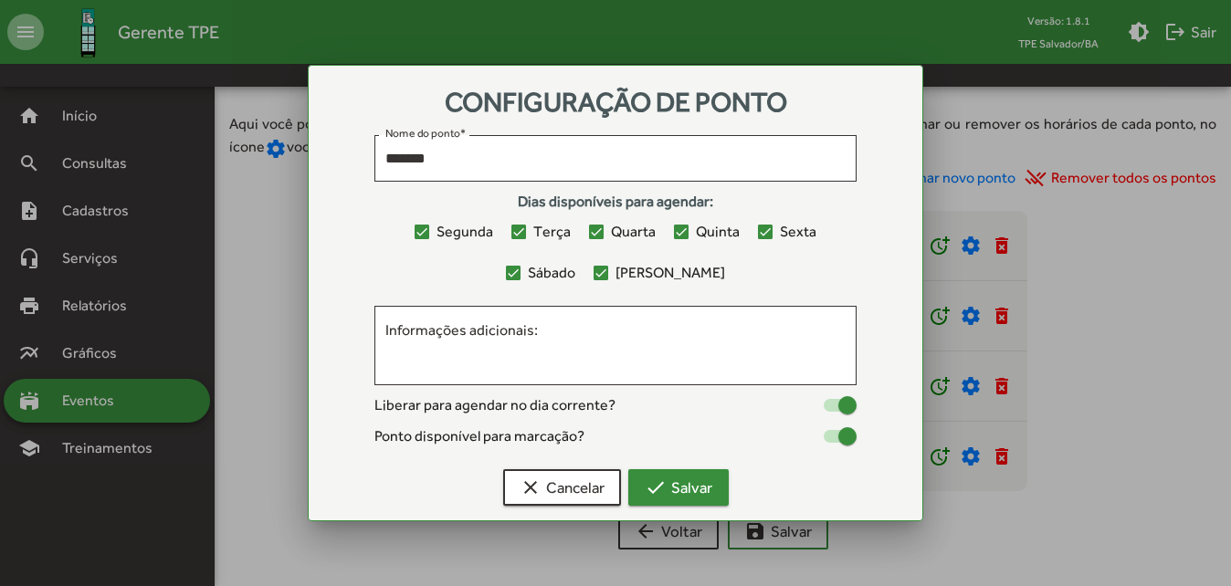
click at [690, 482] on span "check Salvar" at bounding box center [679, 487] width 68 height 33
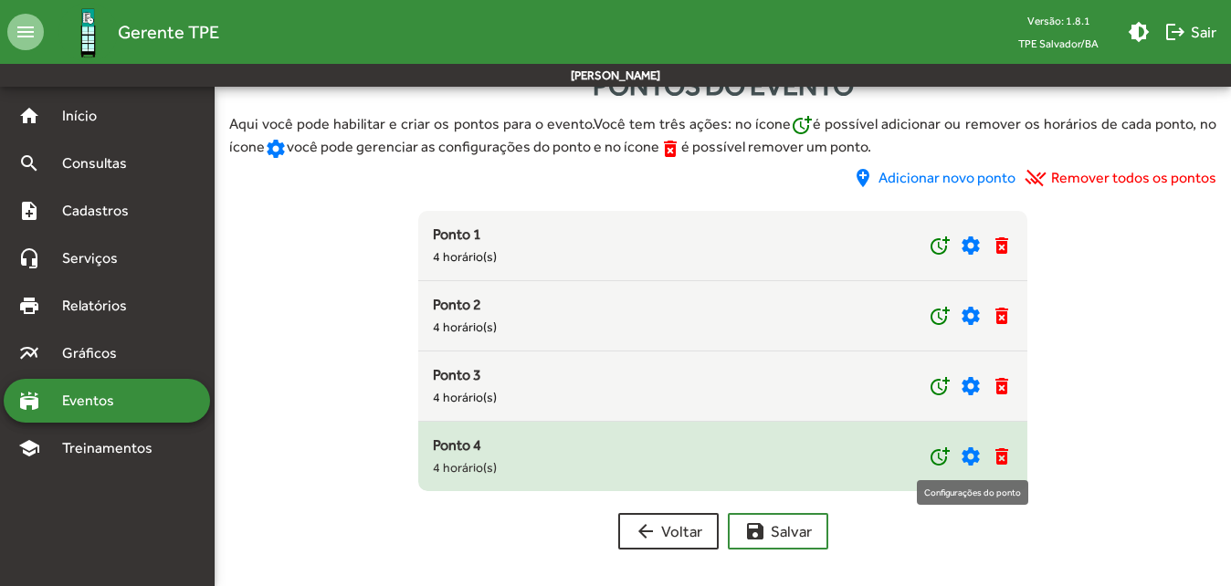
click at [963, 460] on mat-icon "settings" at bounding box center [971, 457] width 22 height 22
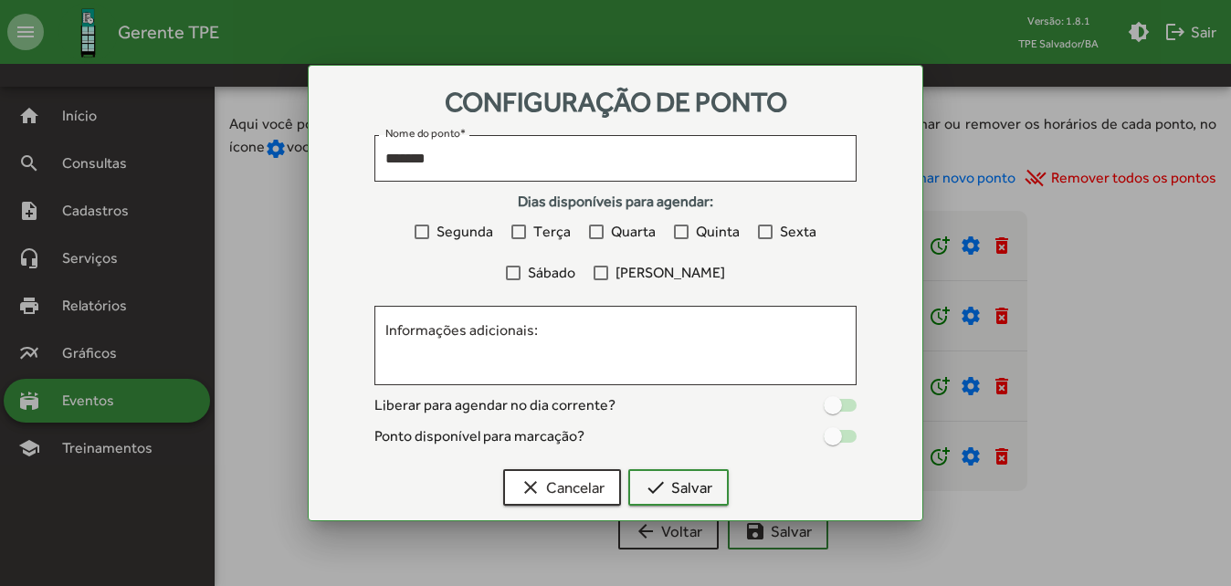
click at [453, 226] on span "Segunda" at bounding box center [464, 232] width 57 height 22
drag, startPoint x: 534, startPoint y: 225, endPoint x: 587, endPoint y: 233, distance: 53.6
click at [536, 225] on span "Terça" at bounding box center [551, 232] width 37 height 22
drag, startPoint x: 627, startPoint y: 236, endPoint x: 676, endPoint y: 234, distance: 48.4
click at [633, 237] on span "Quarta" at bounding box center [633, 232] width 45 height 22
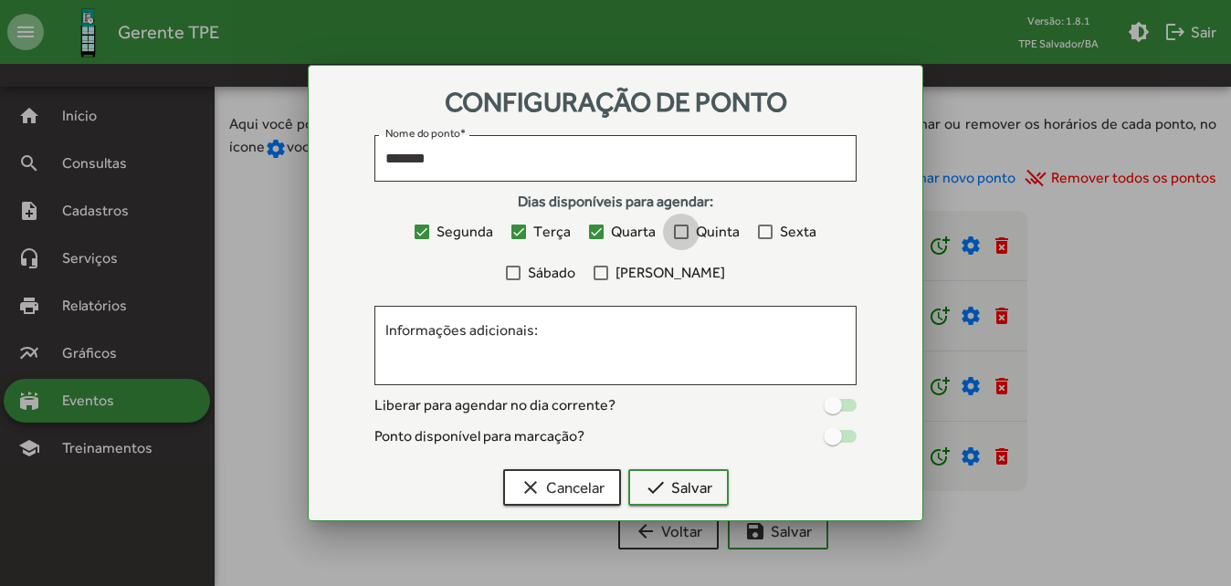
click at [730, 231] on span "Quinta" at bounding box center [718, 232] width 44 height 22
click at [785, 232] on span "Sexta" at bounding box center [798, 232] width 37 height 22
drag, startPoint x: 651, startPoint y: 274, endPoint x: 559, endPoint y: 280, distance: 92.5
click at [640, 274] on span "[PERSON_NAME]" at bounding box center [670, 273] width 110 height 22
click at [521, 274] on div at bounding box center [513, 273] width 15 height 15
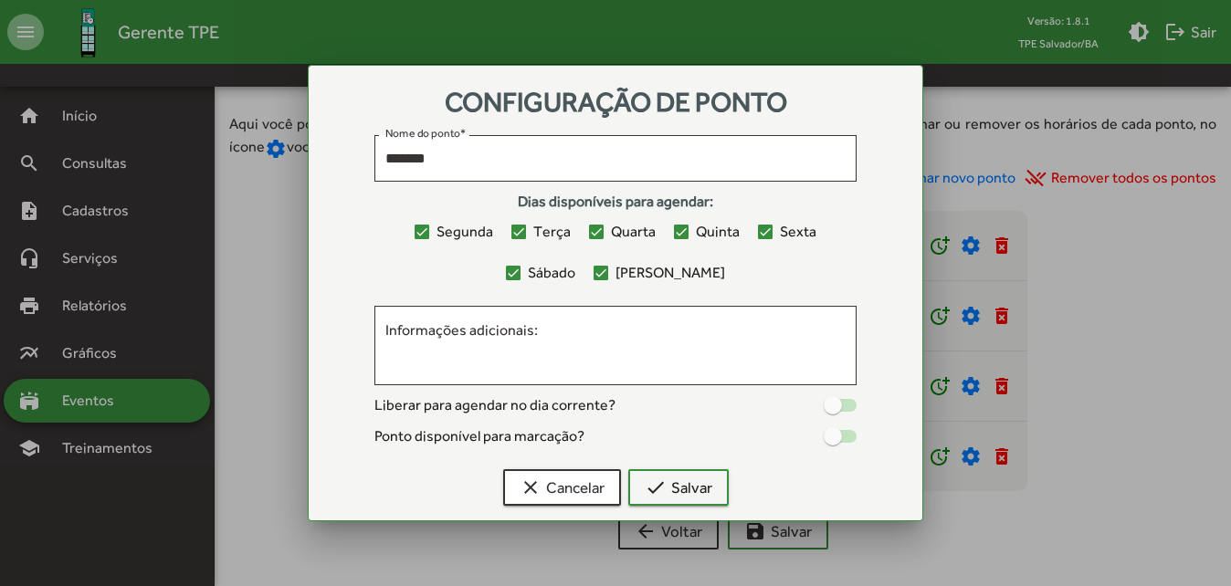
click at [839, 406] on div at bounding box center [833, 405] width 18 height 18
click at [839, 436] on div at bounding box center [833, 436] width 18 height 18
click at [665, 486] on mat-icon "check" at bounding box center [656, 488] width 22 height 22
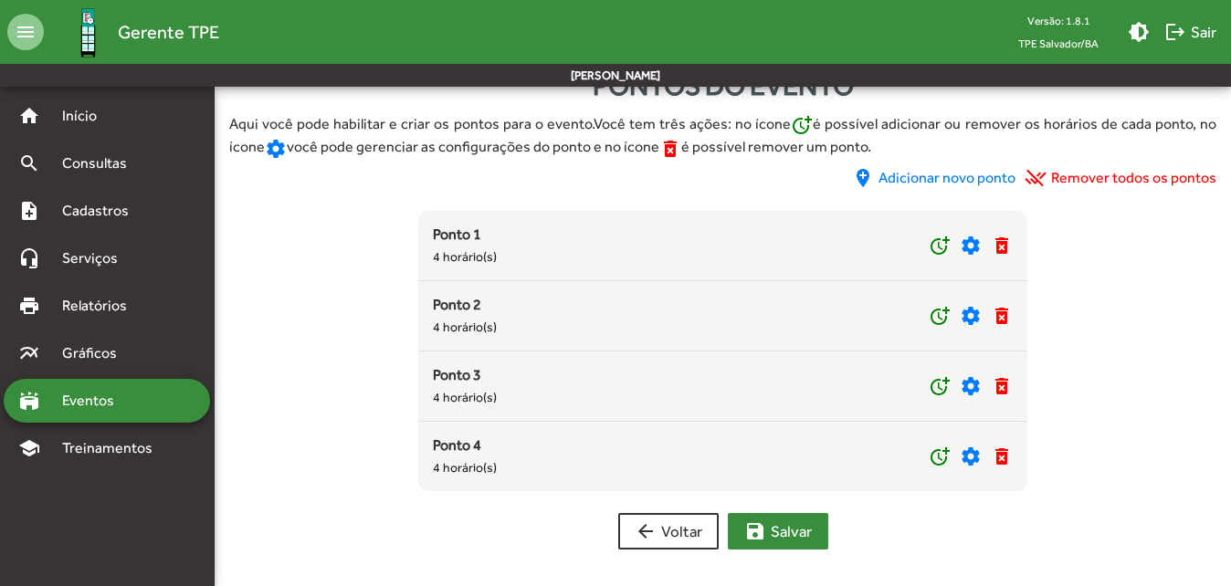
click at [767, 531] on span "save [PERSON_NAME]" at bounding box center [778, 531] width 68 height 33
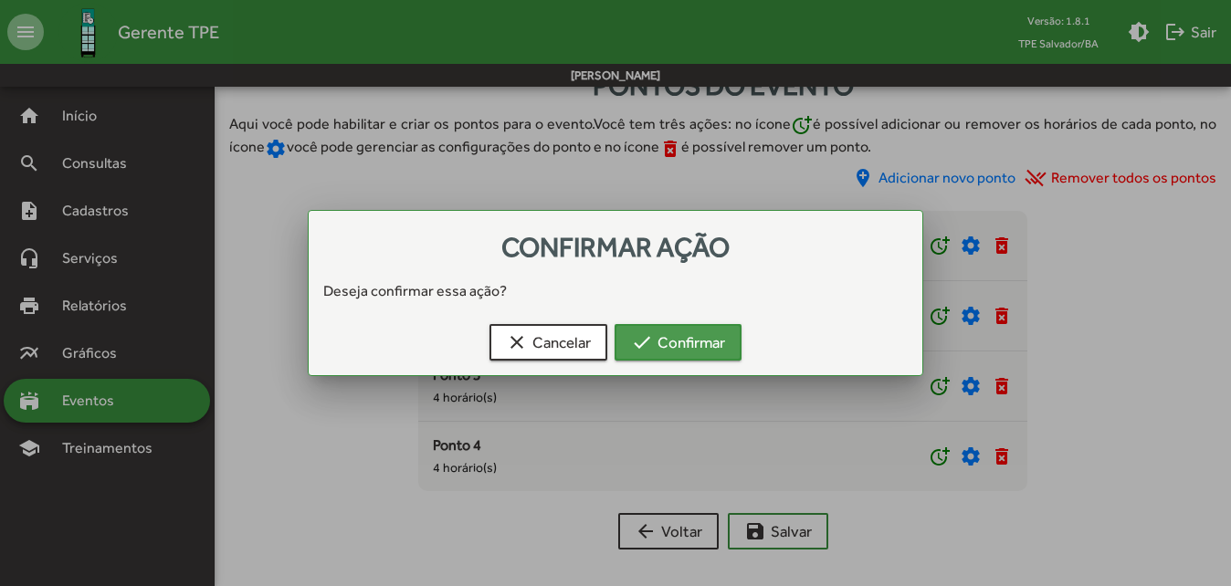
click at [670, 350] on span "check Confirmar" at bounding box center [678, 342] width 94 height 33
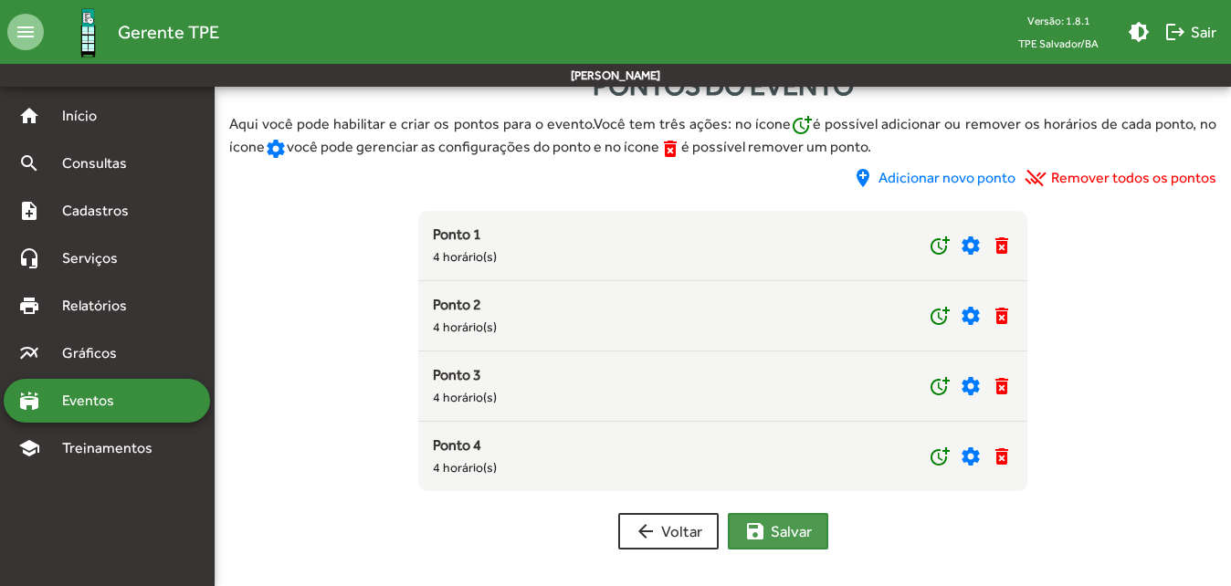
click at [794, 533] on span "save [PERSON_NAME]" at bounding box center [778, 531] width 68 height 33
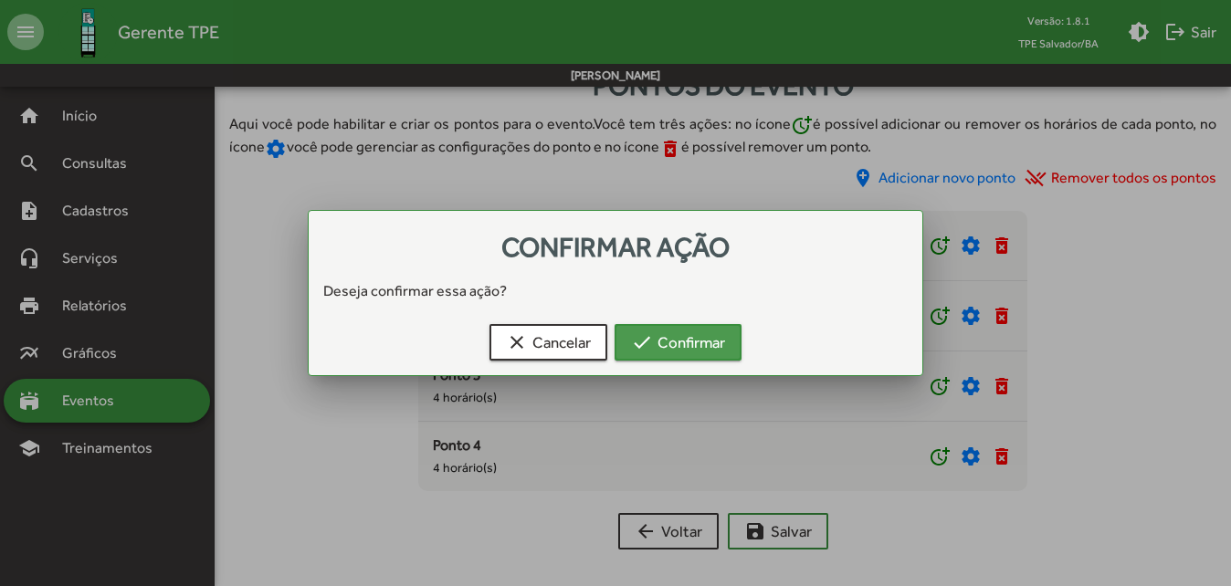
click at [676, 344] on span "check Confirmar" at bounding box center [678, 342] width 94 height 33
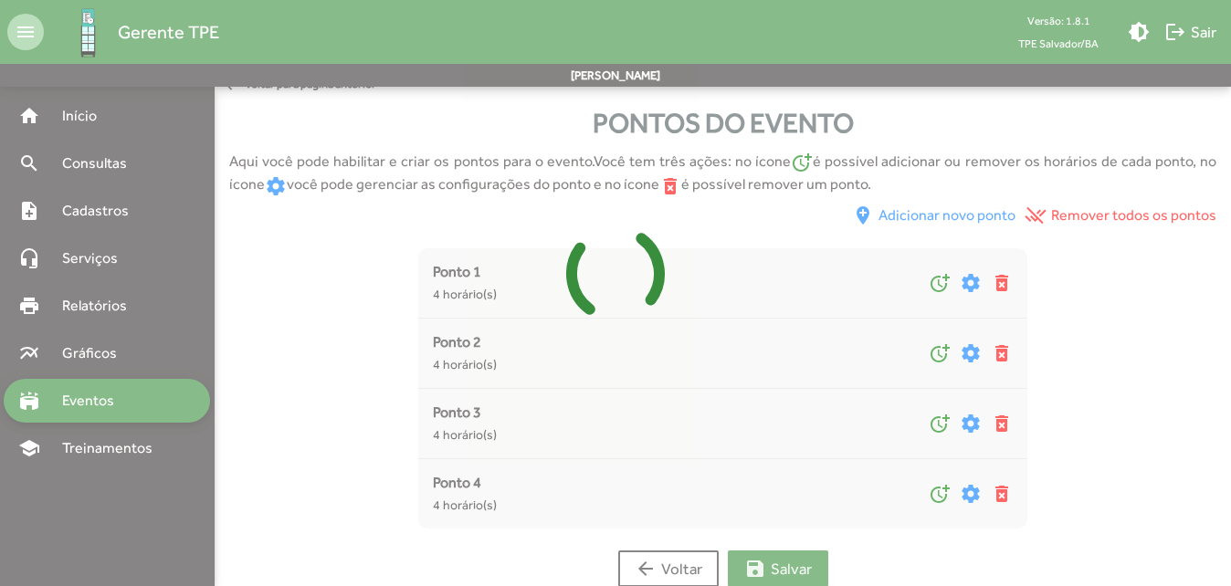
scroll to position [0, 0]
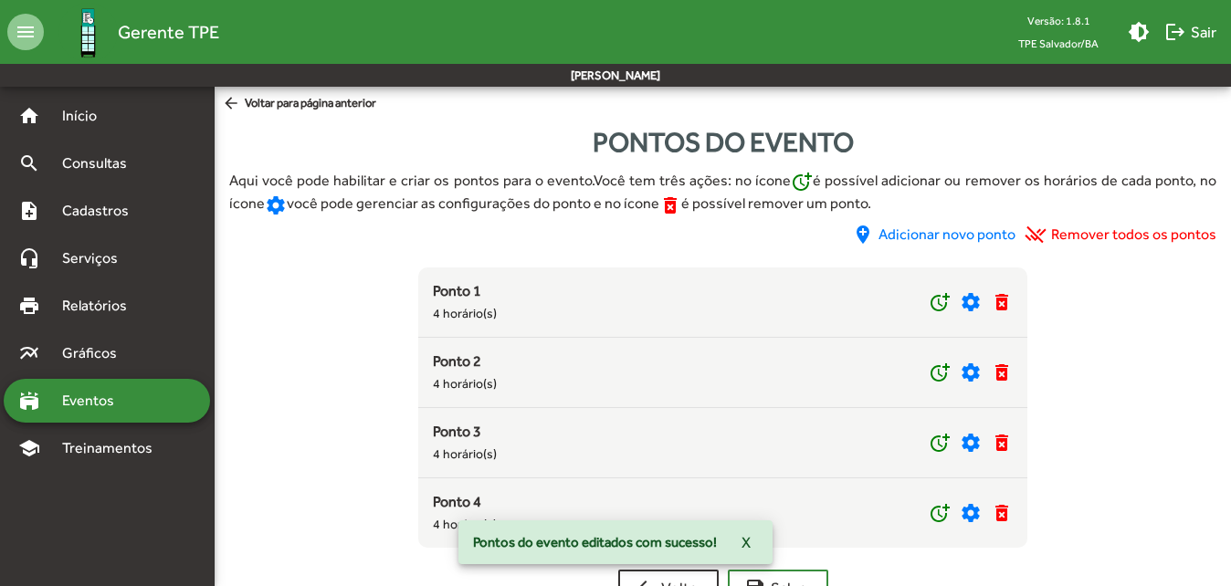
click at [227, 102] on mat-icon "arrow_back" at bounding box center [233, 104] width 23 height 20
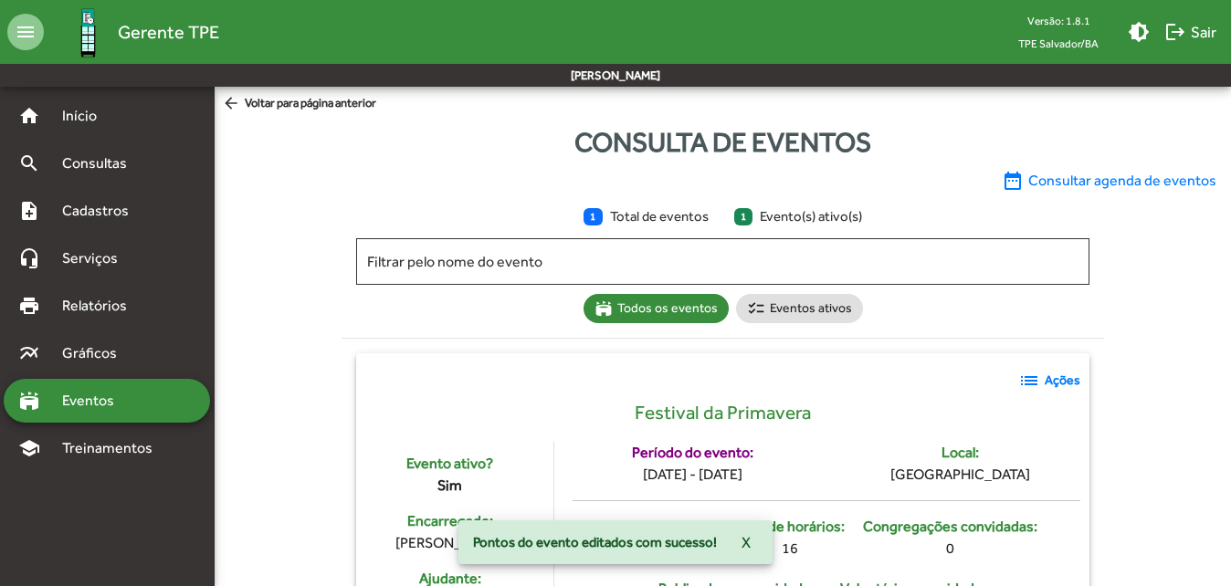
click at [1054, 382] on strong "Ações" at bounding box center [1063, 380] width 36 height 19
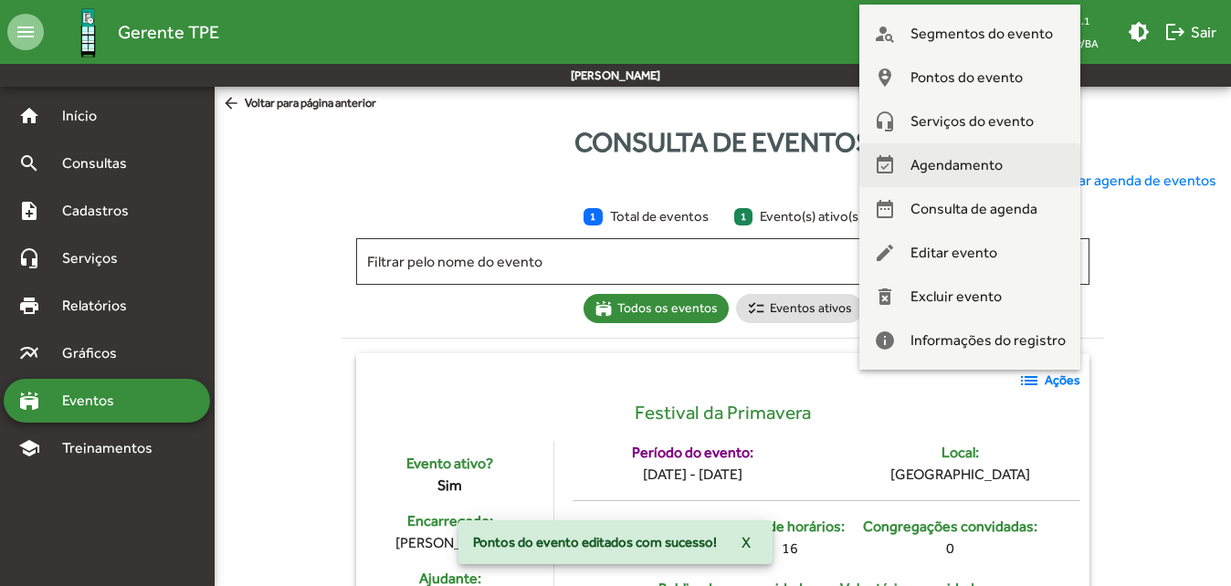
click at [956, 170] on span "Agendamento" at bounding box center [956, 165] width 92 height 44
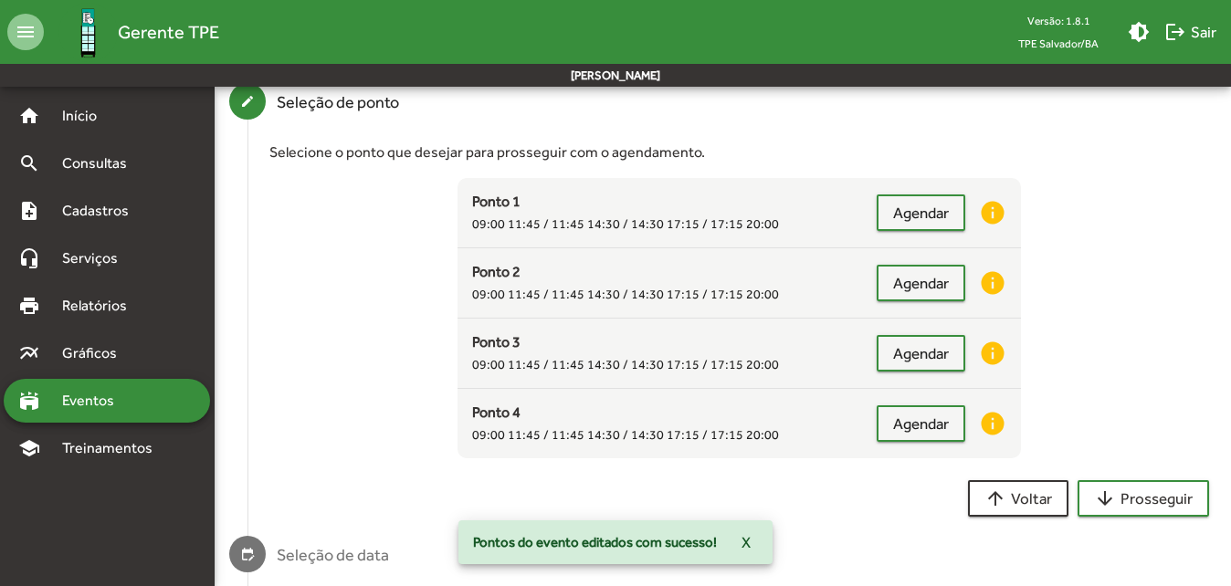
scroll to position [274, 0]
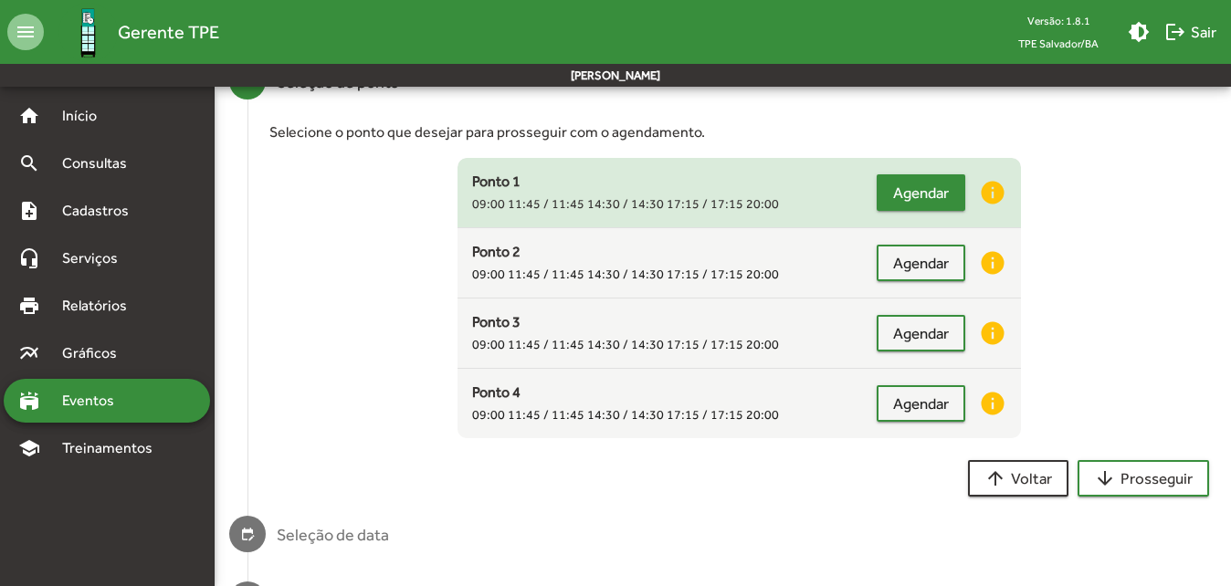
click at [918, 186] on span "Agendar" at bounding box center [921, 192] width 56 height 33
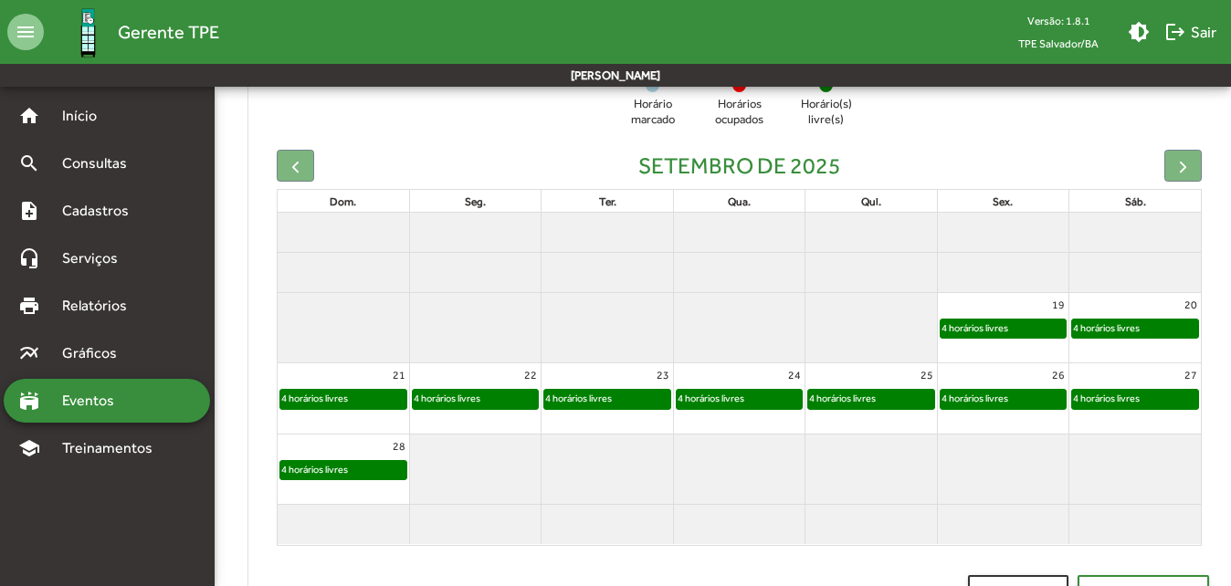
scroll to position [457, 0]
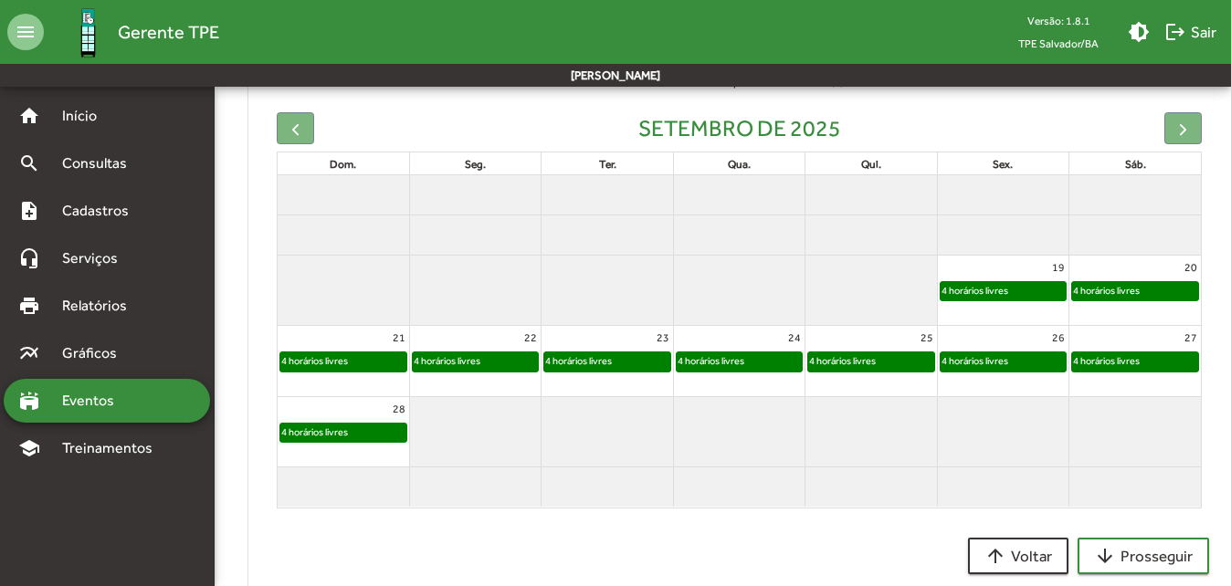
click at [986, 289] on div "4 horários livres" at bounding box center [975, 290] width 68 height 17
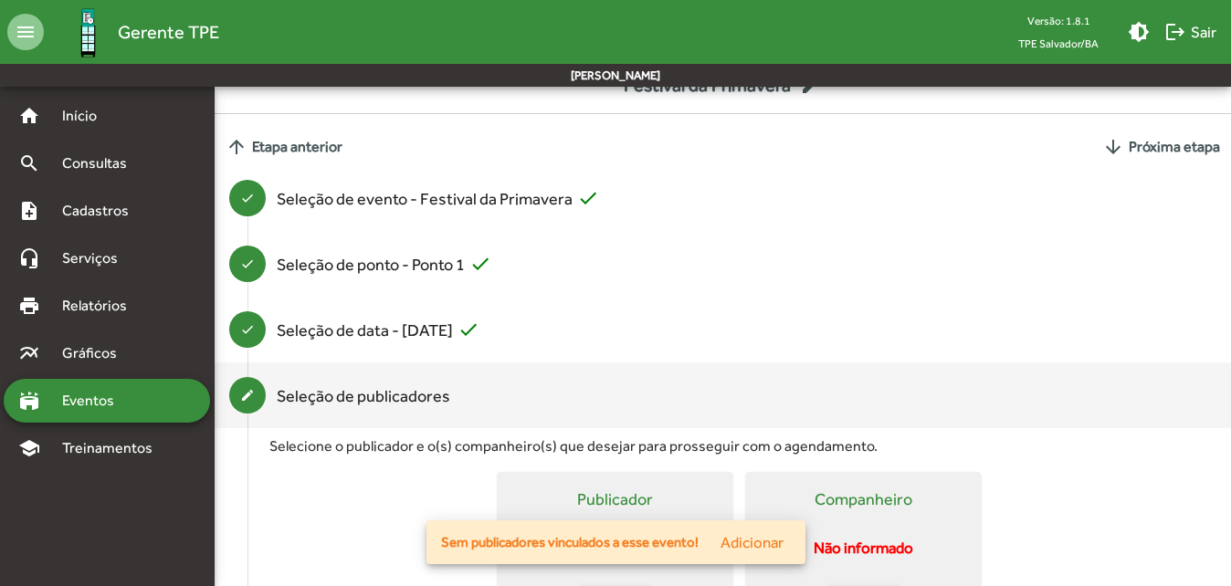
scroll to position [59, 0]
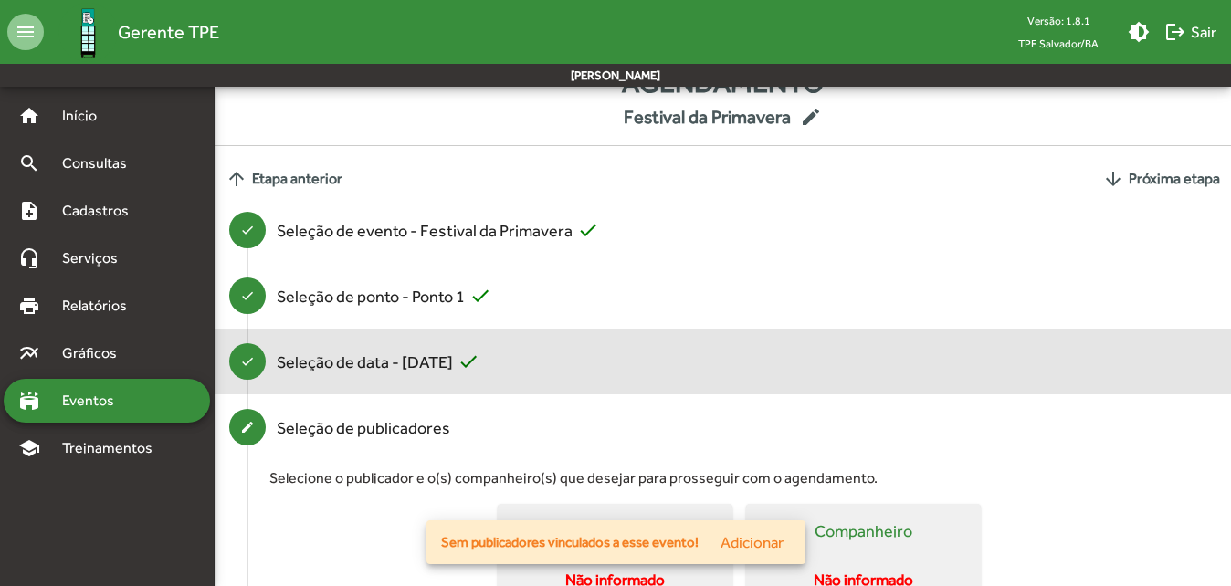
click at [357, 369] on div "Seleção de data - [DATE] check" at bounding box center [378, 362] width 203 height 25
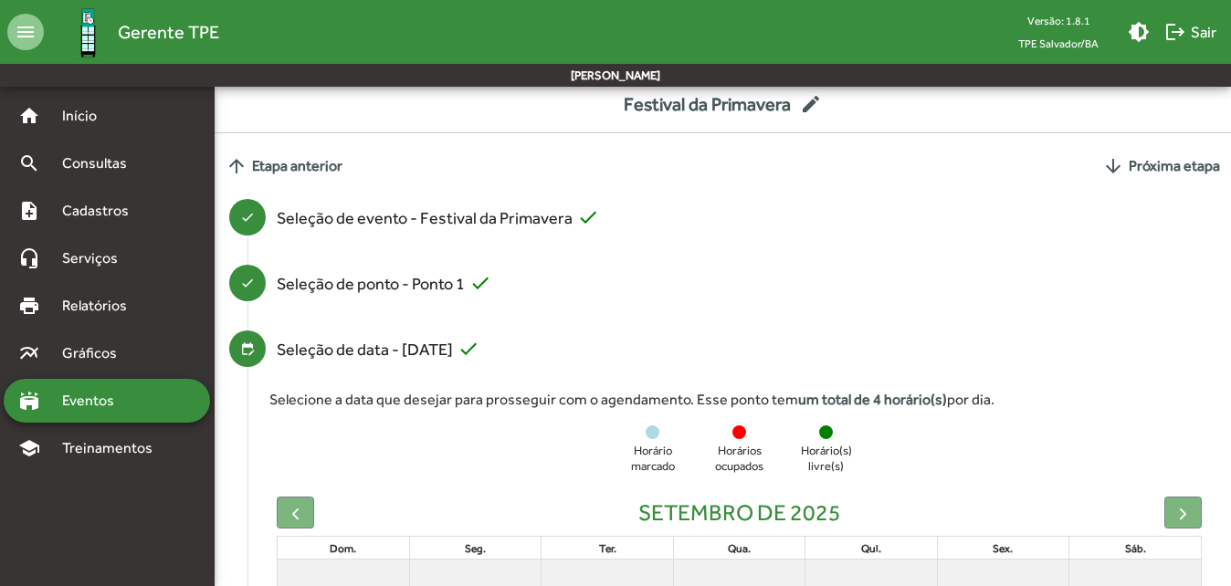
scroll to position [0, 0]
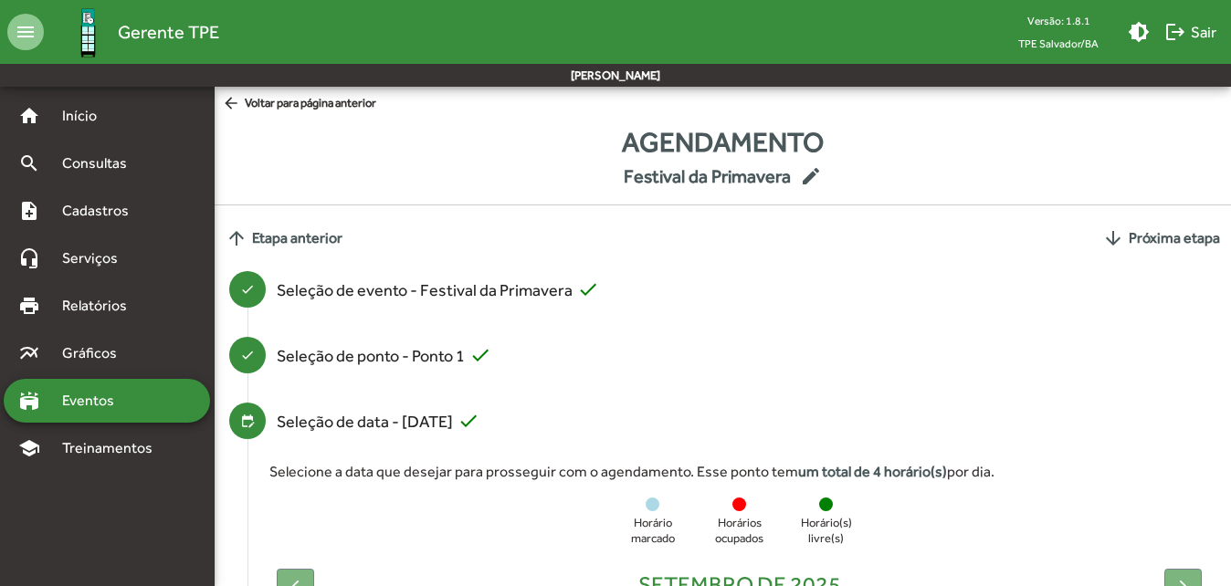
click at [227, 102] on mat-icon "arrow_back" at bounding box center [233, 104] width 23 height 20
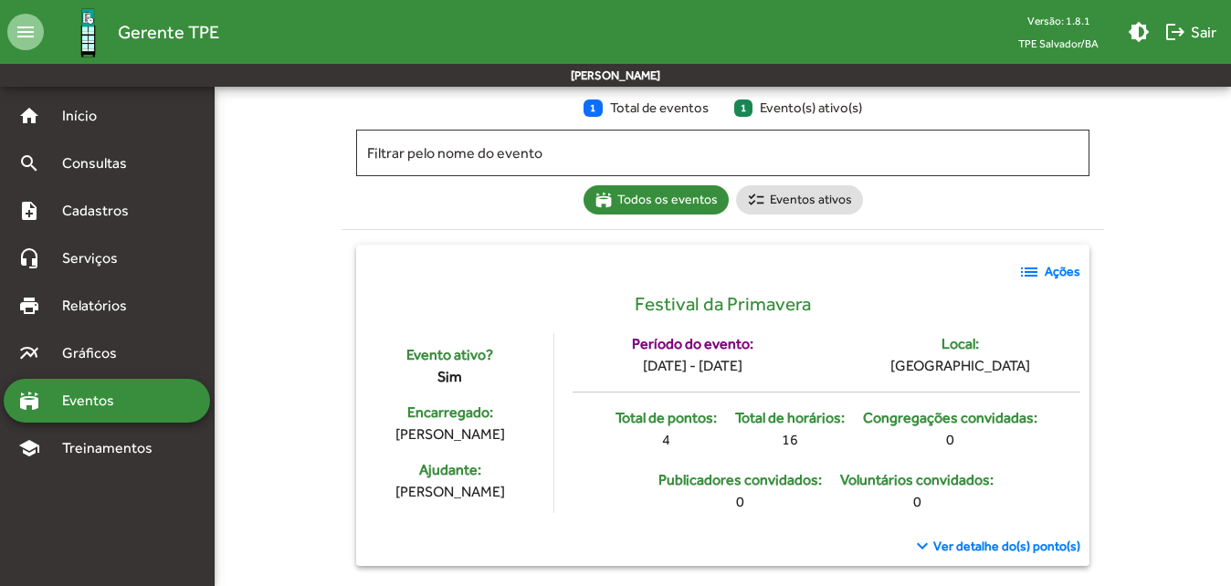
scroll to position [118, 0]
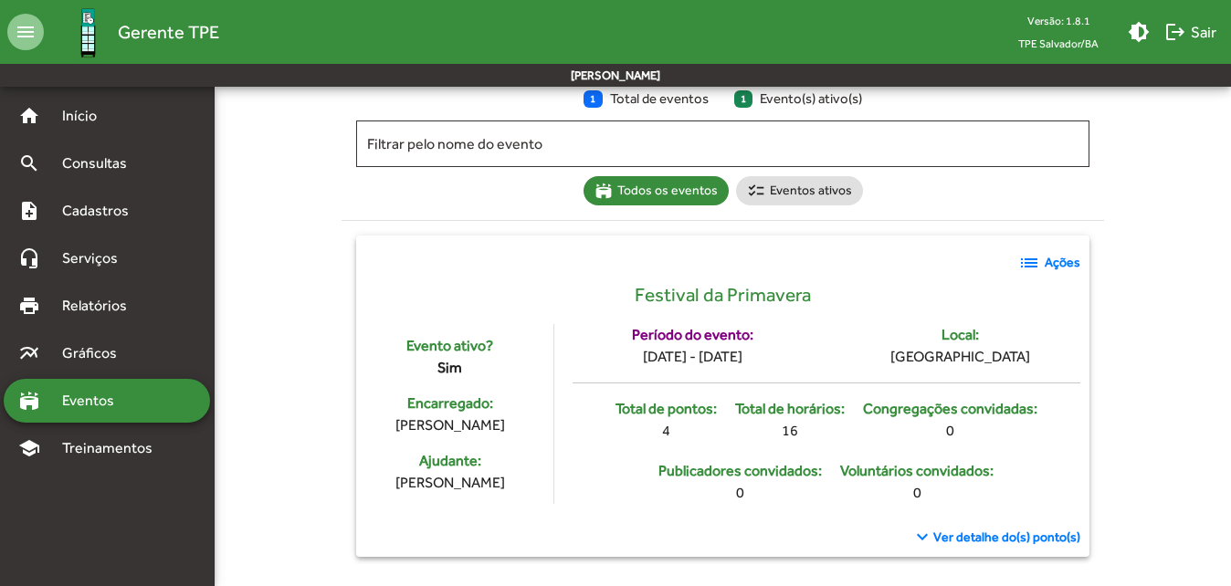
click at [1165, 192] on div "Filtrar pelo nome do evento stadium Todos os eventos checklist Eventos ativos l…" at bounding box center [723, 339] width 1016 height 452
click at [259, 335] on div "Filtrar pelo nome do evento stadium Todos os eventos checklist Eventos ativos l…" at bounding box center [723, 339] width 1016 height 452
click at [271, 279] on div "Filtrar pelo nome do evento stadium Todos os eventos checklist Eventos ativos l…" at bounding box center [723, 339] width 1016 height 452
click at [1046, 263] on strong "Ações" at bounding box center [1063, 262] width 36 height 19
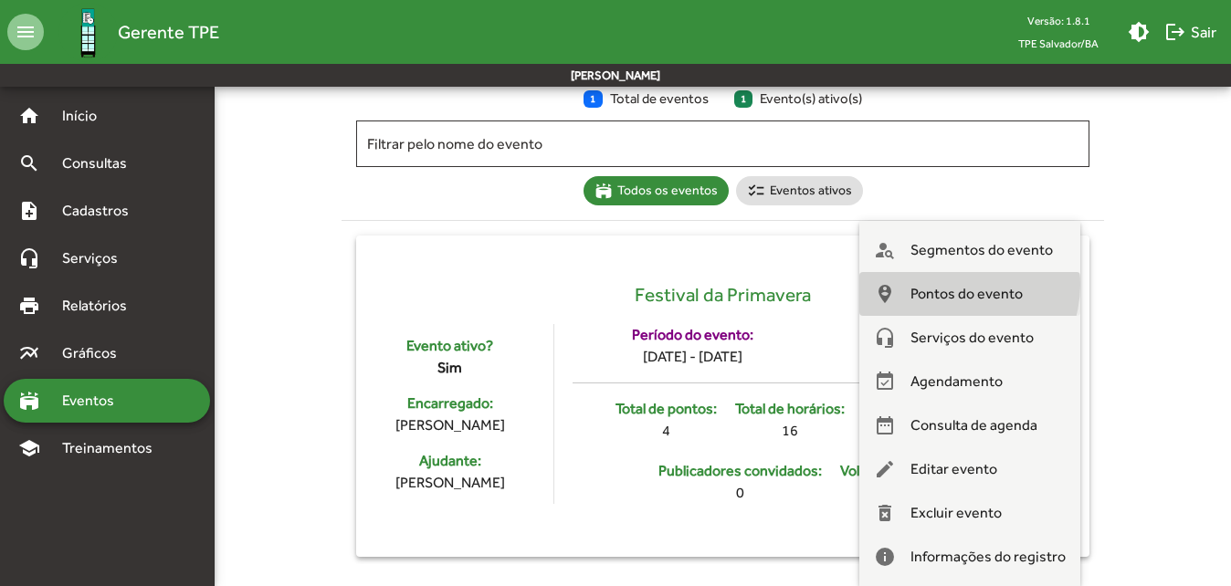
click at [961, 285] on span "Pontos do evento" at bounding box center [966, 294] width 112 height 44
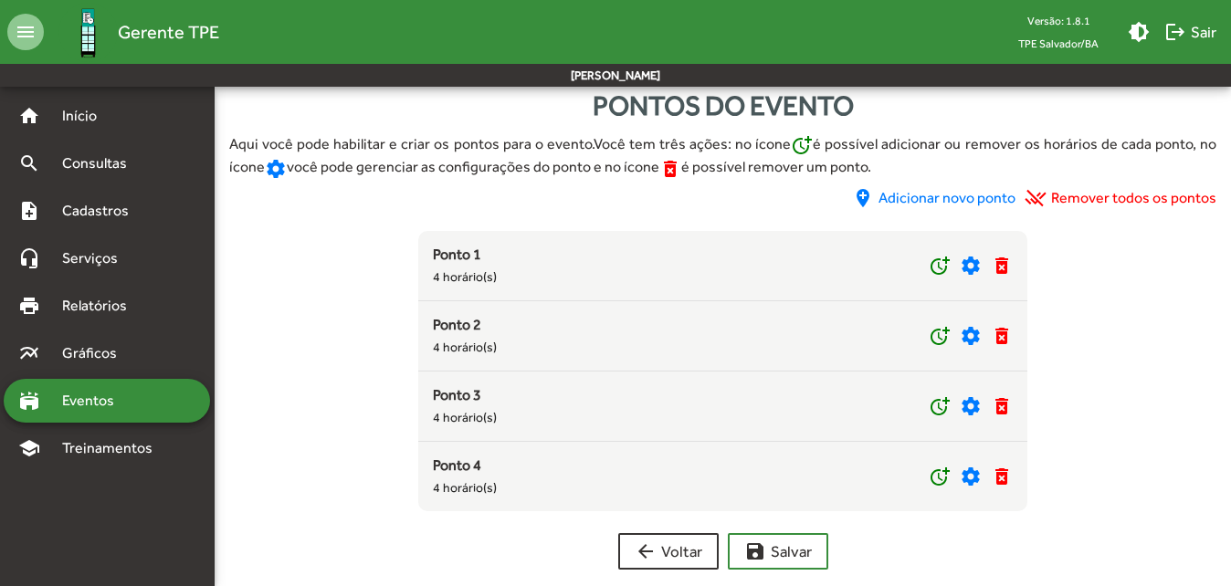
scroll to position [57, 0]
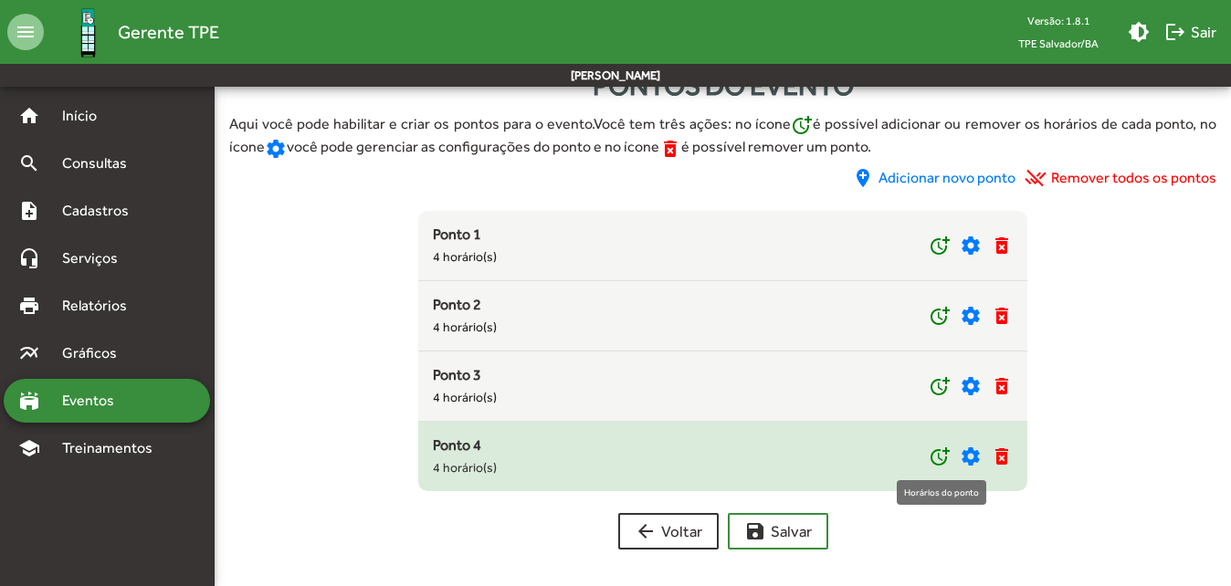
click at [939, 461] on mat-icon "more_time" at bounding box center [940, 457] width 22 height 22
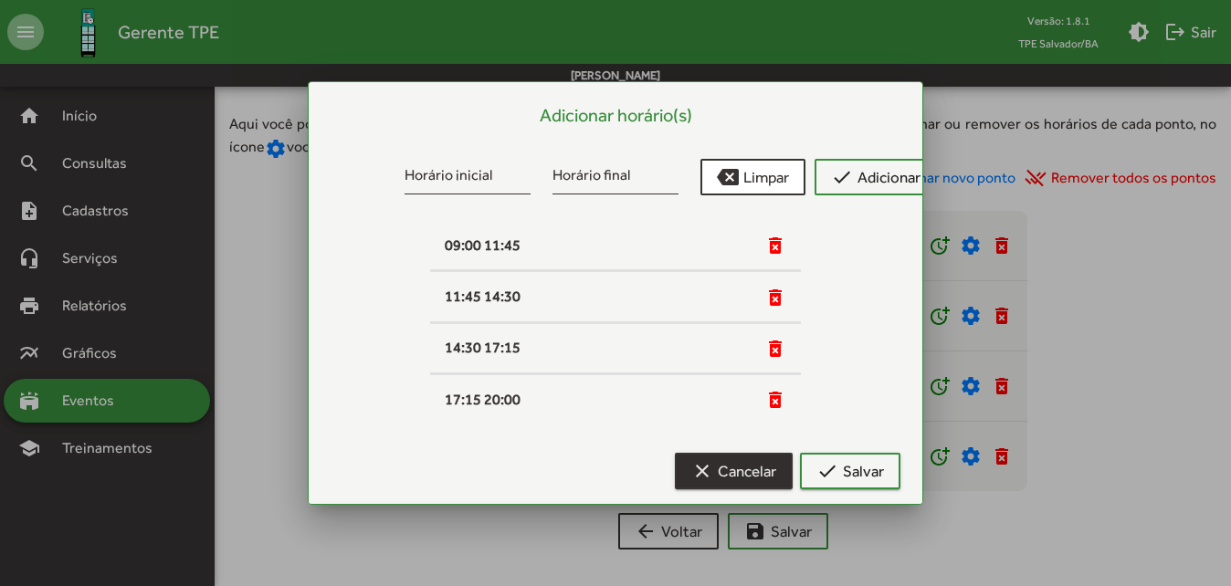
click at [717, 458] on span "clear Cancelar" at bounding box center [733, 471] width 85 height 33
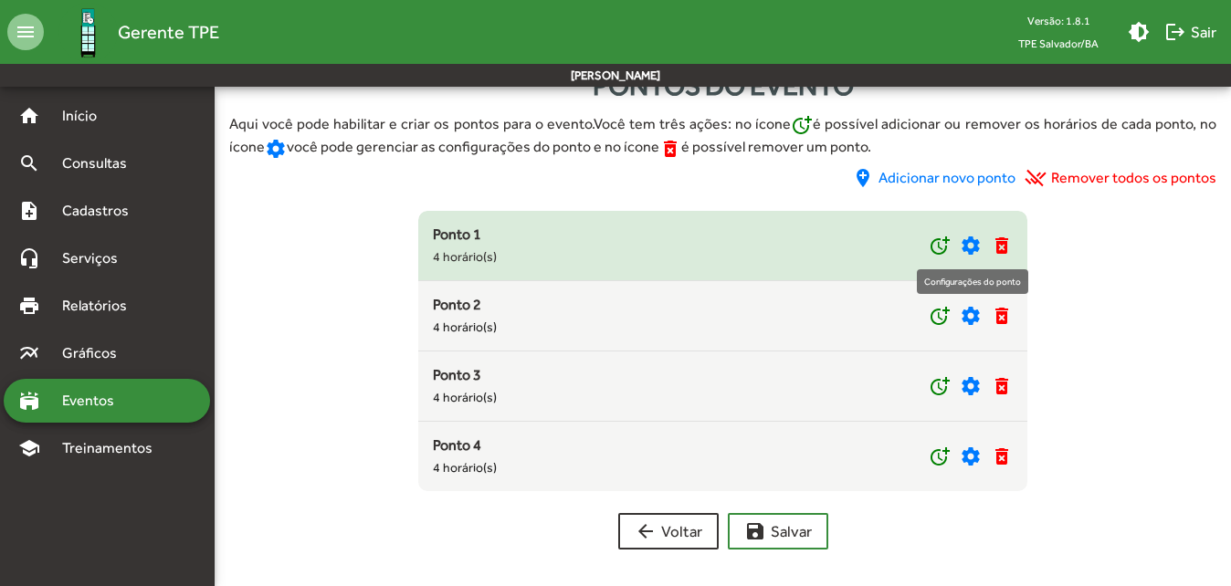
click at [977, 237] on mat-icon "settings" at bounding box center [971, 246] width 22 height 22
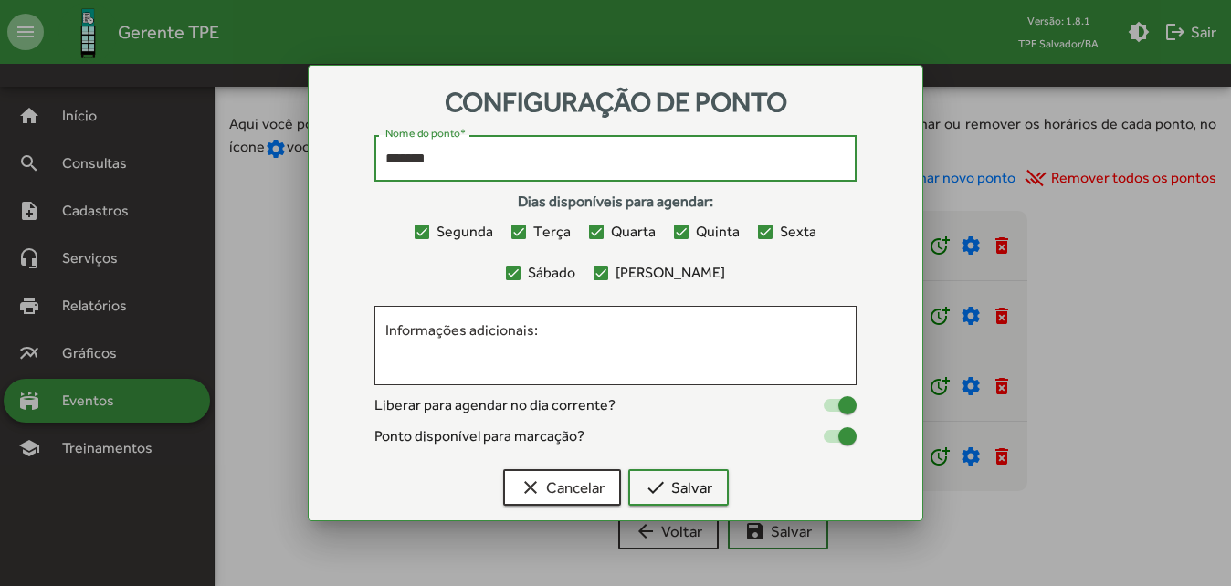
click at [531, 153] on input "*******" at bounding box center [615, 159] width 460 height 16
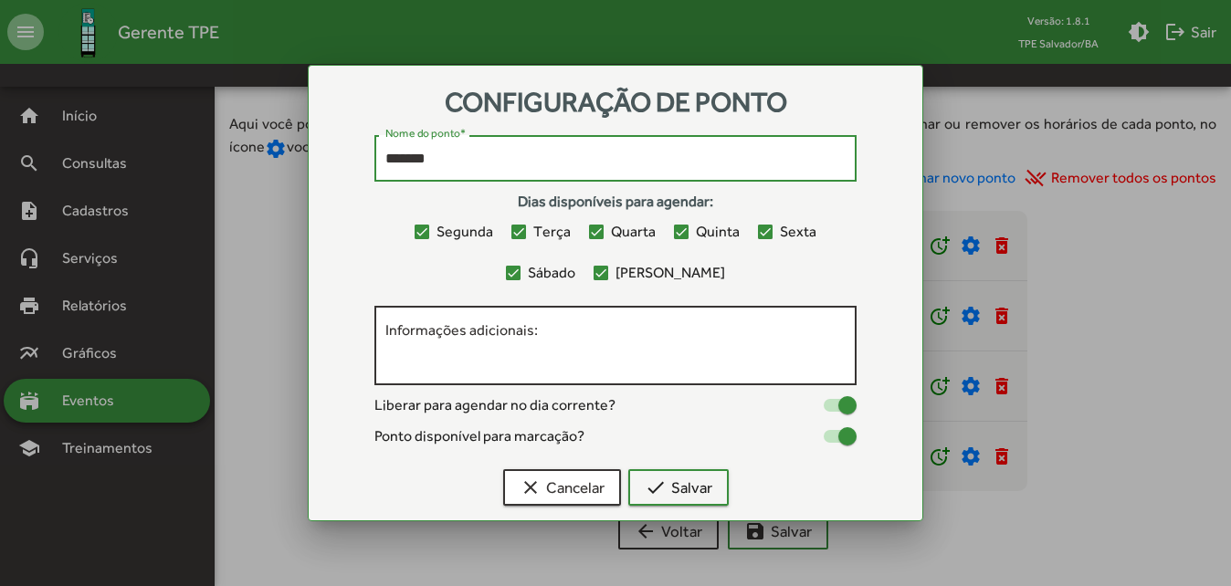
click at [486, 339] on textarea "Informações adicionais:" at bounding box center [615, 346] width 460 height 53
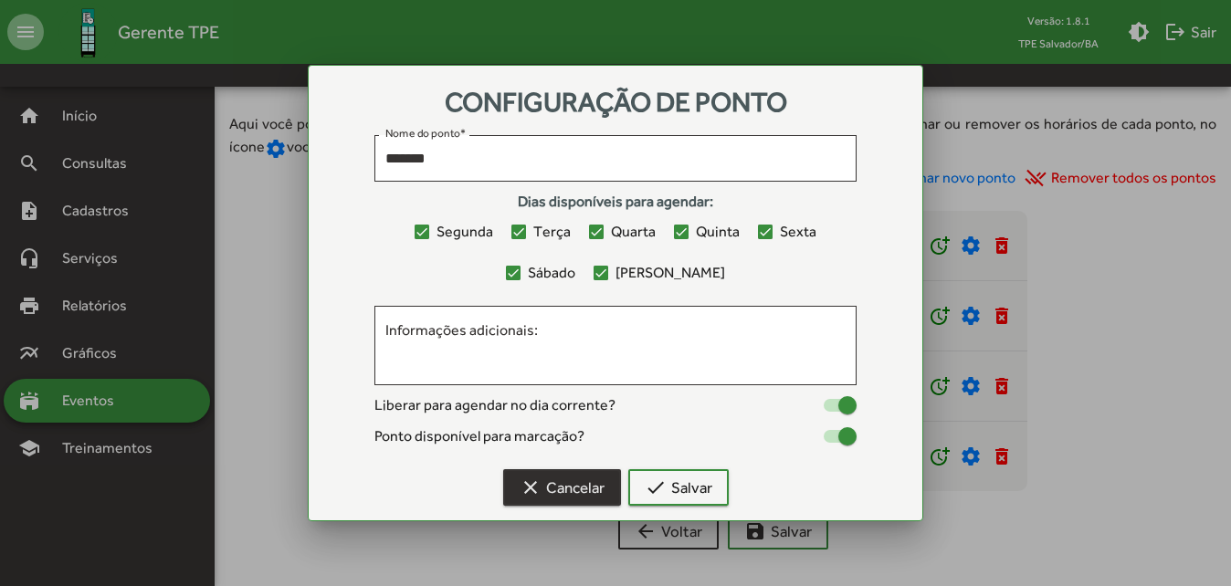
click at [537, 492] on mat-icon "clear" at bounding box center [531, 488] width 22 height 22
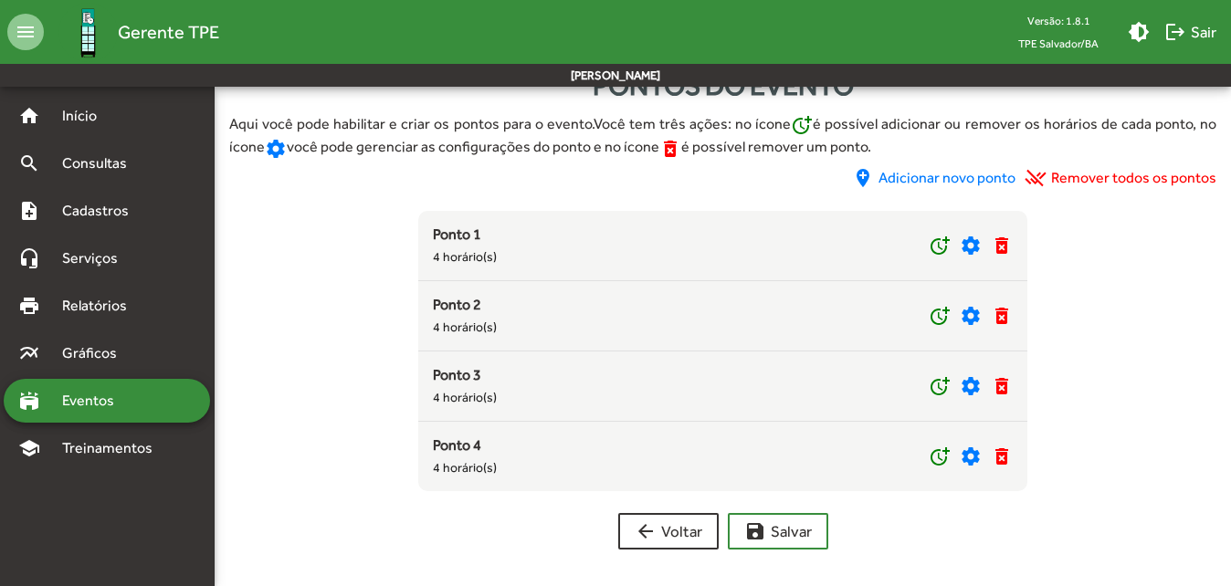
click at [313, 261] on app-listagem-pontos-evento "Ponto 1 4 horário(s) more_time settings delete_forever Ponto 2 4 horário(s) mor…" at bounding box center [723, 351] width 1016 height 280
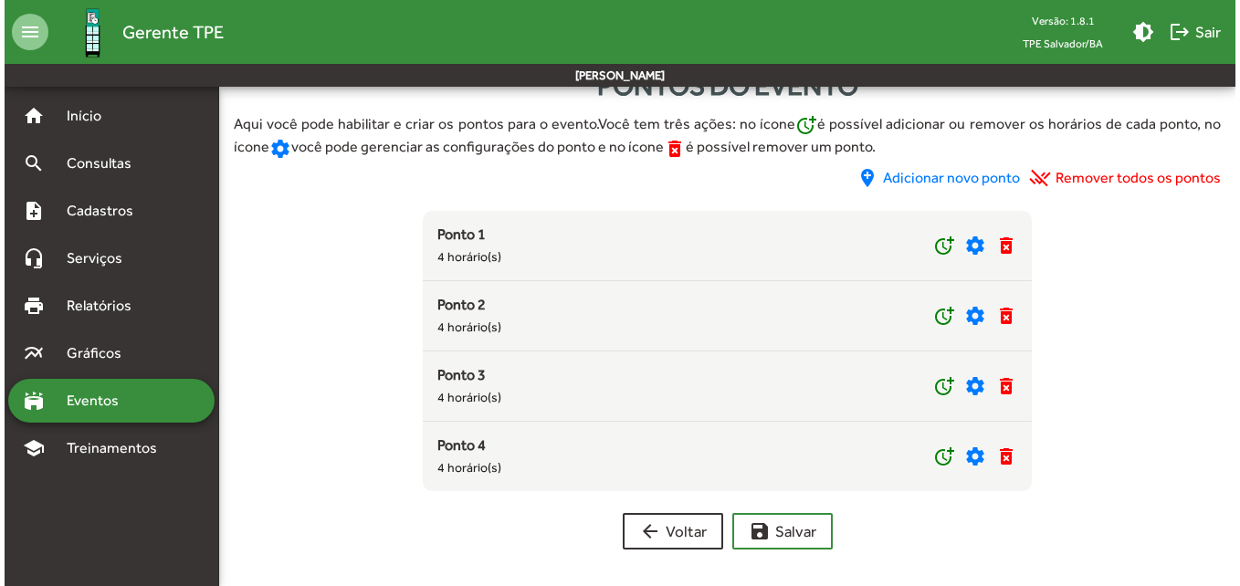
scroll to position [0, 0]
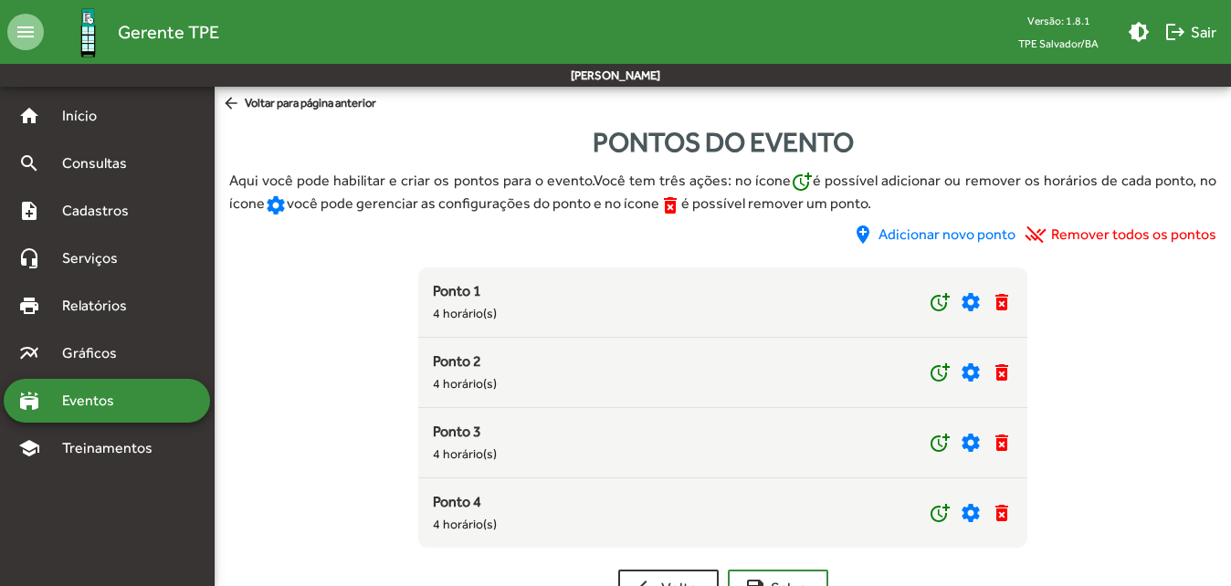
click at [250, 100] on span "arrow_back Voltar para página anterior" at bounding box center [299, 104] width 154 height 20
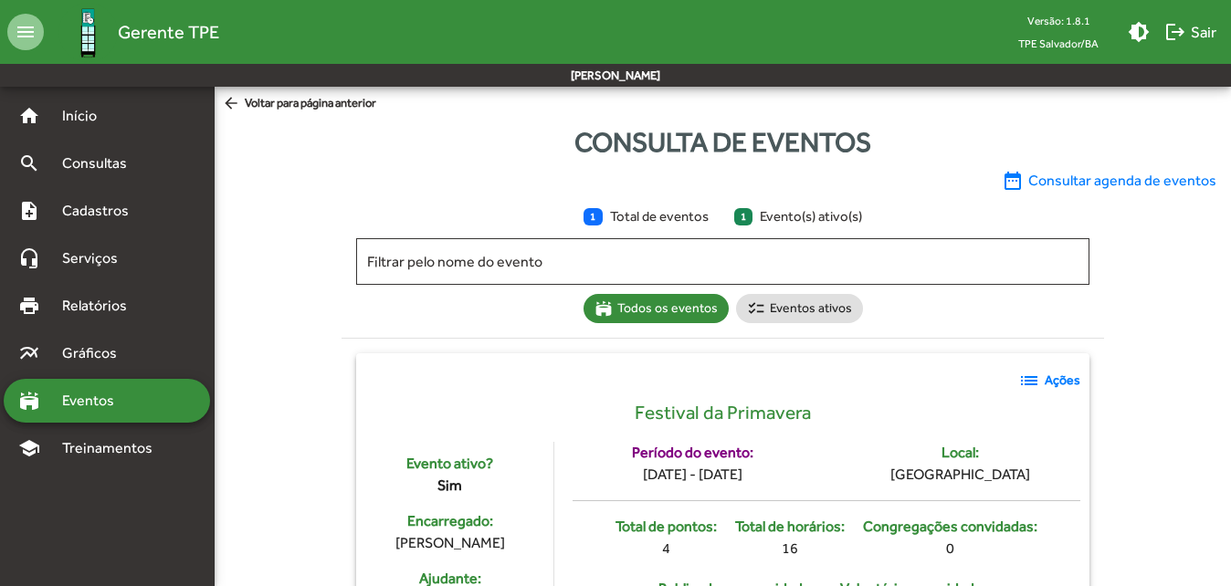
click at [1056, 379] on strong "Ações" at bounding box center [1063, 380] width 36 height 19
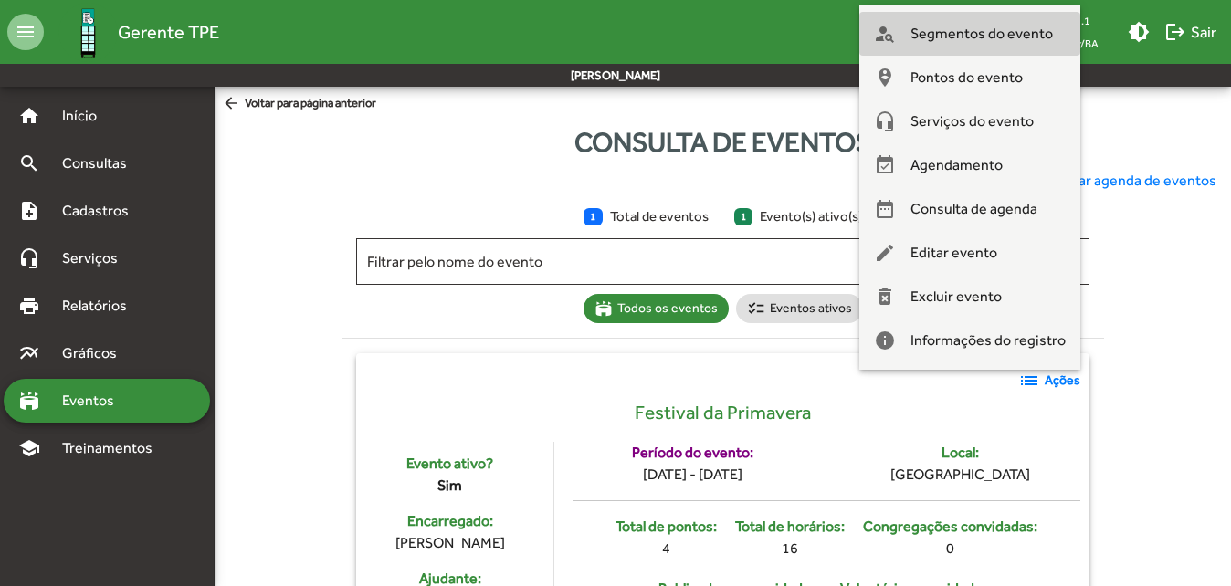
click at [984, 26] on span "Segmentos do evento" at bounding box center [981, 34] width 142 height 44
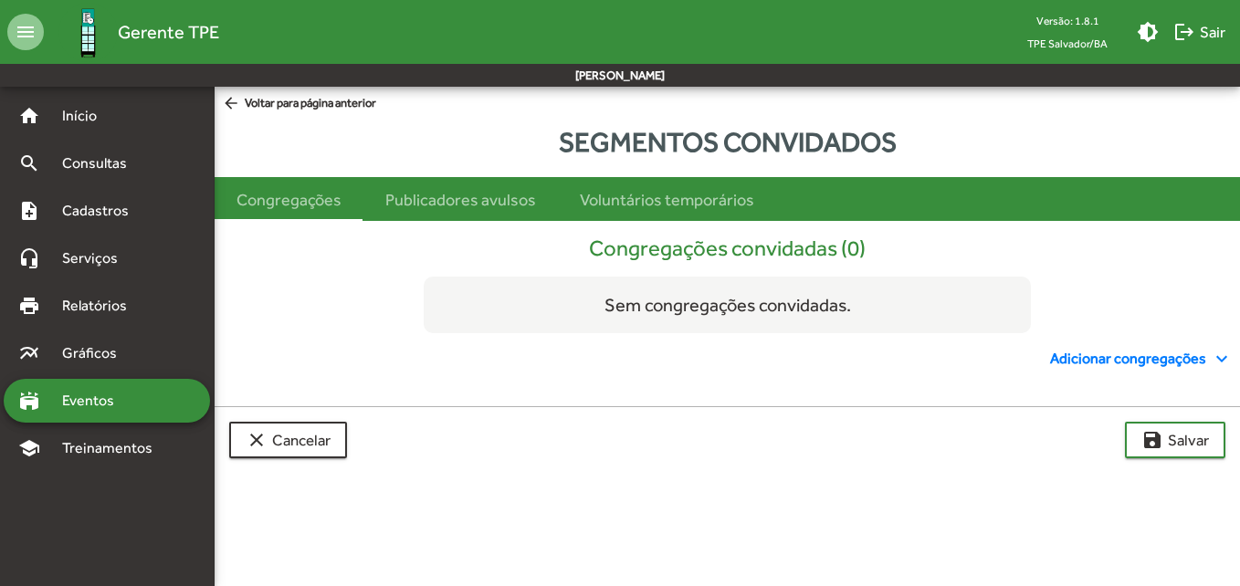
click at [1160, 360] on span "Adicionar congregações expand_more" at bounding box center [1141, 359] width 183 height 22
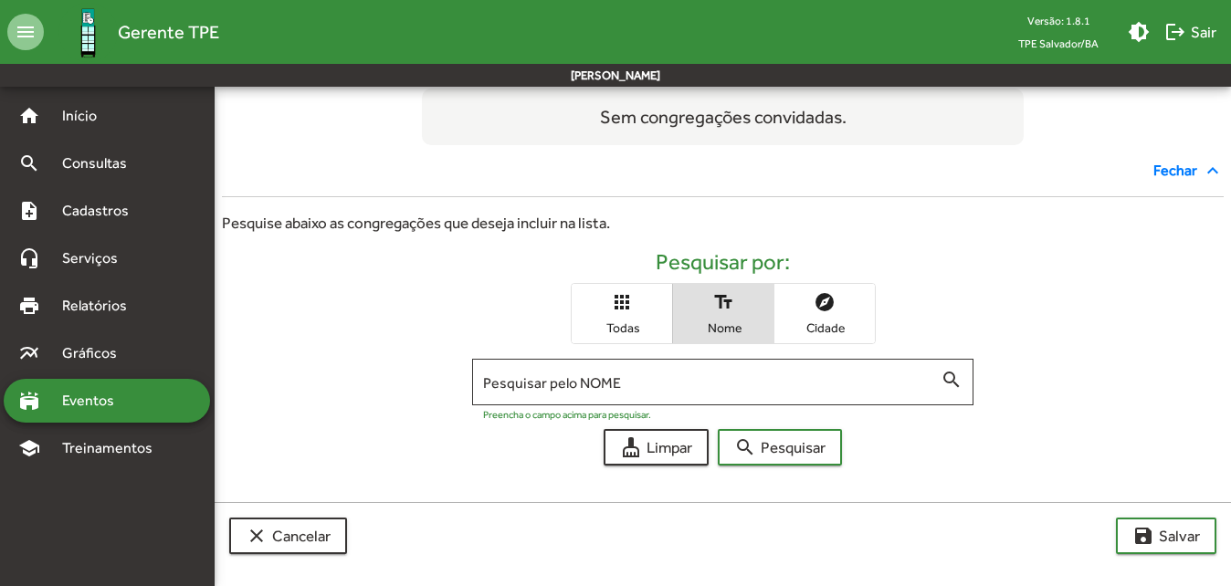
scroll to position [193, 0]
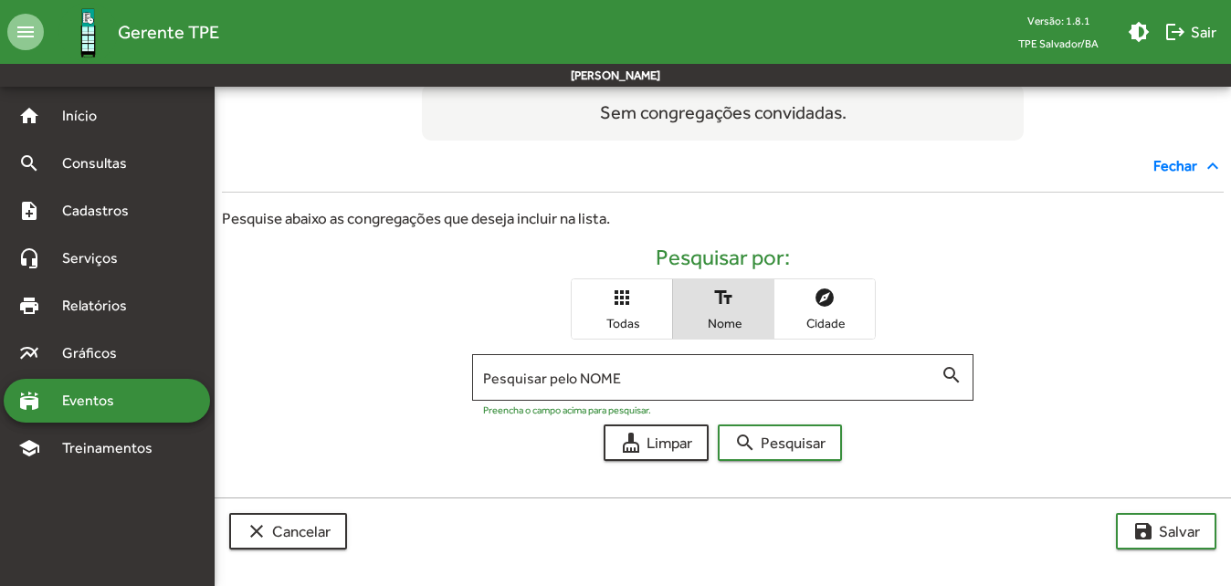
click at [815, 304] on mat-icon "explore" at bounding box center [825, 298] width 22 height 22
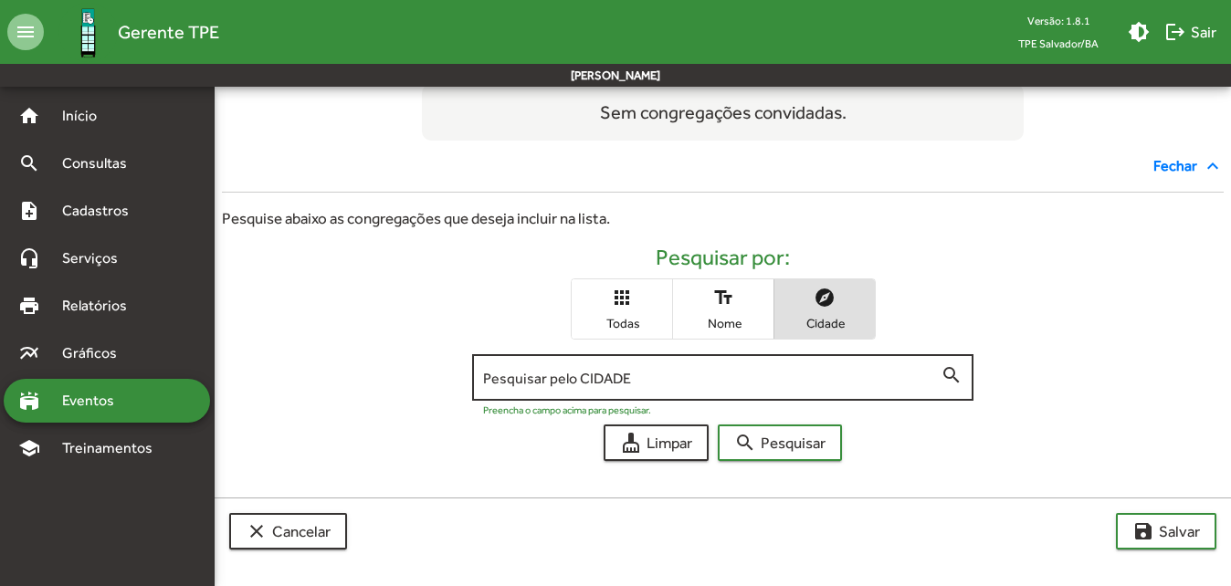
click at [614, 381] on input "Pesquisar pelo CIDADE" at bounding box center [712, 378] width 458 height 16
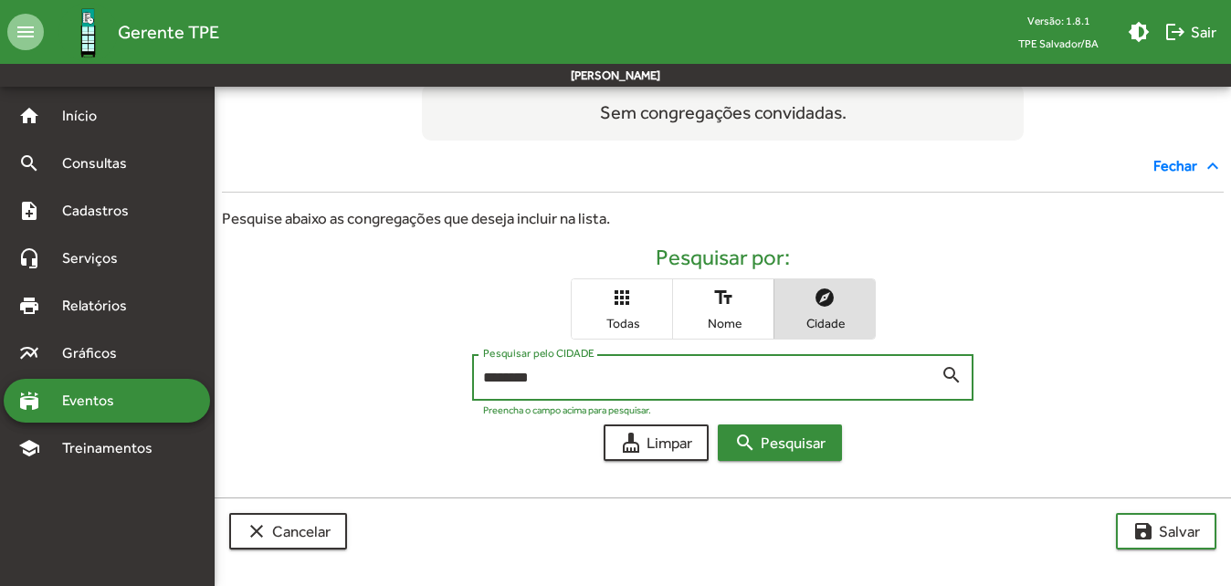
type input "********"
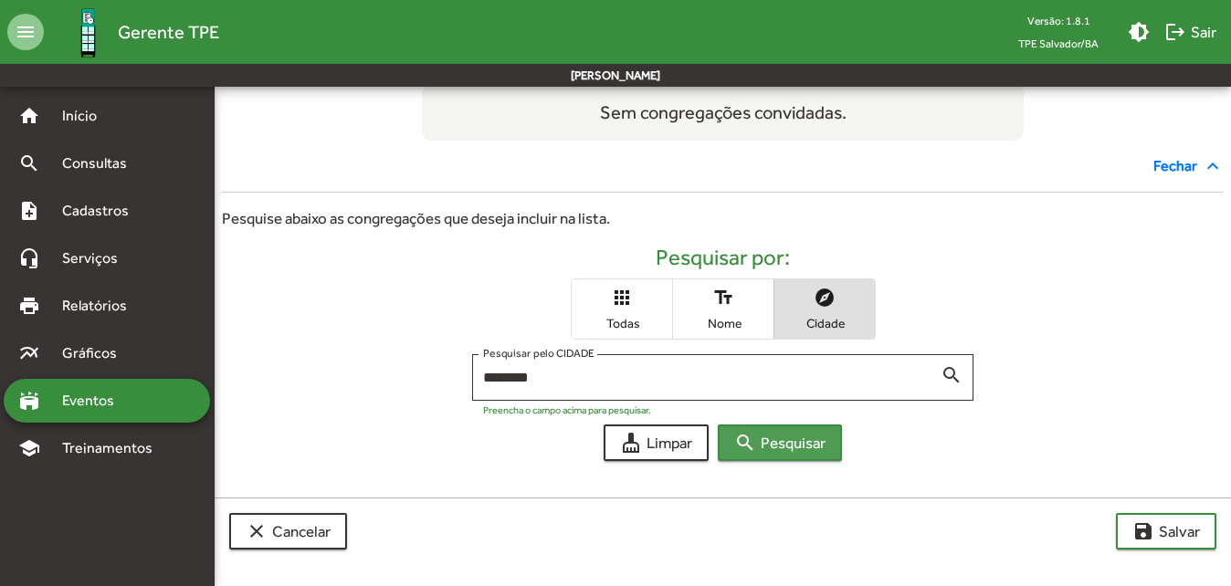
click at [761, 446] on span "search Pesquisar" at bounding box center [779, 442] width 91 height 33
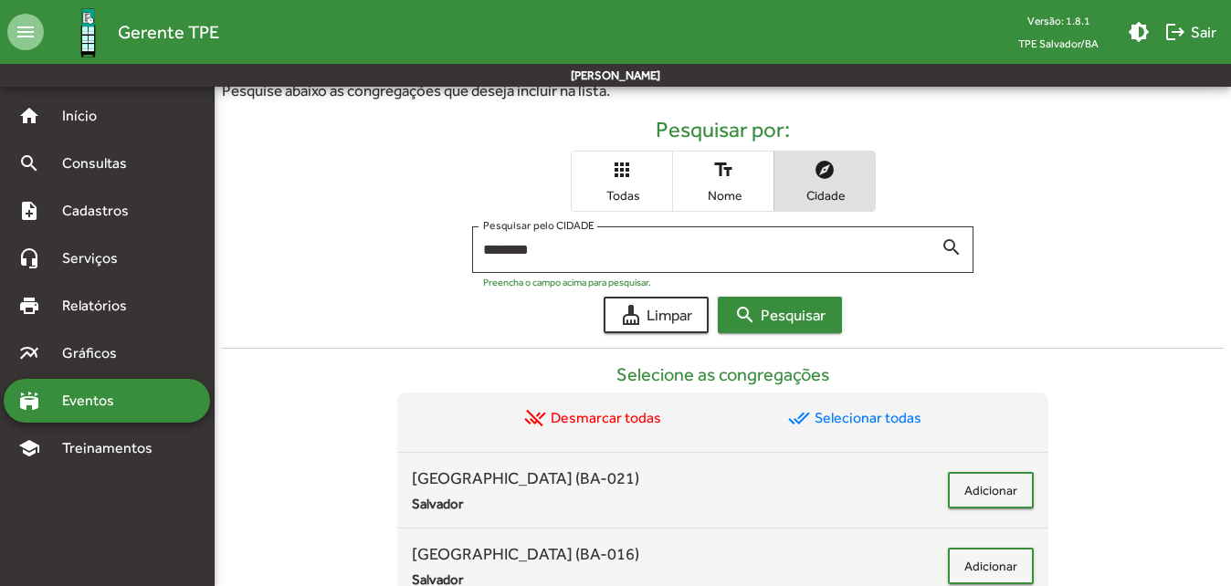
scroll to position [301, 0]
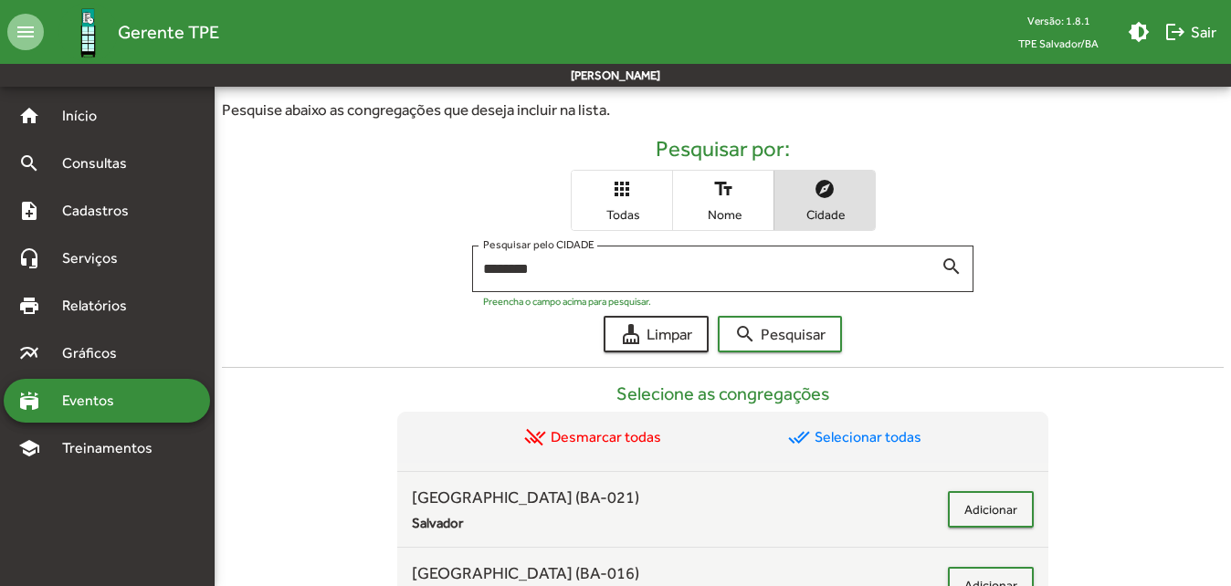
click at [611, 187] on mat-icon "apps" at bounding box center [622, 189] width 22 height 22
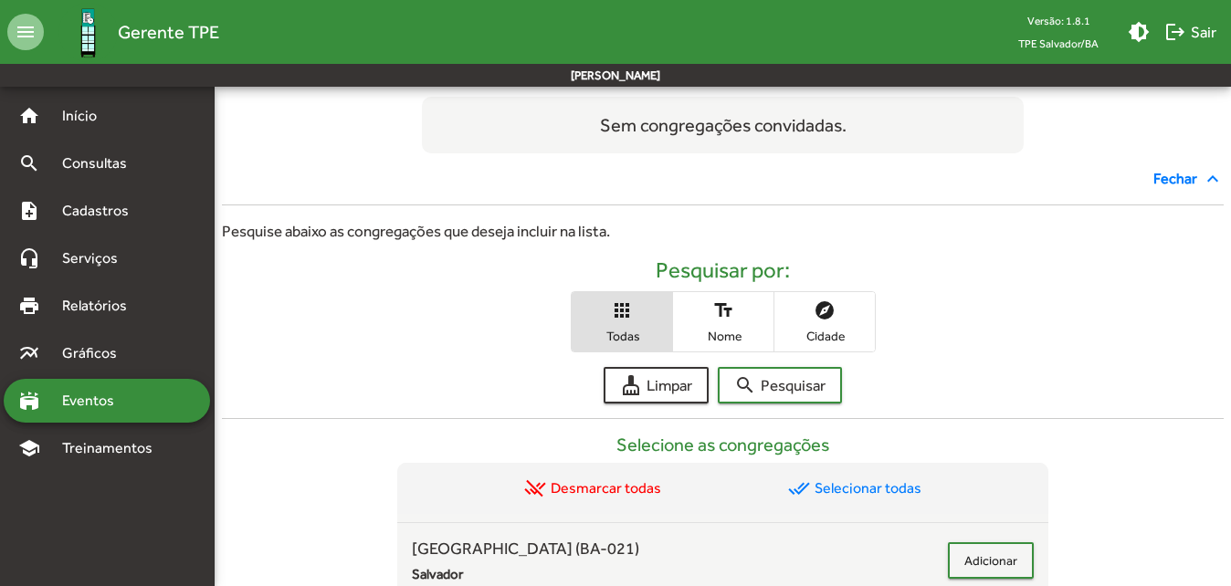
scroll to position [210, 0]
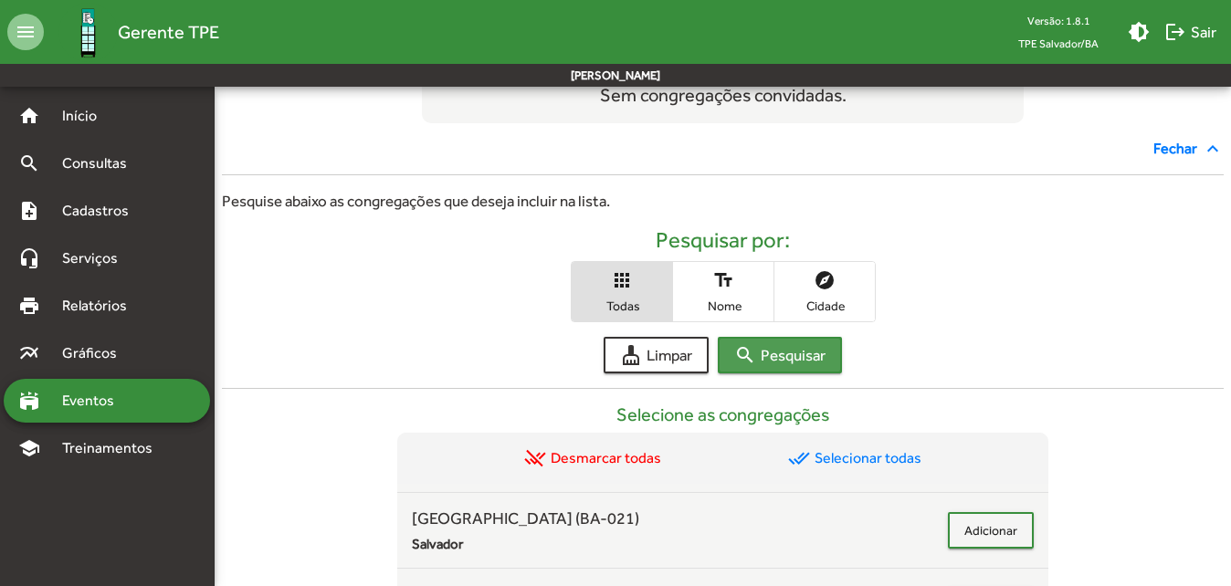
click at [785, 353] on span "search Pesquisar" at bounding box center [779, 355] width 91 height 33
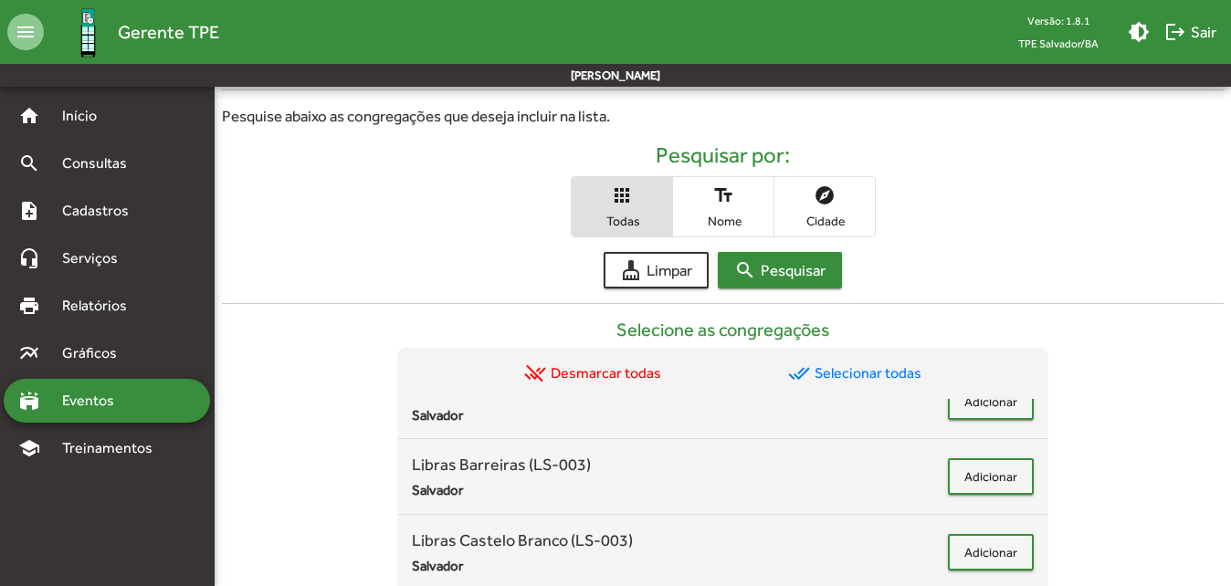
scroll to position [319, 0]
